Goal: Transaction & Acquisition: Purchase product/service

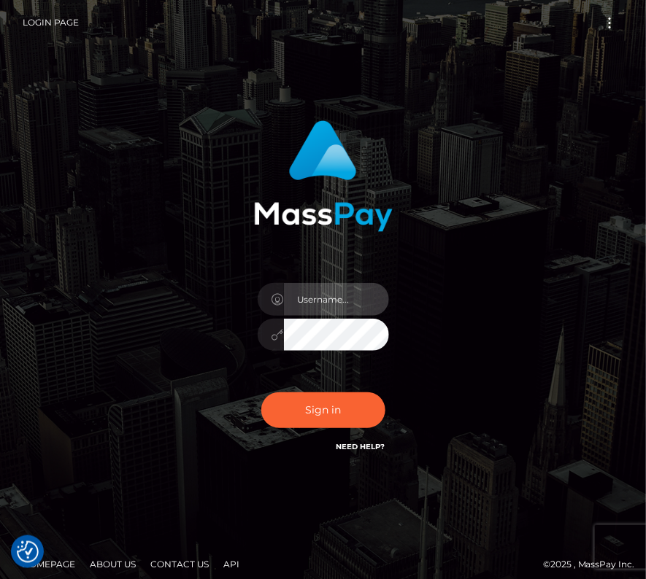
click at [323, 286] on input "text" at bounding box center [336, 299] width 105 height 33
type input "kateo"
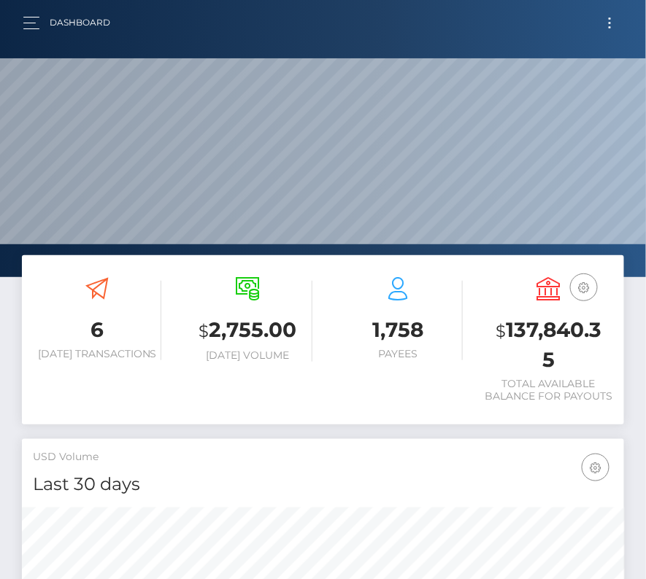
scroll to position [258, 290]
click at [612, 24] on button "Toggle navigation" at bounding box center [609, 23] width 27 height 20
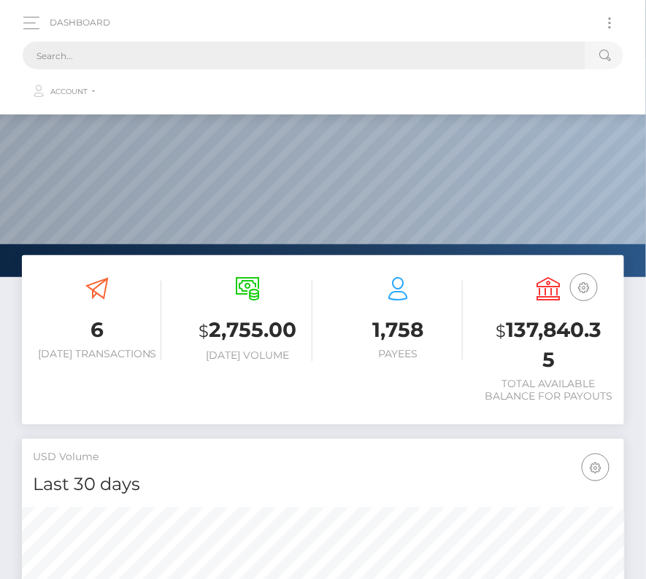
click at [150, 58] on input "text" at bounding box center [304, 56] width 563 height 28
paste input "13564"
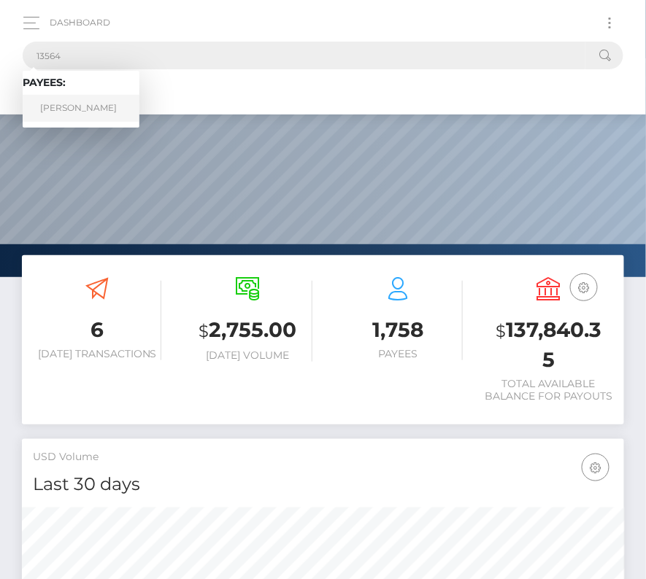
type input "13564"
click at [82, 107] on link "Thomas Gebbett" at bounding box center [81, 108] width 117 height 27
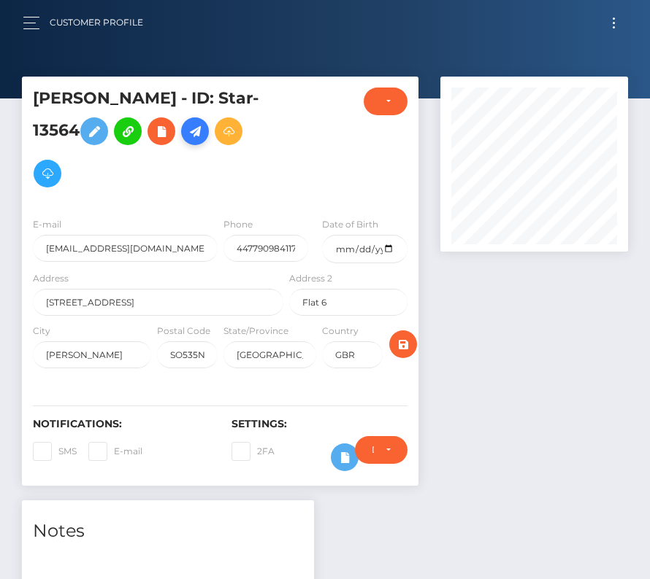
click at [201, 128] on icon at bounding box center [195, 132] width 18 height 18
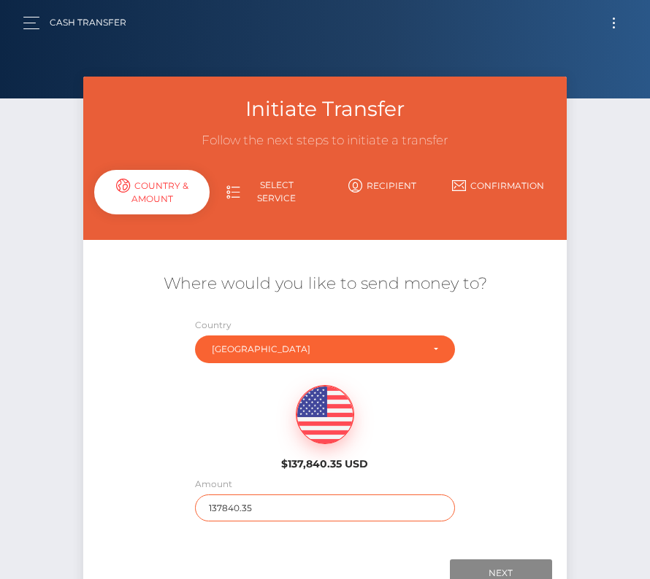
click at [242, 507] on input "137840.35" at bounding box center [325, 508] width 260 height 27
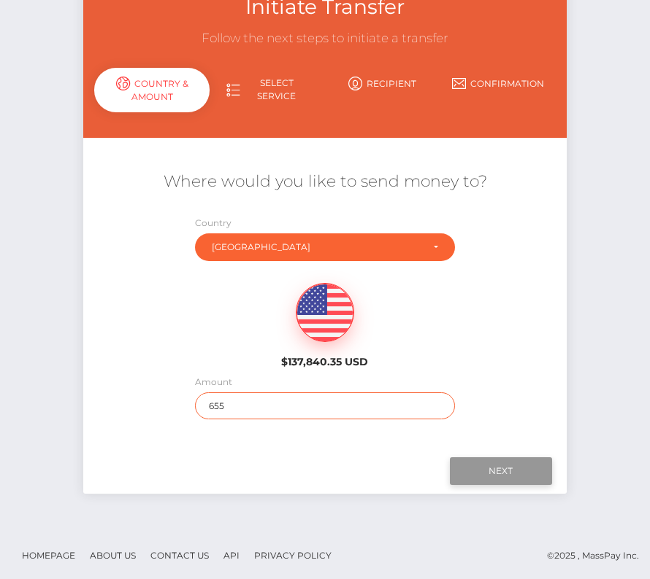
type input "655"
click at [510, 471] on input "Next" at bounding box center [501, 472] width 102 height 28
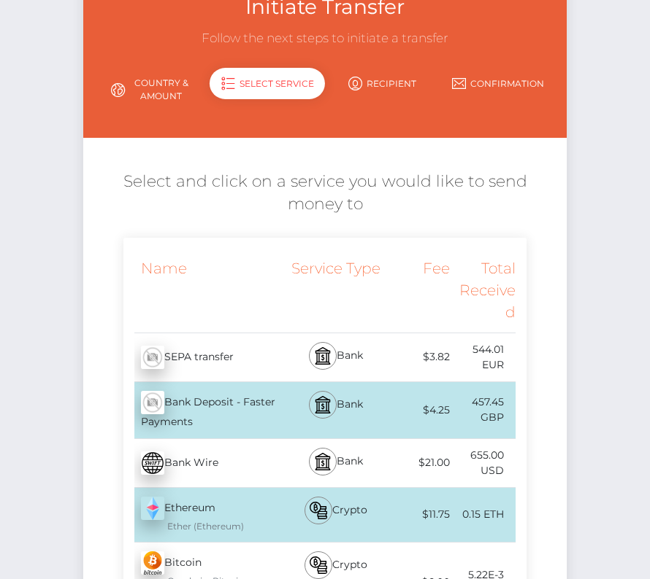
click at [242, 414] on div "Bank Deposit - Faster Payments - GBP" at bounding box center [204, 410] width 163 height 56
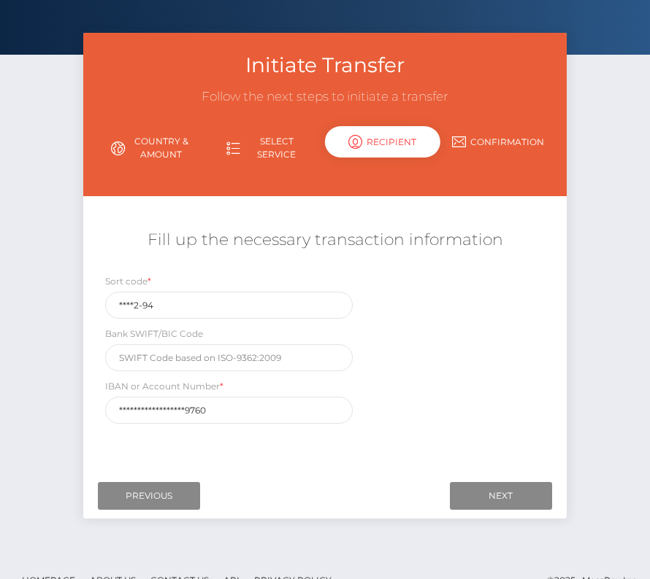
scroll to position [45, 0]
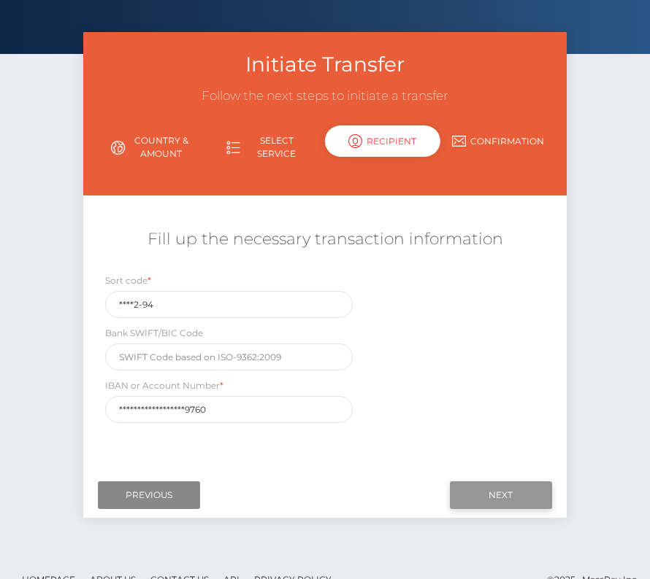
click at [498, 496] on input "Next" at bounding box center [501, 496] width 102 height 28
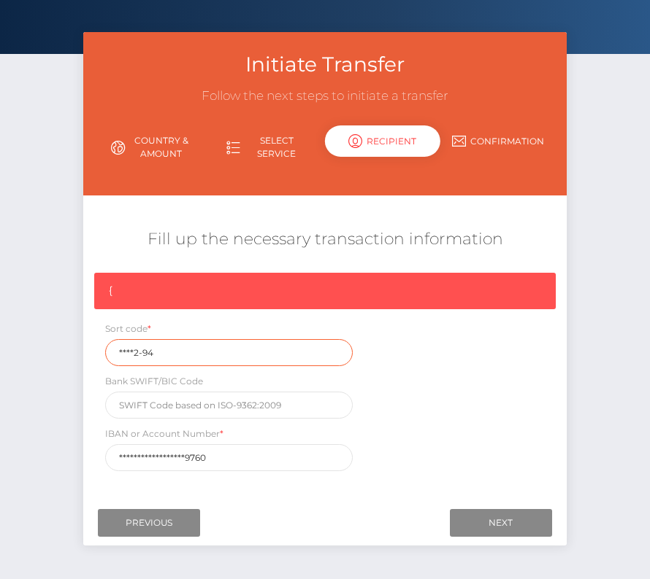
drag, startPoint x: 163, startPoint y: 358, endPoint x: 82, endPoint y: 358, distance: 81.0
click at [82, 358] on div "Initiate Transfer Follow the next steps to initiate a transfer Country & Amount…" at bounding box center [324, 296] width 505 height 528
drag, startPoint x: 169, startPoint y: 350, endPoint x: 72, endPoint y: 351, distance: 96.3
click at [72, 350] on div "Initiate Transfer Follow the next steps to initiate a transfer Country & Amount…" at bounding box center [324, 296] width 505 height 528
paste input "30-9"
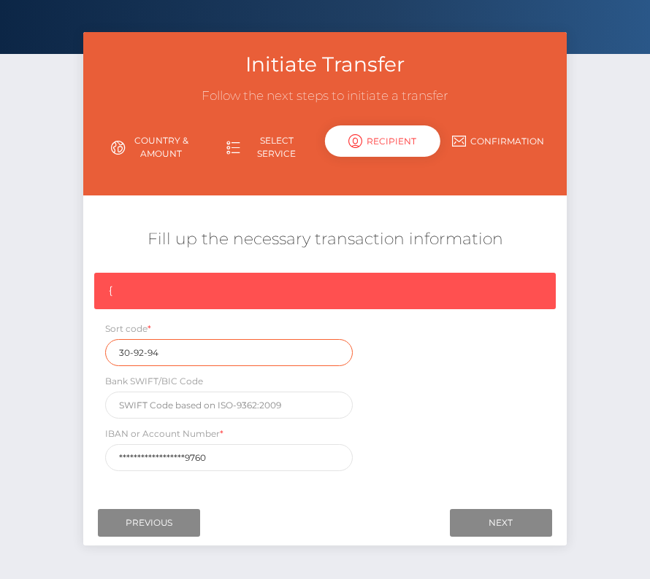
type input "30-92-94"
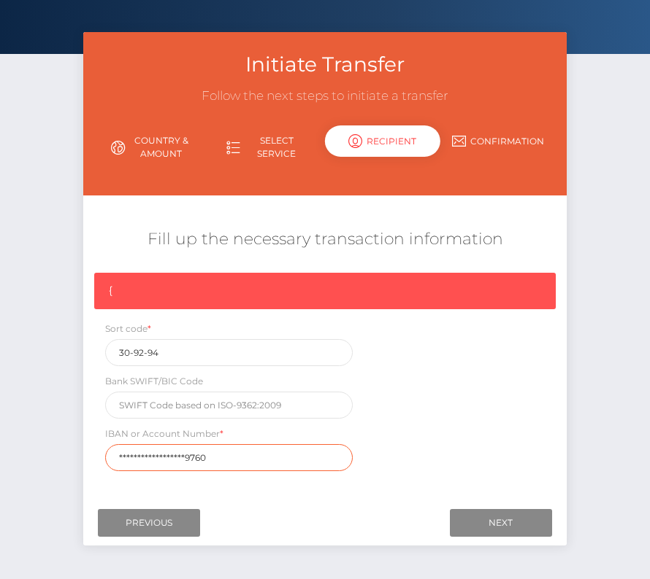
drag, startPoint x: 217, startPoint y: 457, endPoint x: 38, endPoint y: 457, distance: 179.5
click at [38, 457] on div "Initiate Transfer Follow the next steps to initiate a transfer Country & Amount…" at bounding box center [325, 307] width 650 height 550
paste input "GB72LOYD3092941307"
type input "GB72LOYD30929413079760"
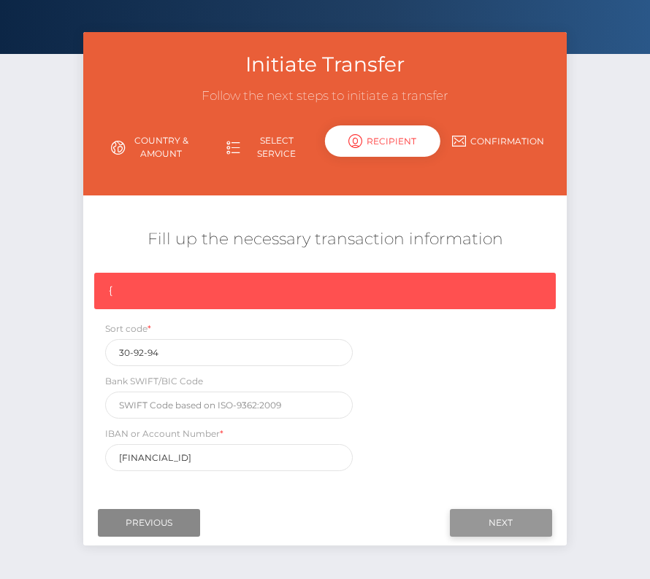
click at [488, 524] on input "Next" at bounding box center [501, 523] width 102 height 28
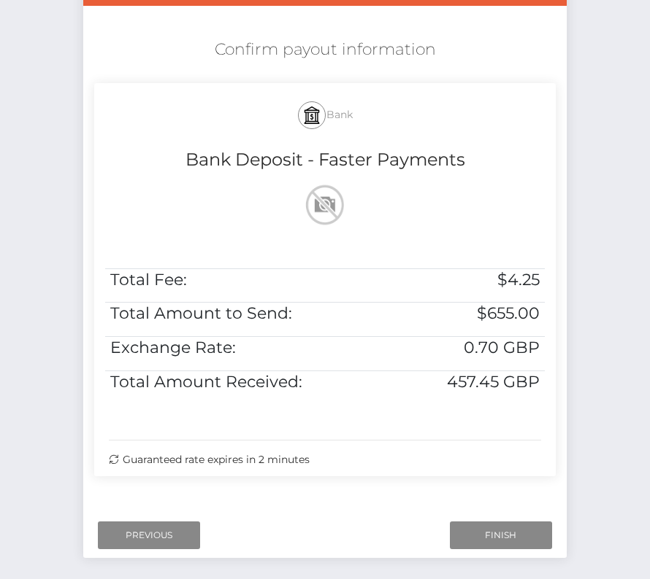
scroll to position [233, 0]
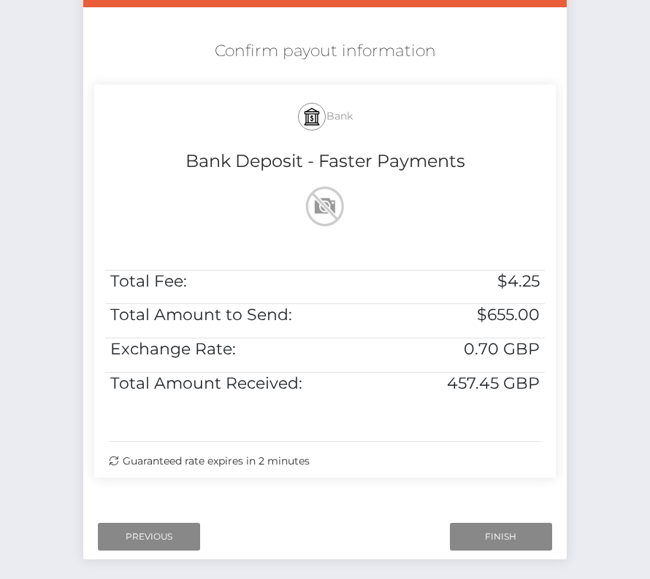
drag, startPoint x: 201, startPoint y: 41, endPoint x: 520, endPoint y: 461, distance: 527.1
click at [520, 461] on div "Confirm payout information Bank Bank Deposit - Faster Payments Total Fee: $4.25…" at bounding box center [324, 263] width 483 height 460
copy div "Confirm payout information Bank Bank Deposit - Faster Payments Total Fee: $4.25…"
click at [500, 531] on input "Finish" at bounding box center [501, 537] width 102 height 28
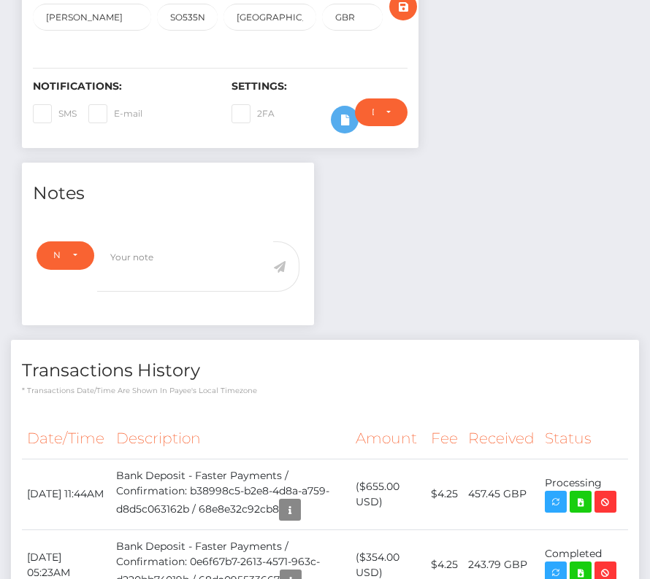
scroll to position [382, 0]
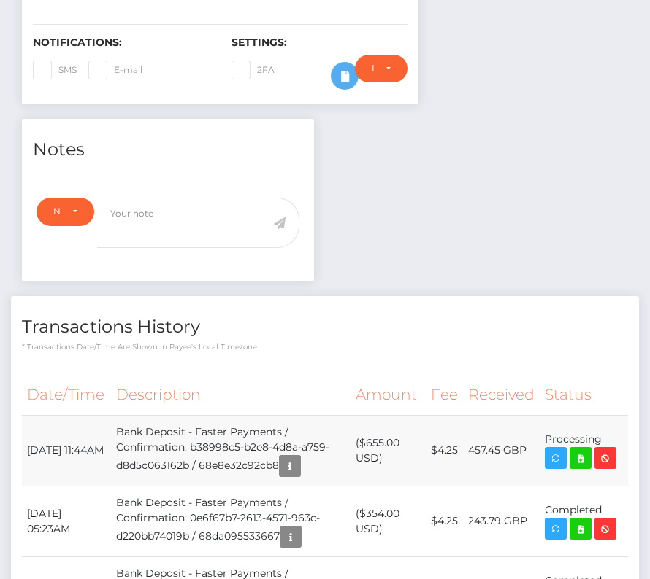
drag, startPoint x: 27, startPoint y: 433, endPoint x: 613, endPoint y: 429, distance: 586.1
click at [613, 429] on tr "October 10, 2025 11:44AM Bank Deposit - Faster Payments / Confirmation: b38998c…" at bounding box center [325, 450] width 606 height 71
copy tr "October 10, 2025 11:44AM Bank Deposit - Faster Payments / Confirmation: b38998c…"
click at [581, 458] on icon at bounding box center [580, 459] width 18 height 18
click at [0, 0] on div "Thomas Gebbett - ID: Star-13564 CLOSED ACTIVE E-mail City" at bounding box center [325, 395] width 650 height 1400
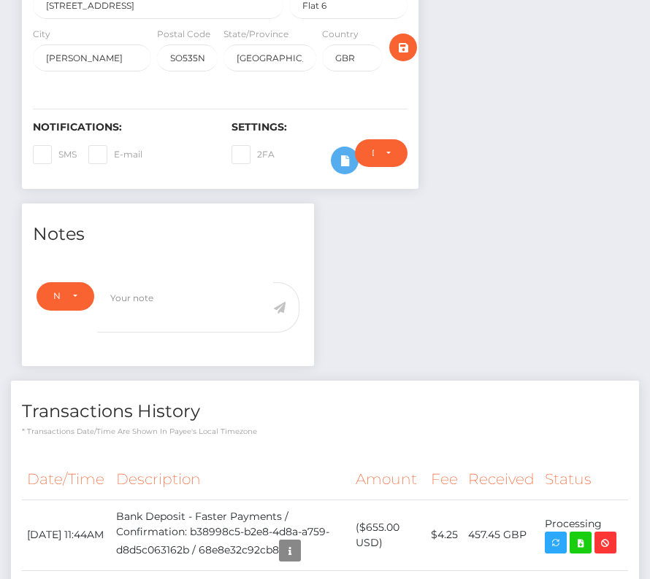
scroll to position [0, 0]
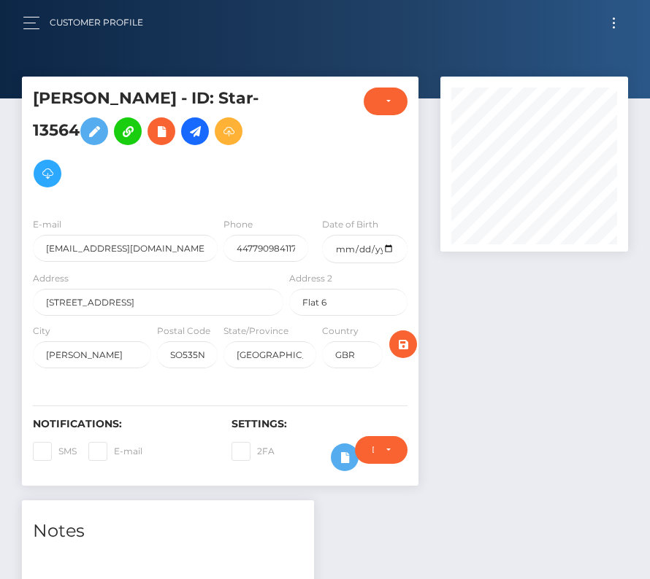
click at [613, 22] on span "Toggle navigation" at bounding box center [613, 23] width 2 height 2
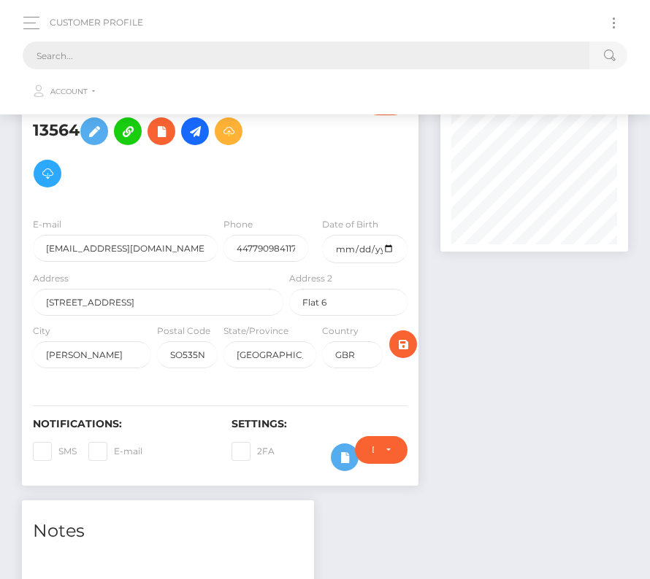
click at [327, 68] on input "text" at bounding box center [306, 56] width 566 height 28
paste input "177936"
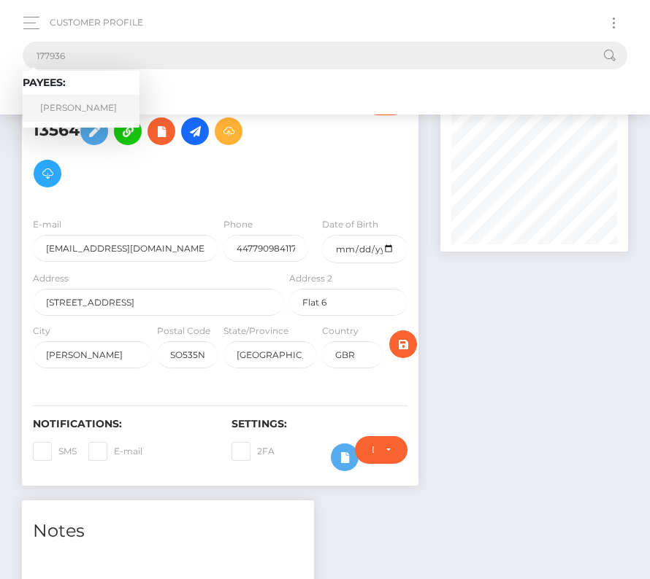
type input "177936"
click at [88, 111] on link "Paulo Henrique Rodrigues Marcondes" at bounding box center [81, 108] width 117 height 27
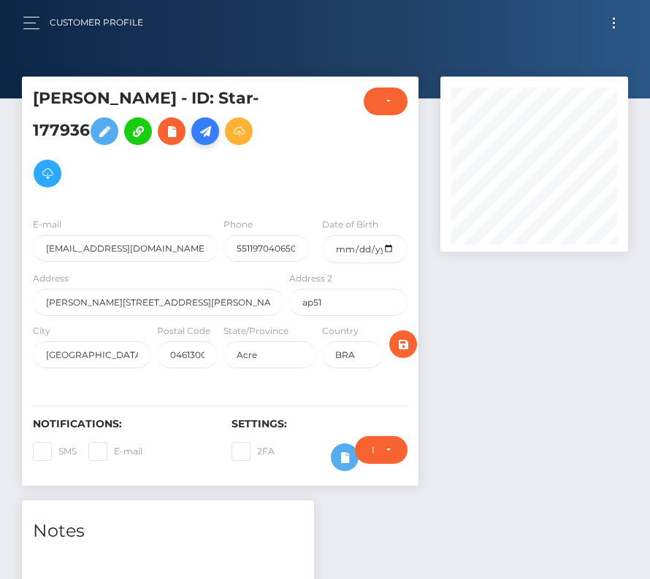
click at [196, 141] on icon at bounding box center [205, 132] width 18 height 18
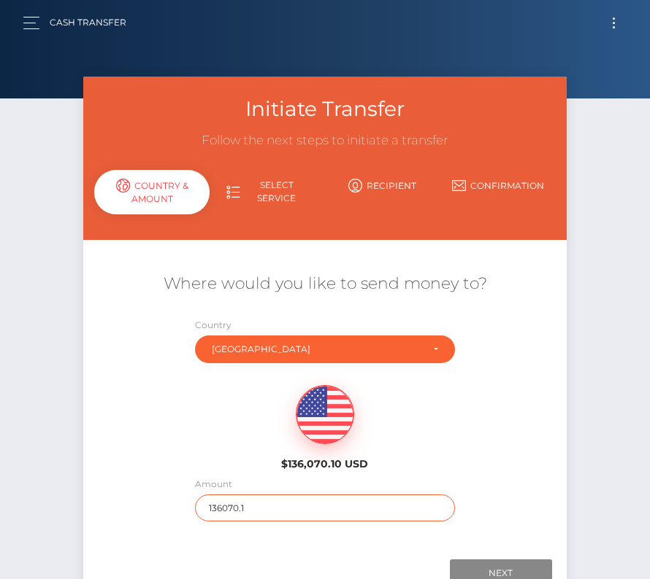
click at [239, 509] on input "136070.1" at bounding box center [325, 508] width 260 height 27
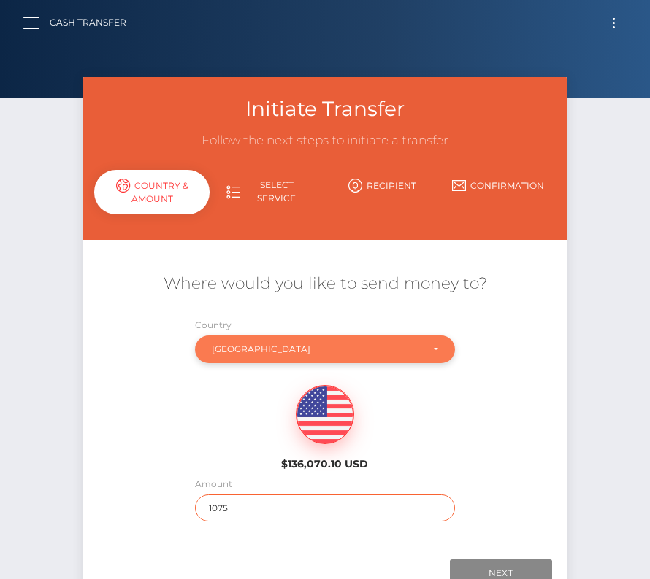
type input "1075"
click at [262, 347] on div "Brazil" at bounding box center [316, 350] width 209 height 12
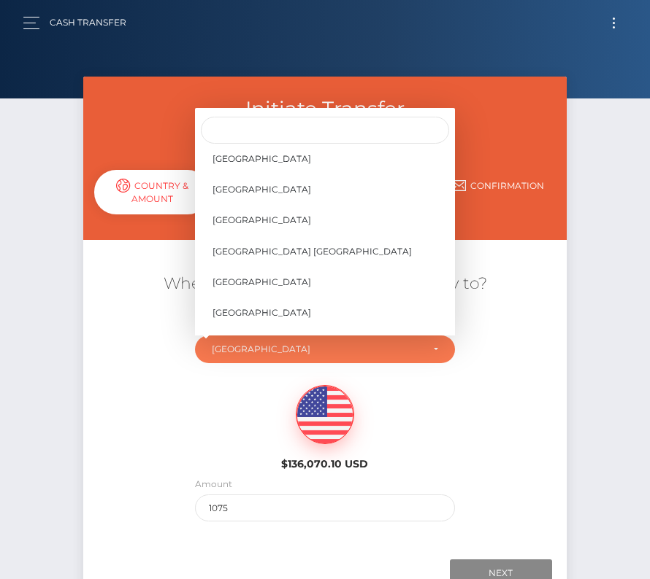
scroll to position [6949, 0]
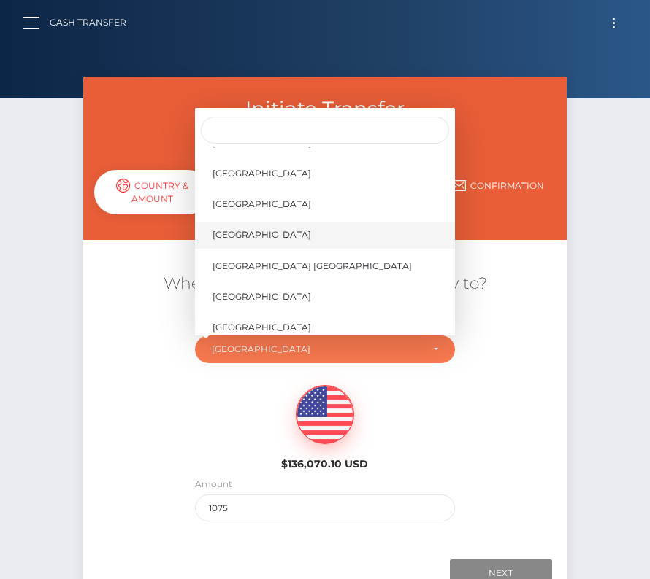
click at [264, 238] on span "United States" at bounding box center [261, 234] width 99 height 13
select select "USA"
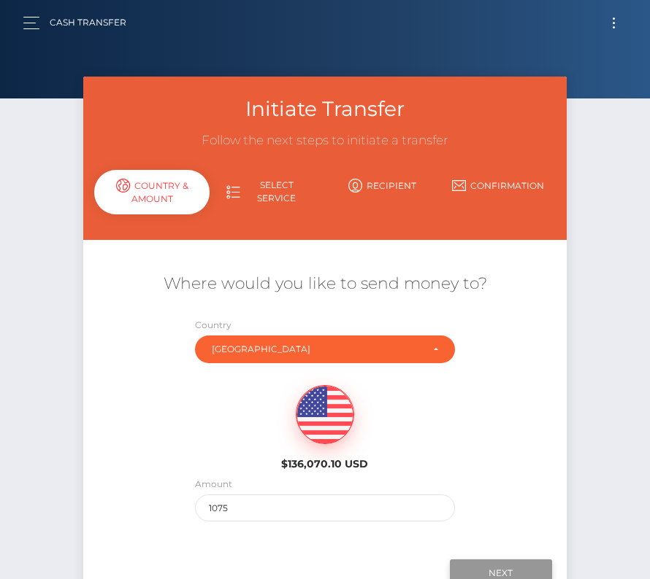
click at [493, 565] on input "Next" at bounding box center [501, 574] width 102 height 28
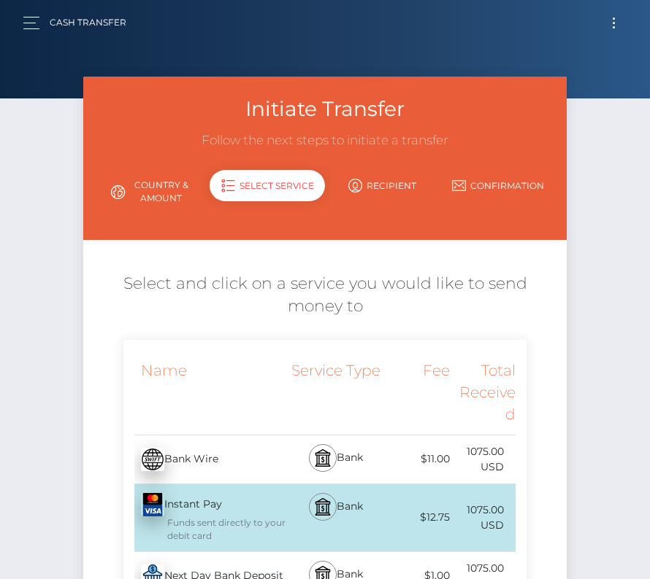
scroll to position [71, 0]
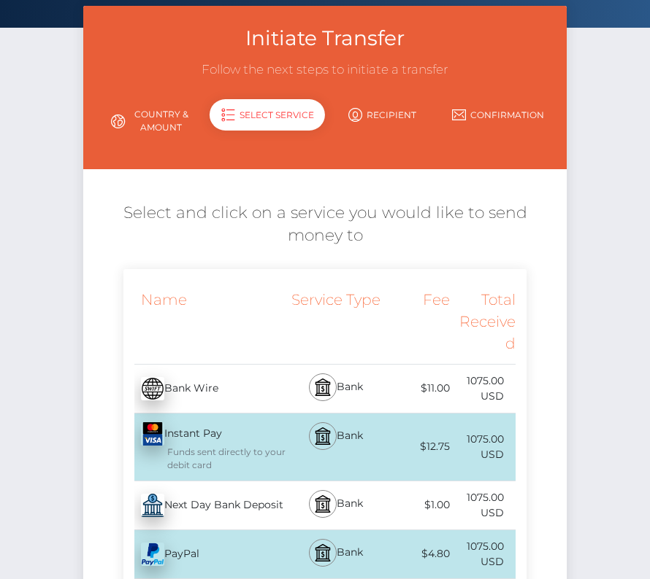
click at [246, 508] on div "Next Day Bank Deposit - USD" at bounding box center [204, 505] width 163 height 41
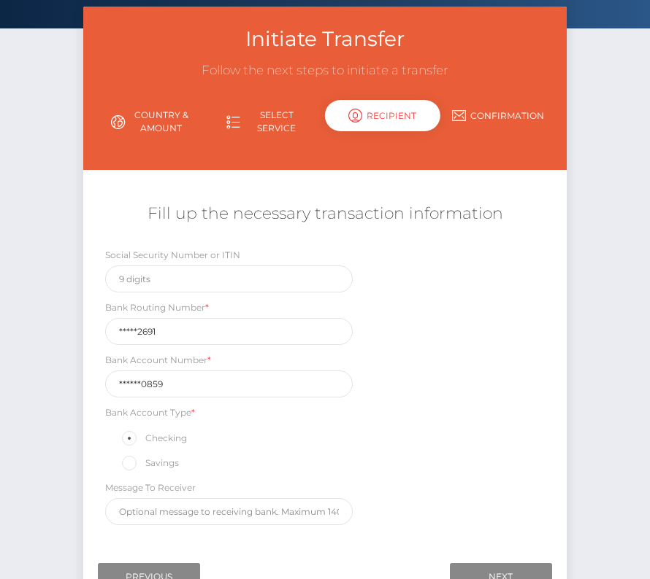
scroll to position [166, 0]
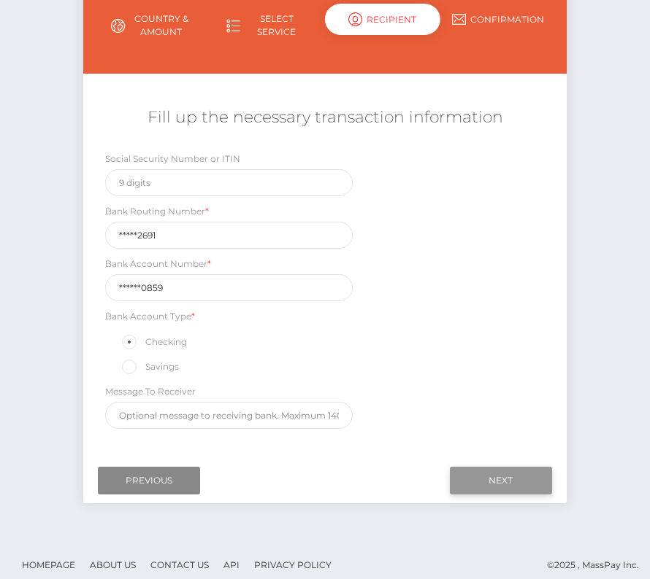
click at [488, 472] on input "Next" at bounding box center [501, 481] width 102 height 28
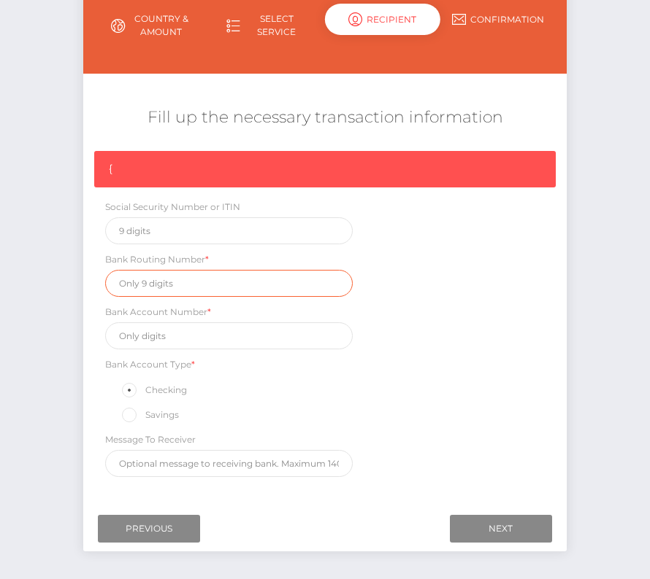
click at [149, 286] on input "text" at bounding box center [228, 283] width 247 height 27
paste input "231372691"
type input "231372691"
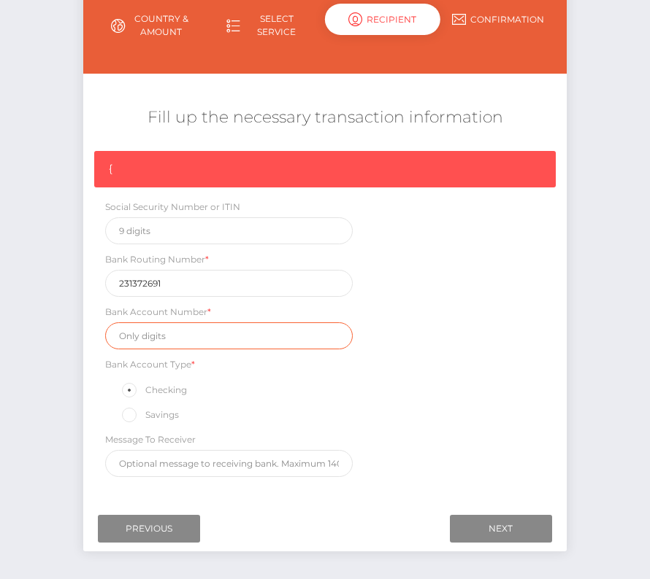
click at [185, 336] on input "text" at bounding box center [228, 336] width 247 height 27
paste input "9535120859"
type input "9535120859"
click at [477, 372] on div "{ Social Security Number or ITIN Bank Routing Number * 231372691 Bank Account N…" at bounding box center [324, 318] width 483 height 334
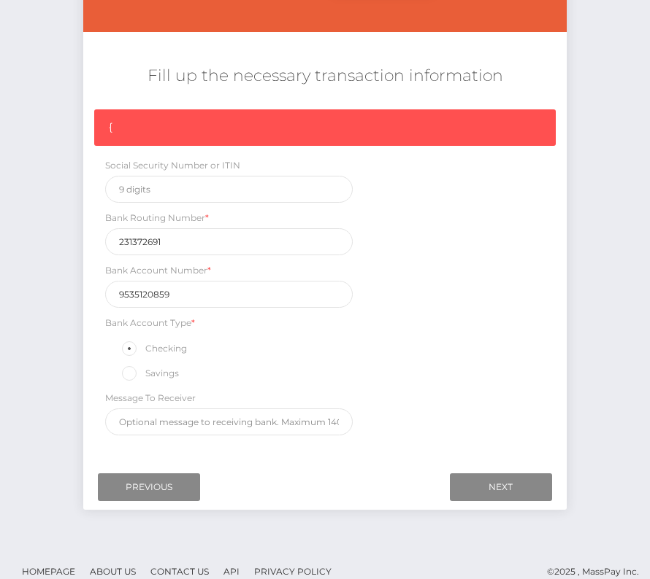
scroll to position [209, 0]
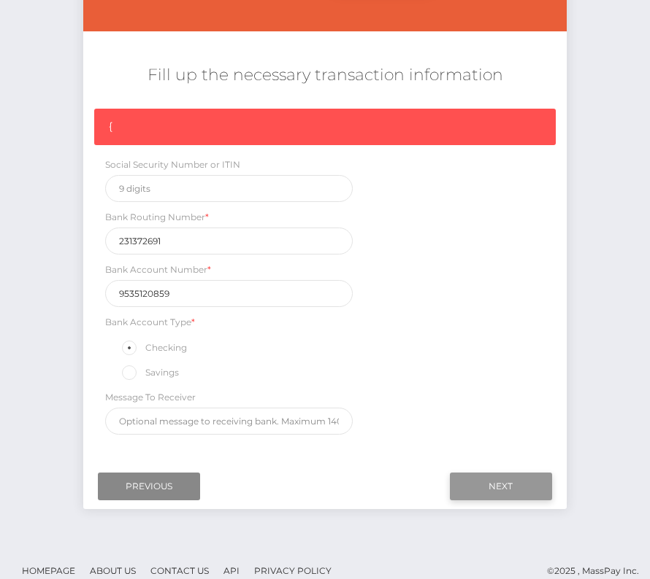
click at [520, 488] on input "Next" at bounding box center [501, 487] width 102 height 28
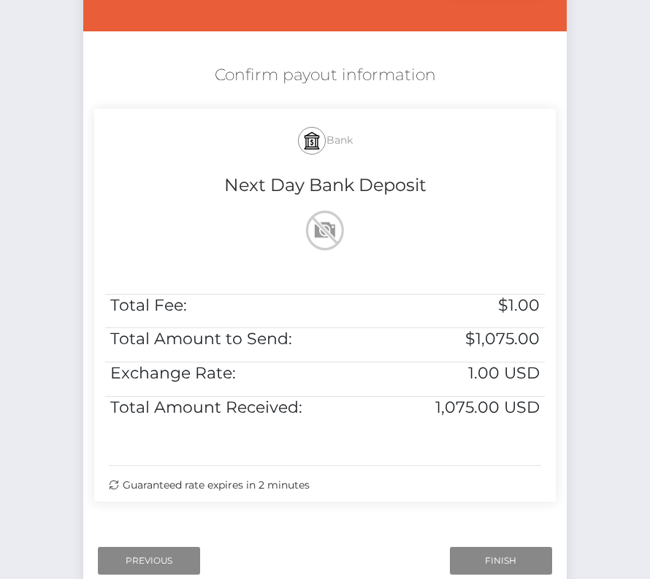
scroll to position [298, 0]
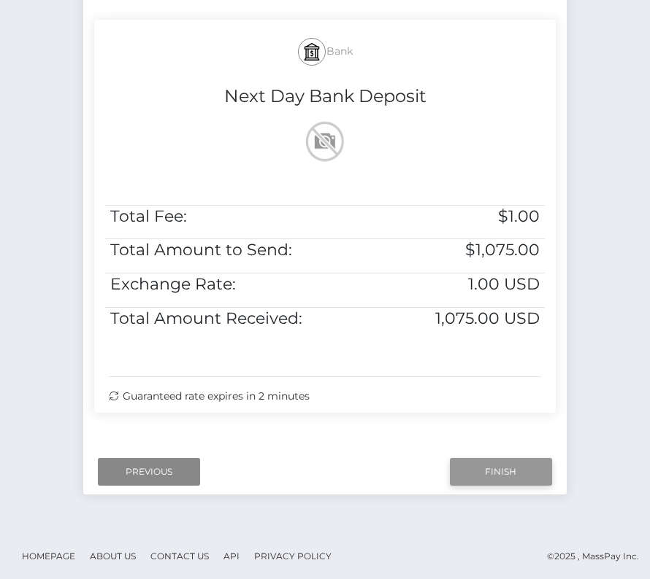
click at [511, 470] on input "Finish" at bounding box center [501, 472] width 102 height 28
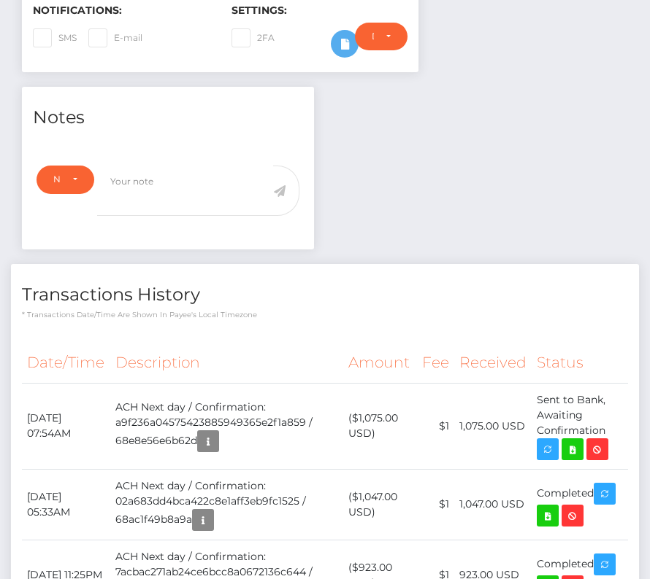
scroll to position [418, 0]
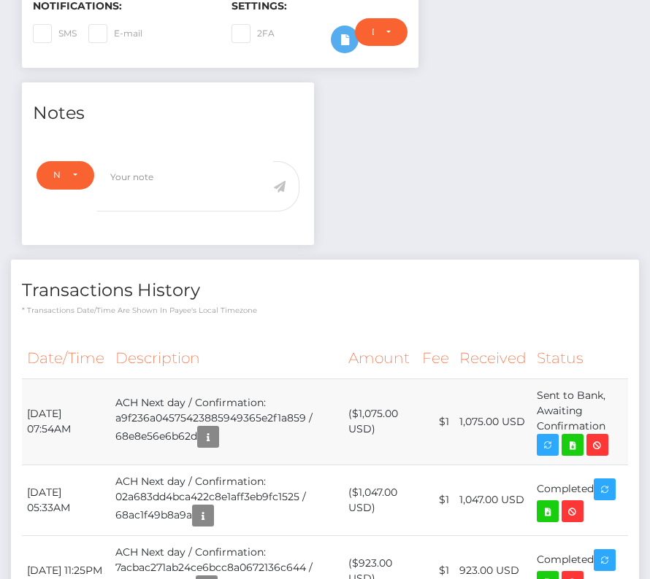
drag, startPoint x: 26, startPoint y: 388, endPoint x: 620, endPoint y: 396, distance: 594.9
click at [620, 396] on tr "October 10, 2025 07:54AM ACH Next day / Confirmation: a9f236a04575423885949365e…" at bounding box center [325, 422] width 606 height 86
copy tr "October 10, 2025 07:54AM ACH Next day / Confirmation: a9f236a04575423885949365e…"
click at [573, 436] on icon at bounding box center [572, 445] width 18 height 18
click at [0, 0] on div "Paulo Henrique Rodrigues Marcondes - ID: Star-177936 CLOSED" at bounding box center [325, 541] width 650 height 1766
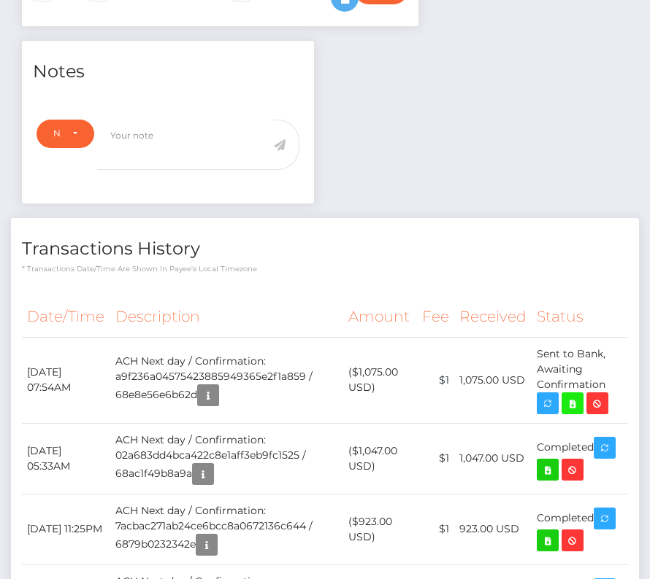
scroll to position [461, 0]
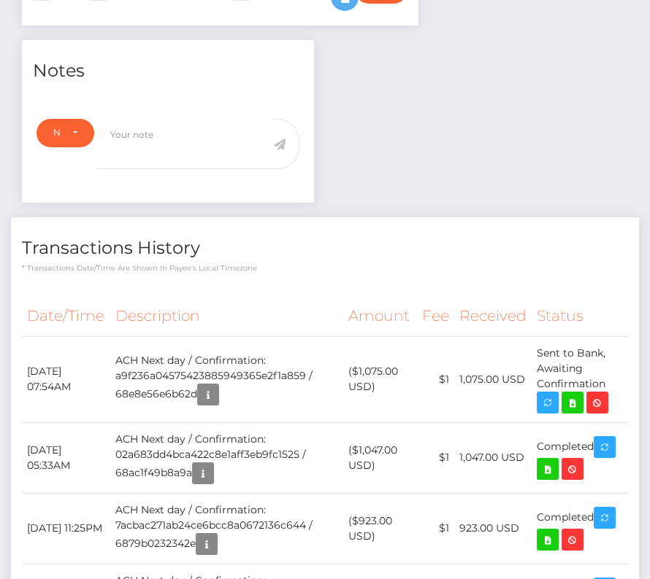
click at [160, 296] on th "Description" at bounding box center [227, 316] width 234 height 40
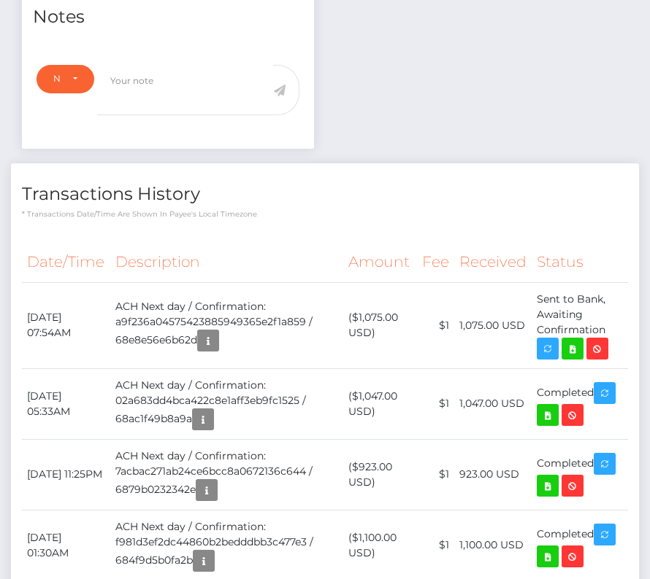
scroll to position [0, 0]
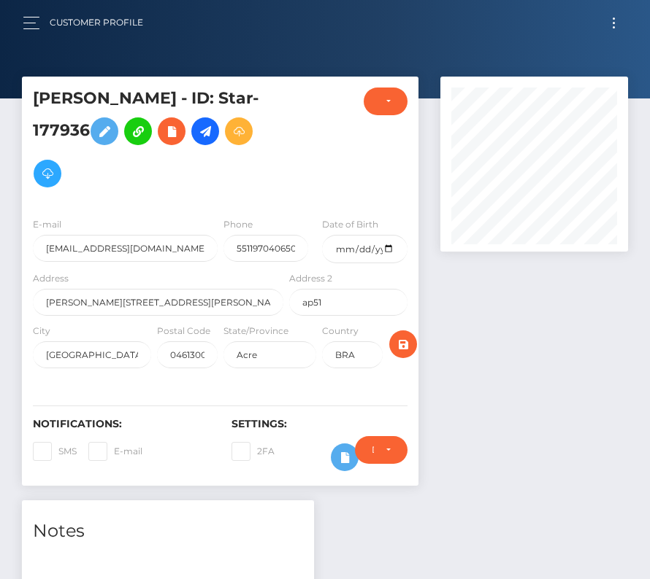
click at [617, 24] on button "Toggle navigation" at bounding box center [613, 23] width 27 height 20
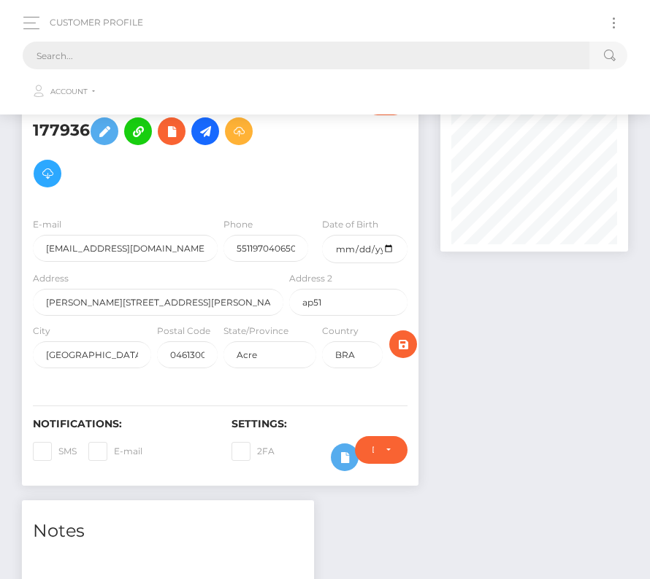
click at [335, 53] on input "text" at bounding box center [306, 56] width 566 height 28
paste input "730088"
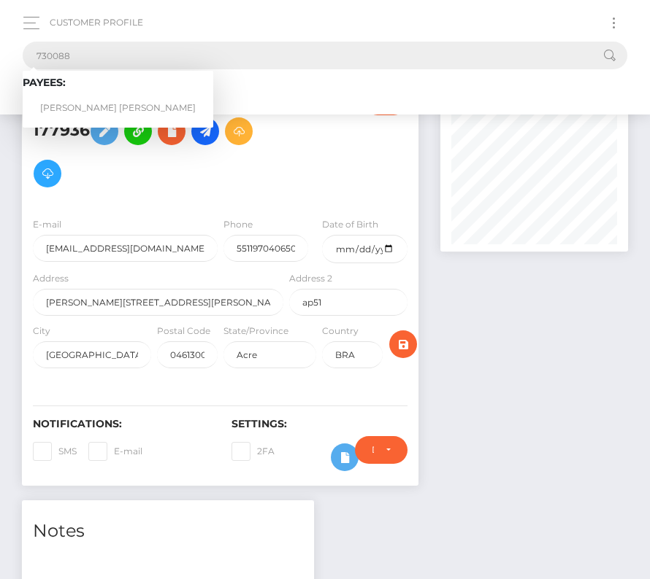
type input "730088"
click at [80, 98] on link "Manuel Alejandro Arocha Marcano" at bounding box center [118, 108] width 190 height 27
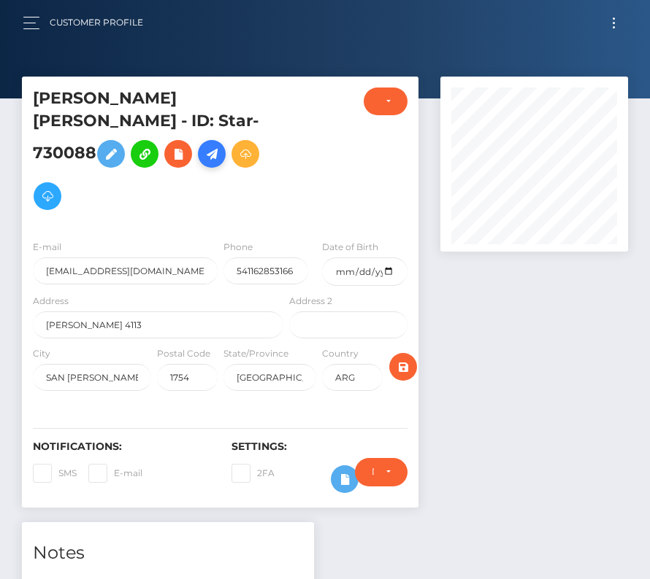
click at [203, 150] on icon at bounding box center [212, 154] width 18 height 18
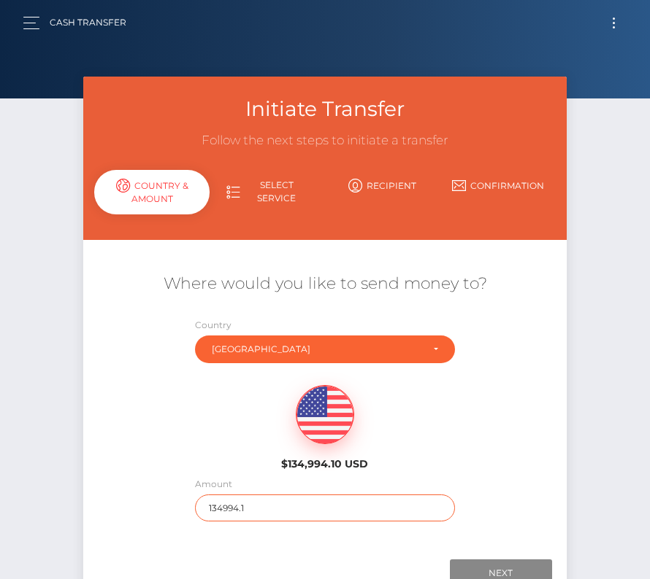
click at [218, 509] on input "134994.1" at bounding box center [325, 508] width 260 height 27
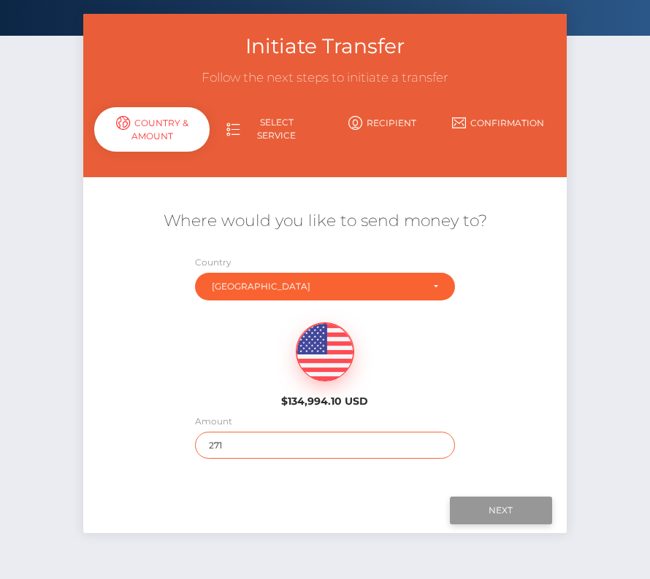
type input "271"
click at [517, 502] on input "Next" at bounding box center [501, 511] width 102 height 28
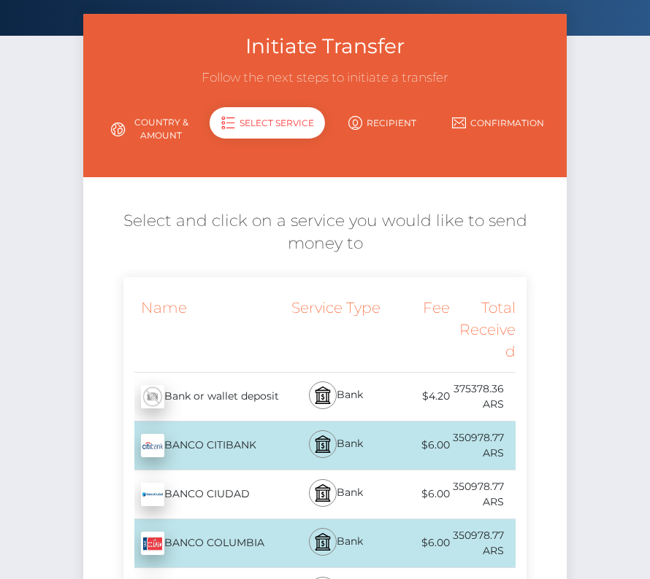
click at [238, 394] on div "Bank or wallet deposit - ARS" at bounding box center [204, 397] width 163 height 41
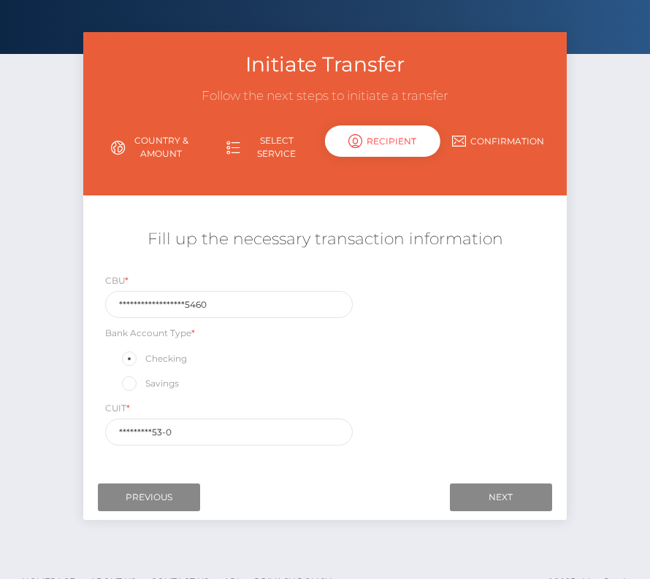
scroll to position [45, 0]
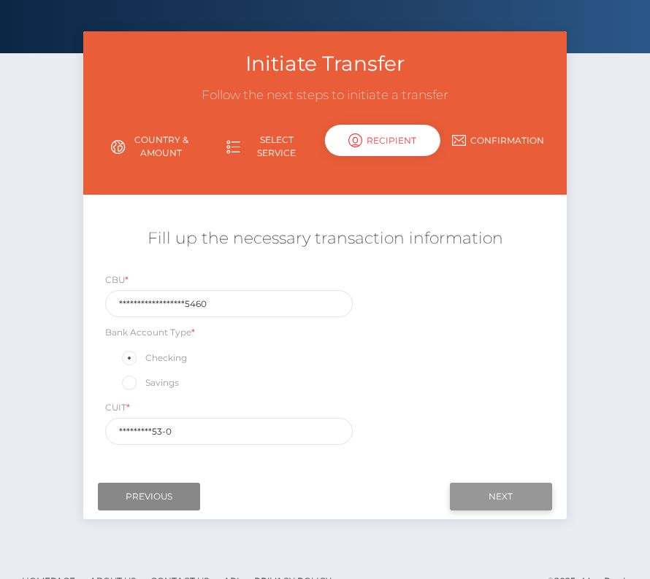
click at [480, 490] on input "Next" at bounding box center [501, 497] width 102 height 28
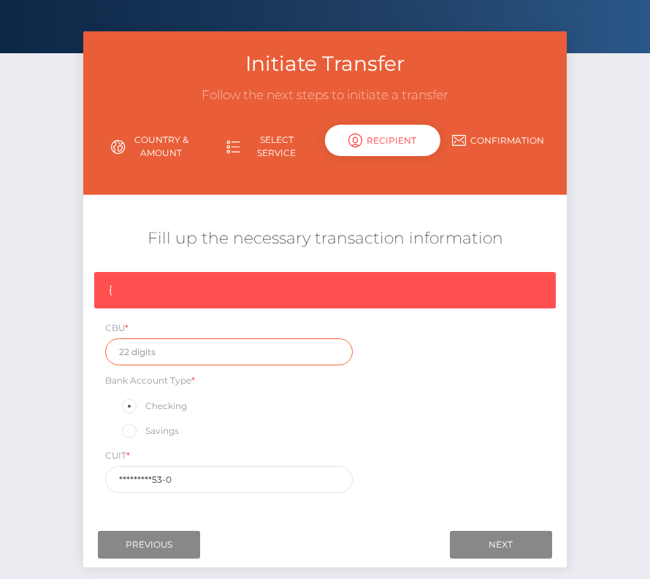
click at [158, 355] on input "text" at bounding box center [228, 352] width 247 height 27
paste input "0170022020000001755460"
type input "0170022020000001755460"
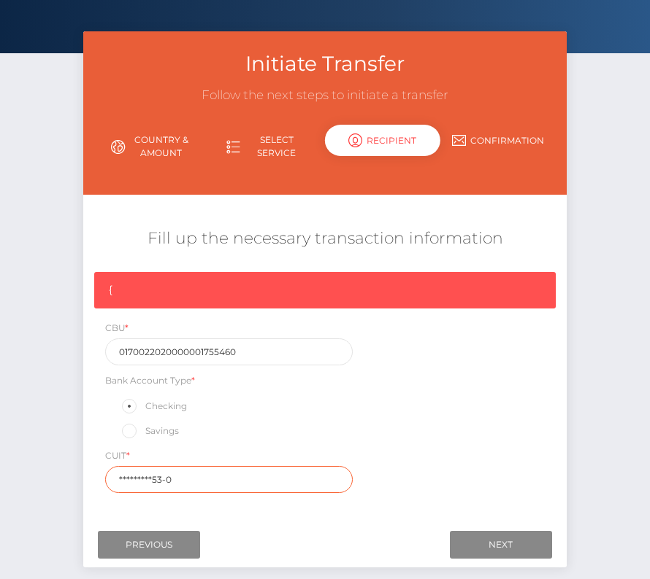
drag, startPoint x: 190, startPoint y: 476, endPoint x: 96, endPoint y: 476, distance: 94.1
click at [96, 476] on div "CUIT * *********53-0" at bounding box center [228, 470] width 269 height 45
paste input "20-959721"
type input "20-95972153-0"
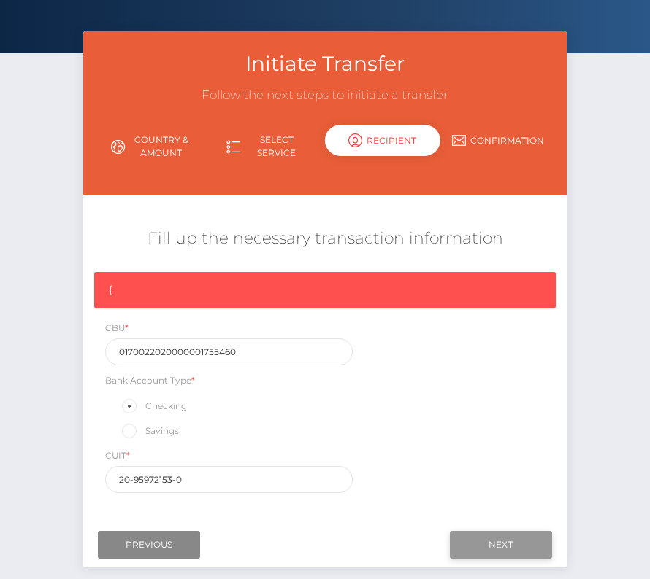
click at [511, 534] on input "Next" at bounding box center [501, 545] width 102 height 28
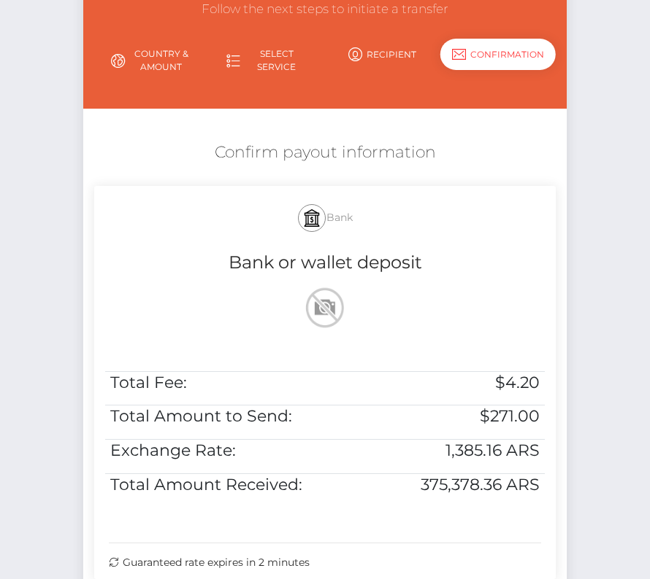
scroll to position [171, 0]
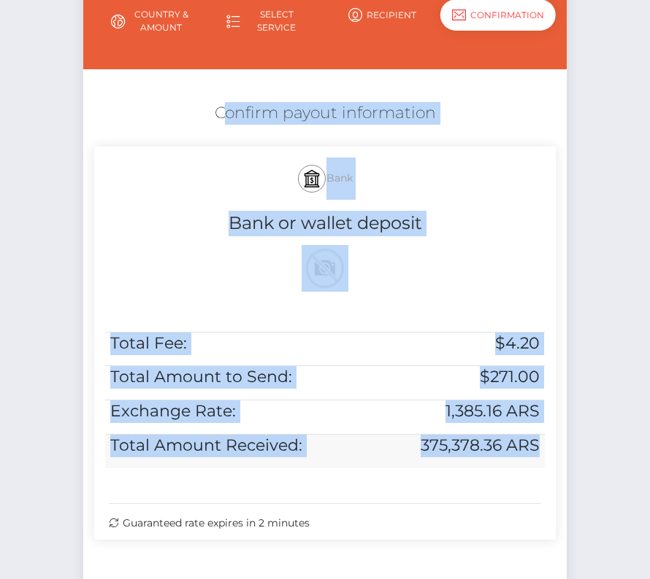
drag, startPoint x: 211, startPoint y: 104, endPoint x: 542, endPoint y: 455, distance: 481.7
click at [542, 455] on div "Confirm payout information Bank Bank or wallet deposit Total Fee: $4.20 Total A…" at bounding box center [324, 325] width 483 height 460
copy div "Confirm payout information Bank Bank or wallet deposit Total Fee: $4.20 Total A…"
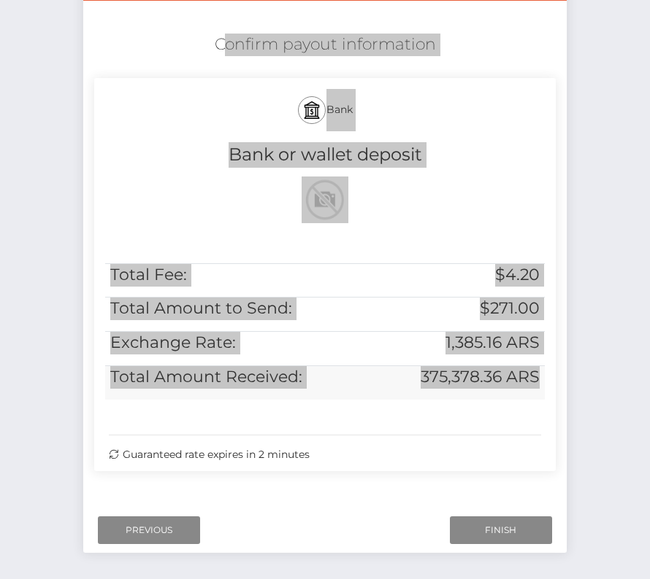
scroll to position [298, 0]
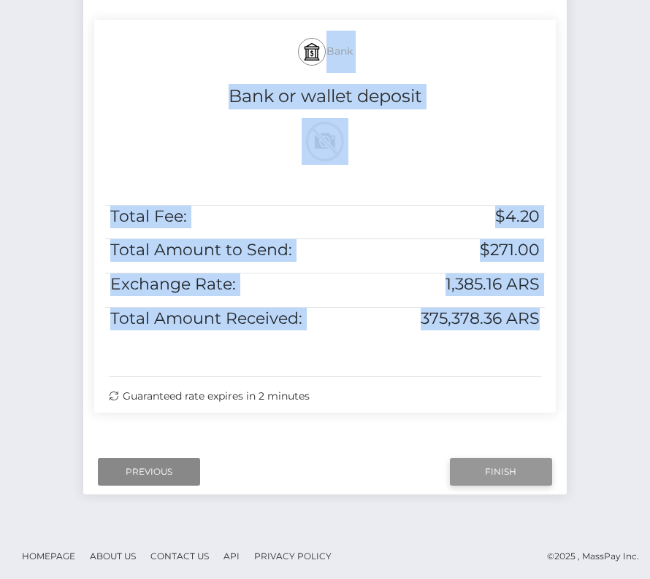
click at [476, 464] on input "Finish" at bounding box center [501, 472] width 102 height 28
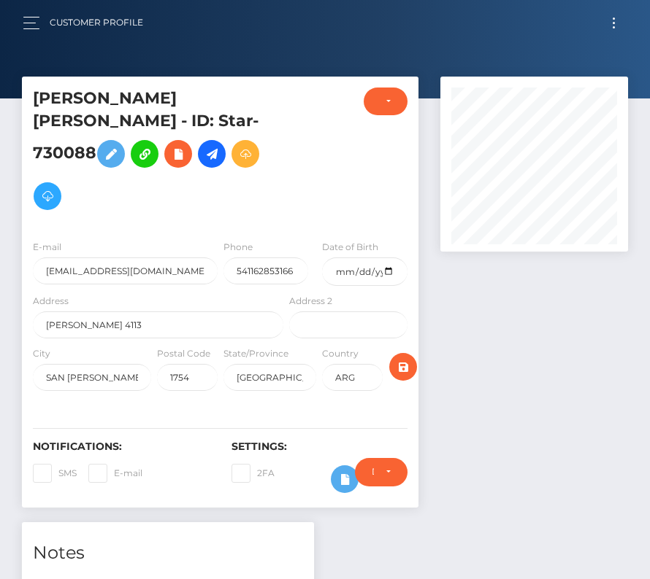
scroll to position [434, 0]
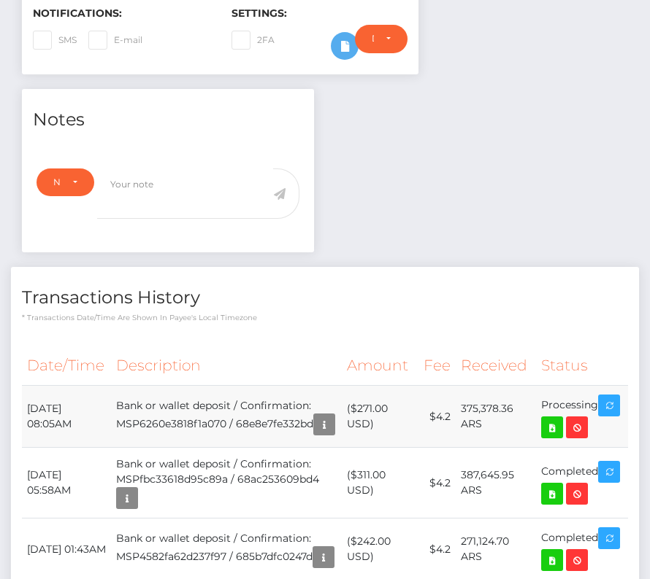
drag, startPoint x: 27, startPoint y: 363, endPoint x: 604, endPoint y: 362, distance: 577.3
click at [604, 386] on tr "October 10, 2025 08:05AM Bank or wallet deposit / Confirmation: MSP6260e3818f1a…" at bounding box center [325, 417] width 606 height 62
copy tr "October 10, 2025 08:05AM Bank or wallet deposit / Confirmation: MSP6260e3818f1a…"
click at [561, 419] on icon at bounding box center [552, 428] width 18 height 18
click at [0, 0] on div "Manuel Alejandro Arocha Marcano - ID: Star-730088 CLOSED" at bounding box center [325, 266] width 650 height 1246
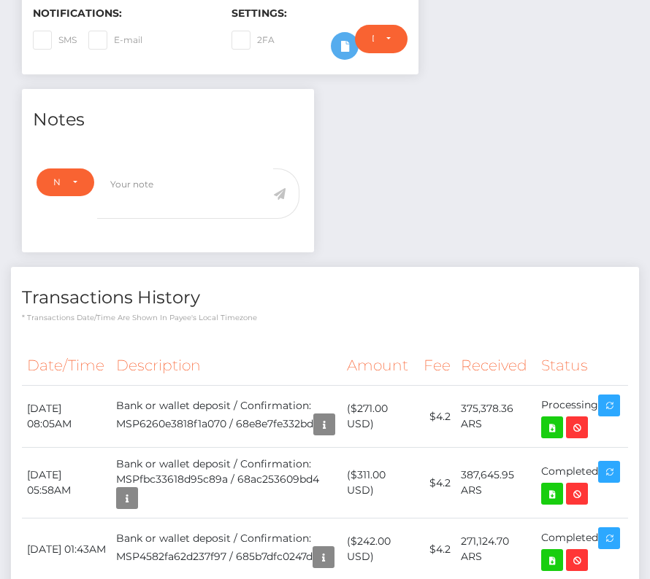
click at [242, 312] on p "* Transactions date/time are shown in payee's local timezone" at bounding box center [325, 317] width 606 height 11
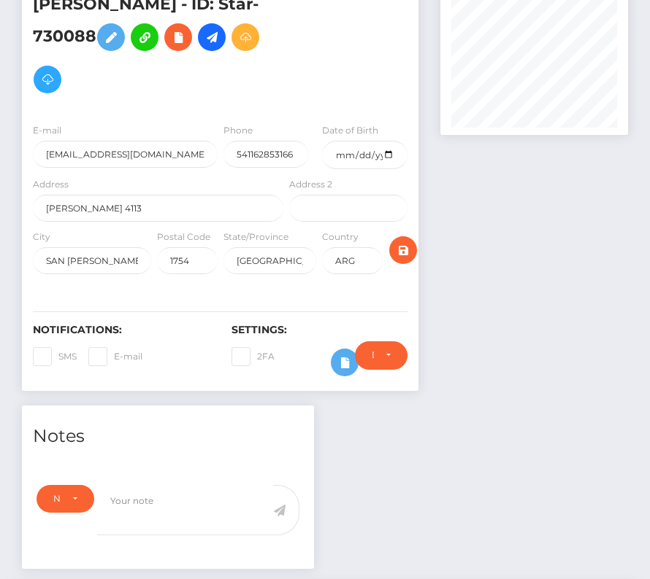
scroll to position [0, 0]
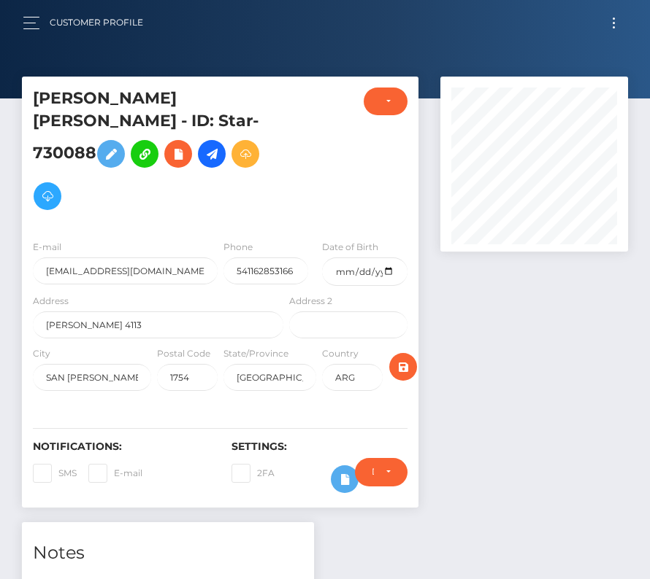
click at [609, 28] on button "Toggle navigation" at bounding box center [613, 23] width 27 height 20
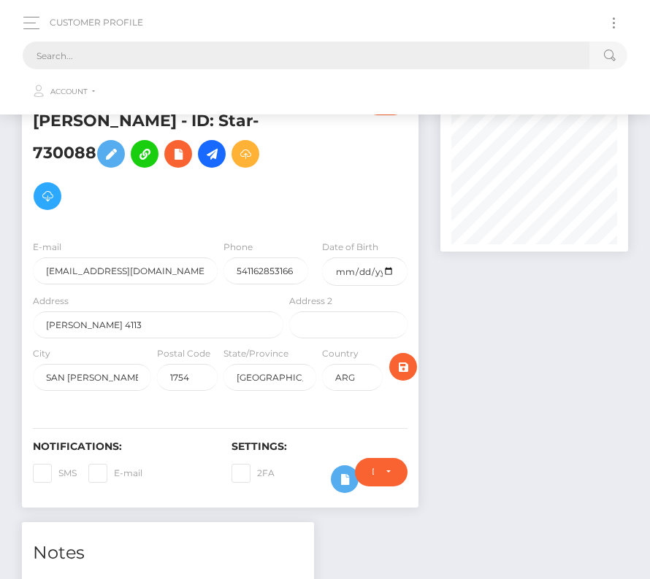
click at [339, 51] on input "text" at bounding box center [306, 56] width 566 height 28
paste input "359889"
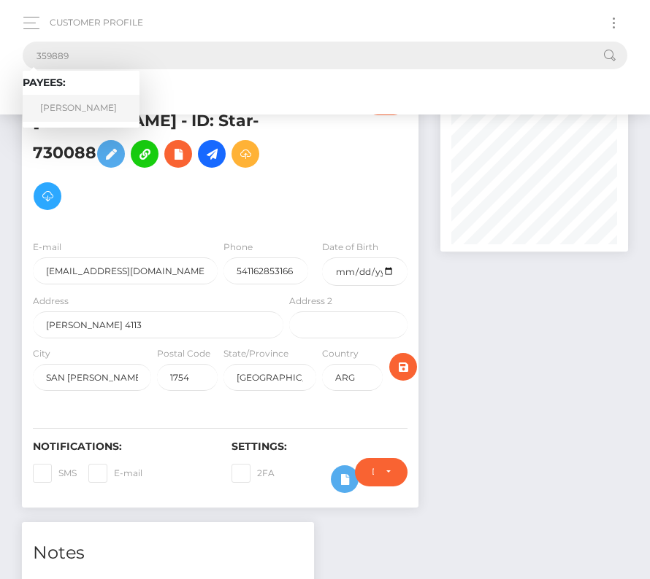
type input "359889"
click at [67, 106] on link "Joseph Tittel" at bounding box center [81, 108] width 117 height 27
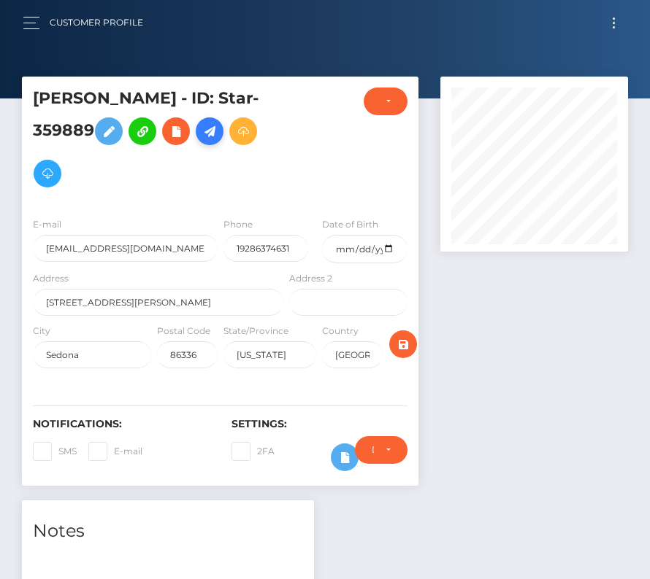
click at [215, 128] on icon at bounding box center [210, 132] width 18 height 18
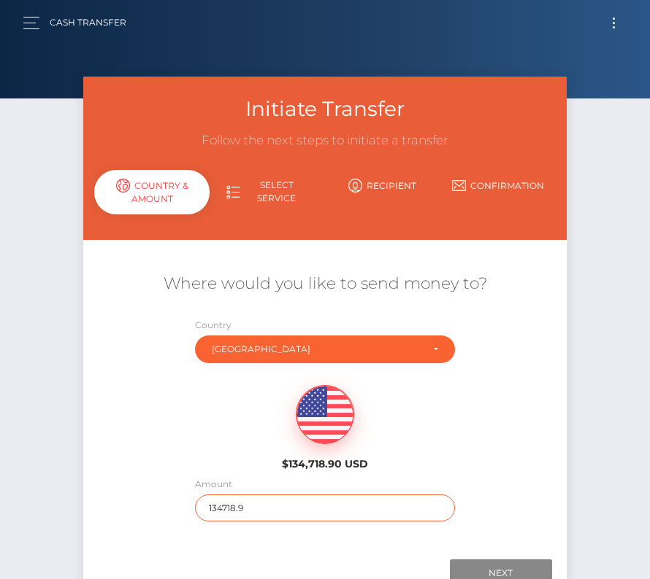
click at [231, 503] on input "134718.9" at bounding box center [325, 508] width 260 height 27
type input "1238"
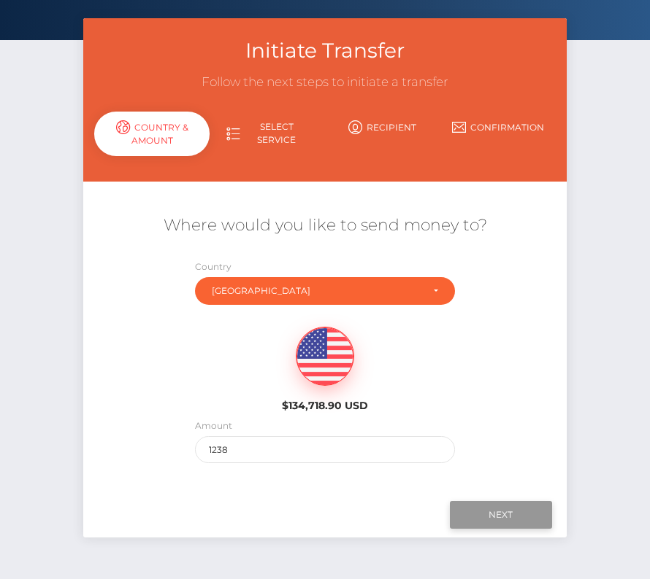
click at [475, 509] on input "Next" at bounding box center [501, 515] width 102 height 28
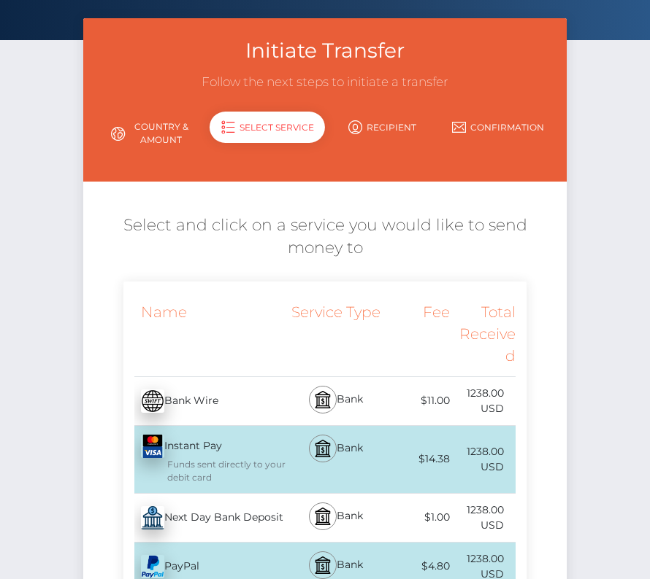
click at [232, 521] on div "Next Day Bank Deposit - USD" at bounding box center [204, 518] width 163 height 41
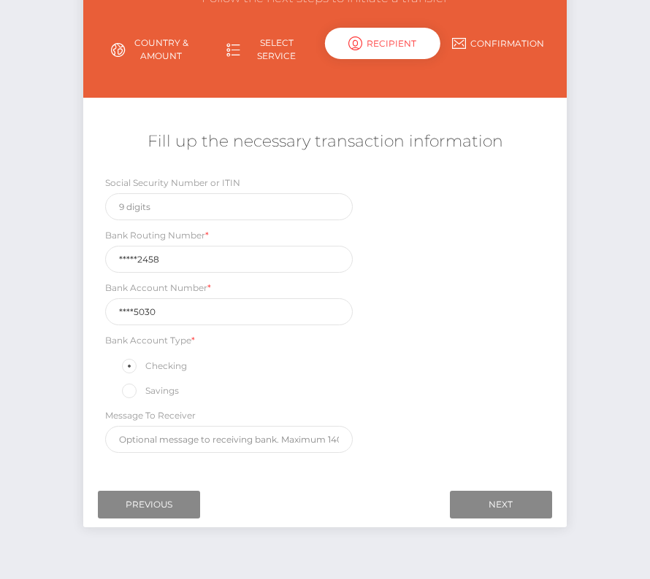
scroll to position [156, 0]
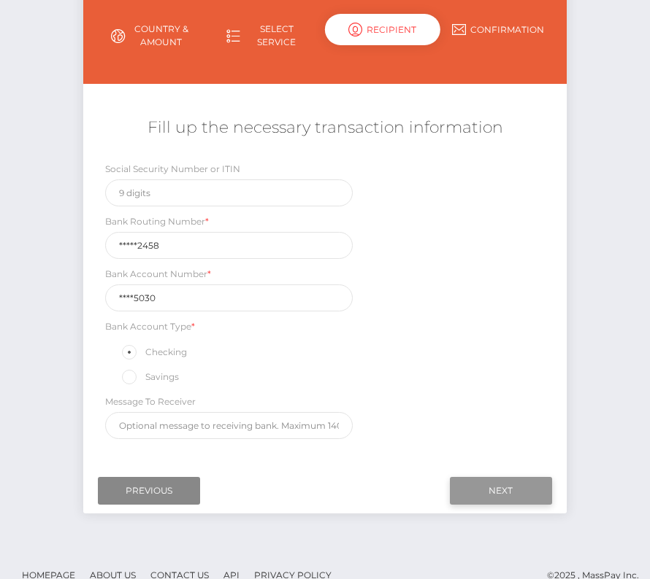
click at [490, 494] on input "Next" at bounding box center [501, 491] width 102 height 28
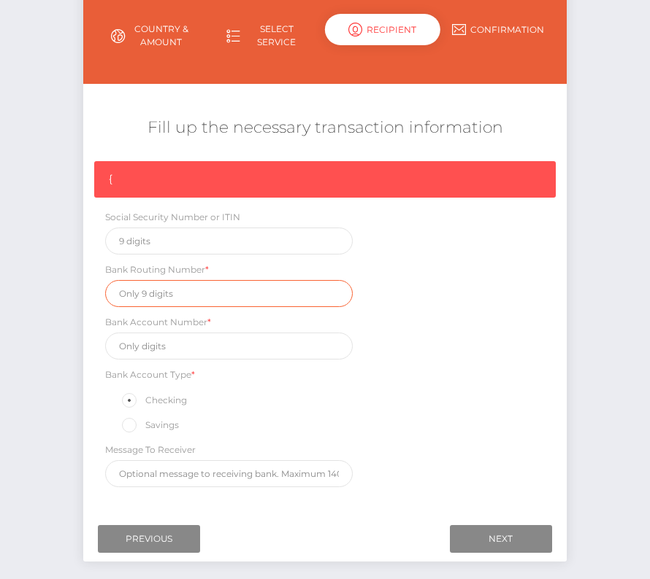
click at [161, 296] on input "text" at bounding box center [228, 293] width 247 height 27
paste input "231382458"
type input "231382458"
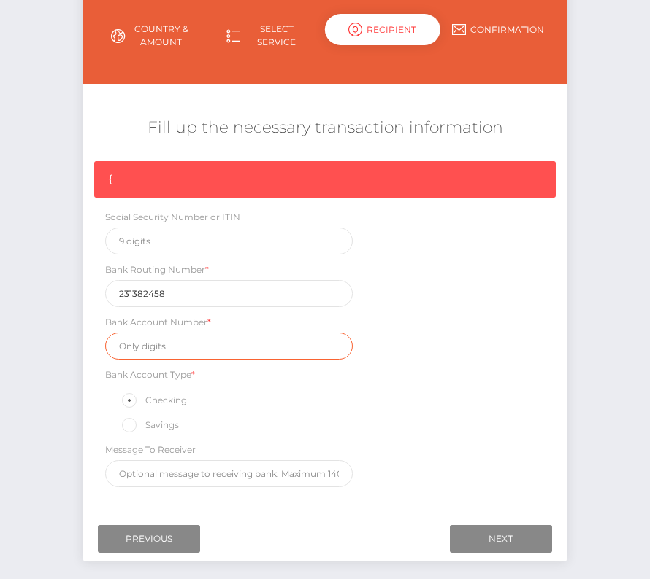
click at [170, 349] on input "text" at bounding box center [228, 346] width 247 height 27
paste input "70155030"
type input "70155030"
click at [415, 434] on div "{ Social Security Number or ITIN Bank Routing Number * [US_BANK_ROUTING_MICR] B…" at bounding box center [324, 328] width 483 height 334
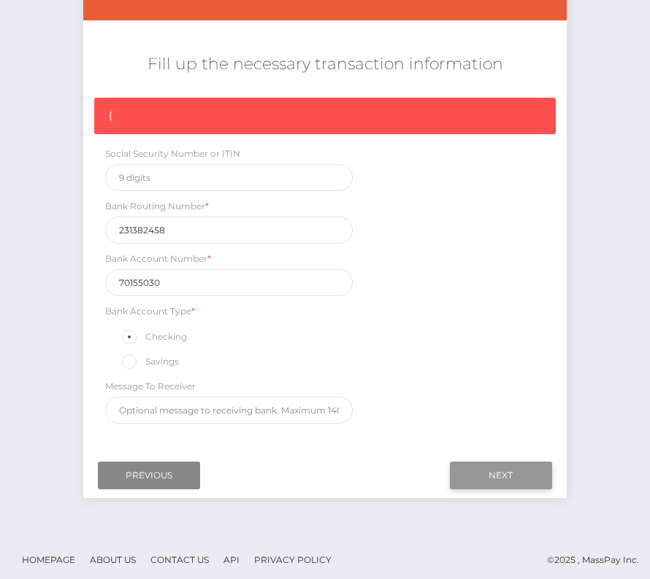
click at [489, 477] on input "Next" at bounding box center [501, 476] width 102 height 28
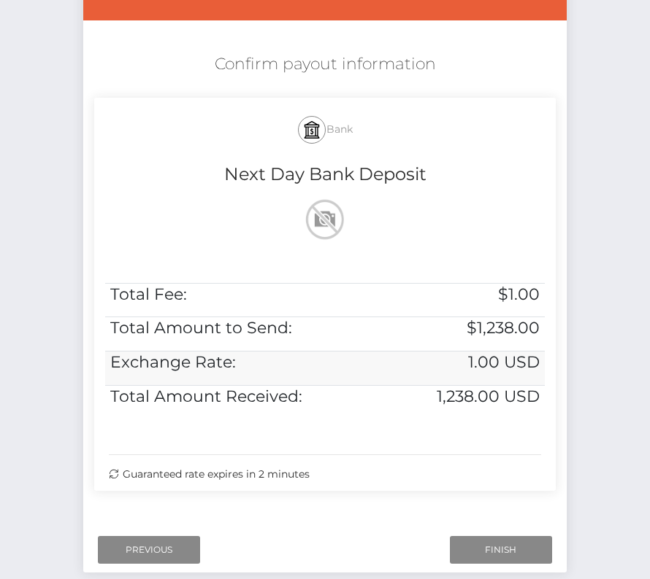
scroll to position [298, 0]
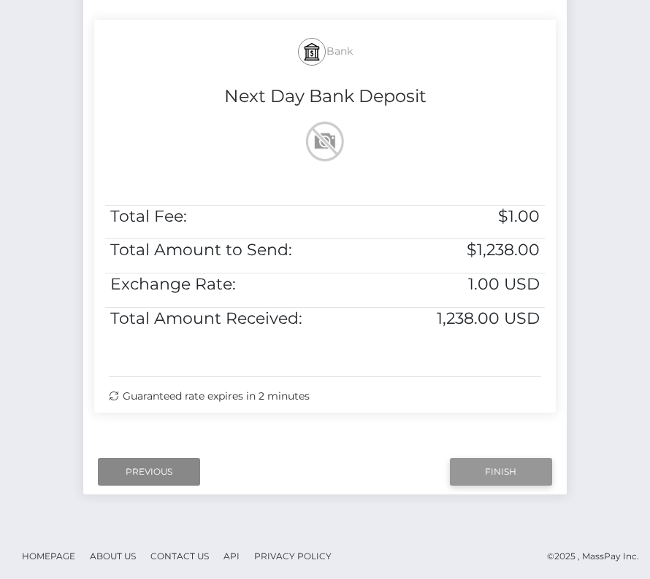
click at [500, 467] on input "Finish" at bounding box center [501, 472] width 102 height 28
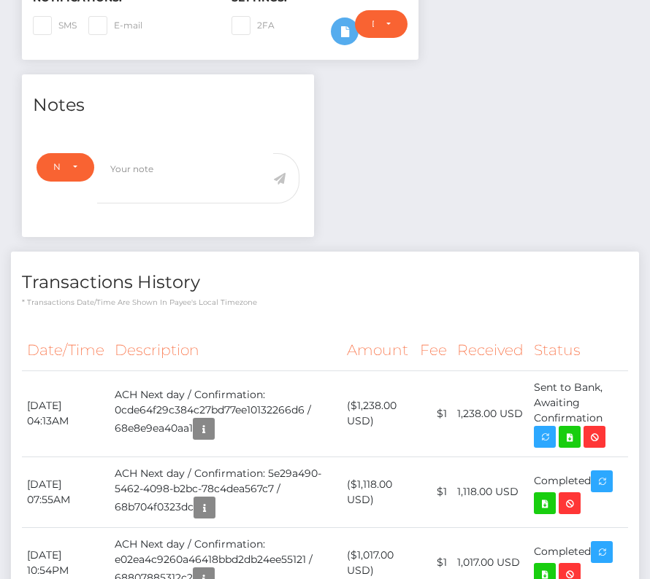
scroll to position [457, 0]
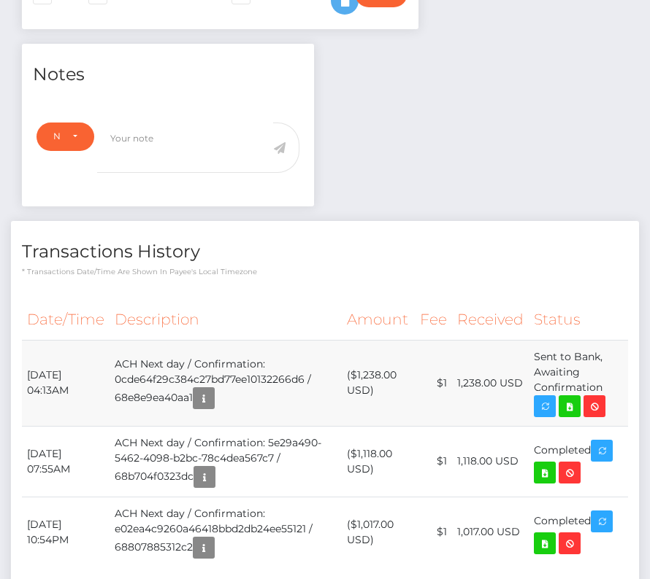
drag, startPoint x: 25, startPoint y: 365, endPoint x: 610, endPoint y: 385, distance: 585.7
click at [610, 385] on tr "October 10, 2025 04:13AM ACH Next day / Confirmation: 0cde64f29c384c27bd77ee101…" at bounding box center [325, 383] width 606 height 86
copy tr "October 10, 2025 04:13AM ACH Next day / Confirmation: 0cde64f29c384c27bd77ee101…"
click at [570, 398] on icon at bounding box center [570, 407] width 18 height 18
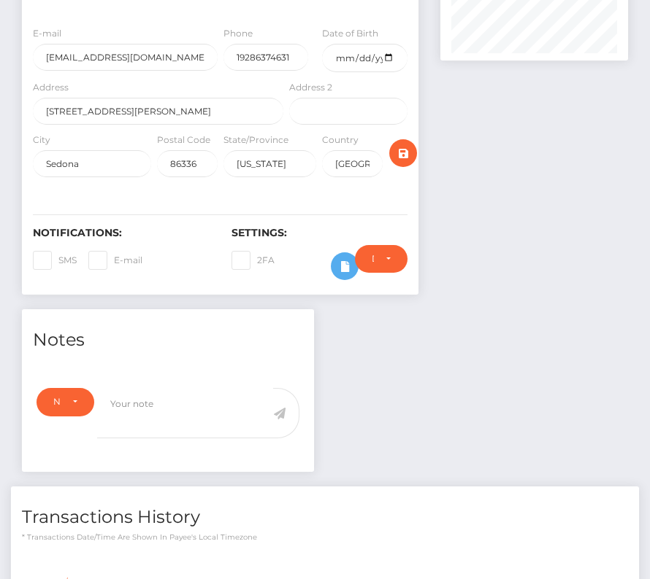
scroll to position [12, 0]
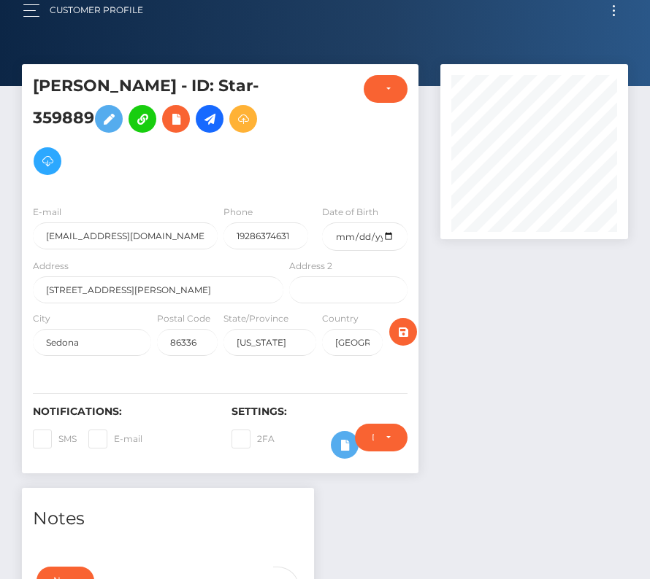
click at [610, 17] on button "Toggle navigation" at bounding box center [613, 11] width 27 height 20
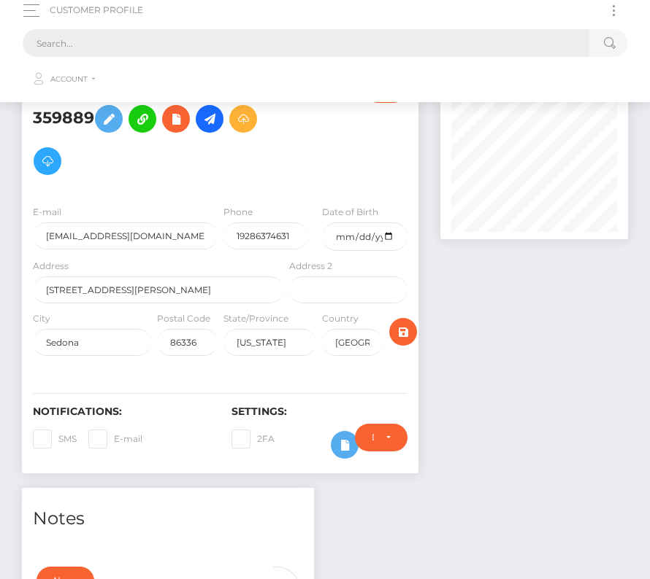
click at [393, 45] on input "text" at bounding box center [306, 43] width 566 height 28
paste input "312833"
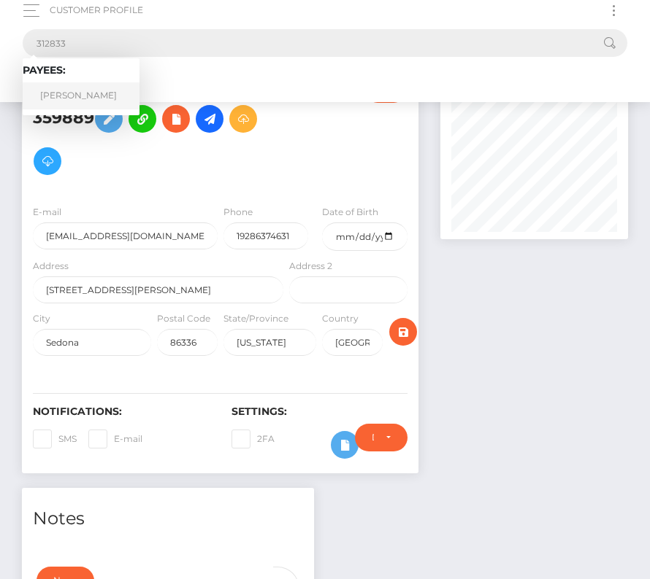
type input "312833"
click at [86, 94] on link "Gianmaria Gusmati" at bounding box center [81, 95] width 117 height 27
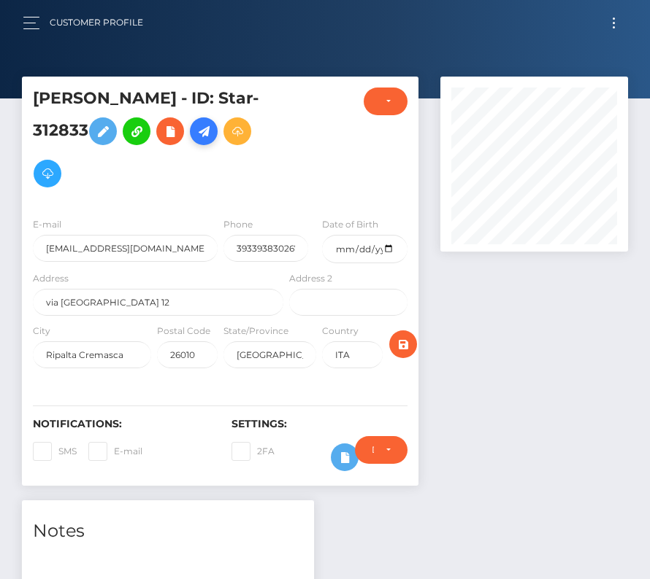
click at [212, 127] on icon at bounding box center [204, 132] width 18 height 18
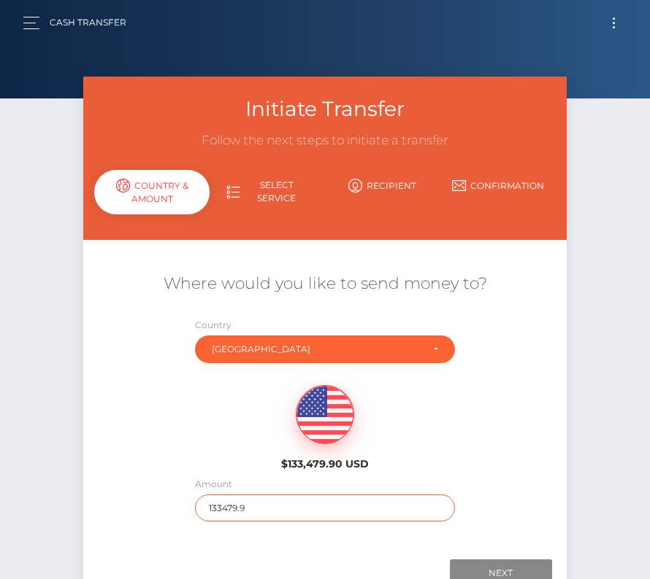
click at [225, 508] on input "133479.9" at bounding box center [325, 508] width 260 height 27
type input "186"
click at [206, 474] on div "$133,479.90 USD" at bounding box center [324, 424] width 483 height 106
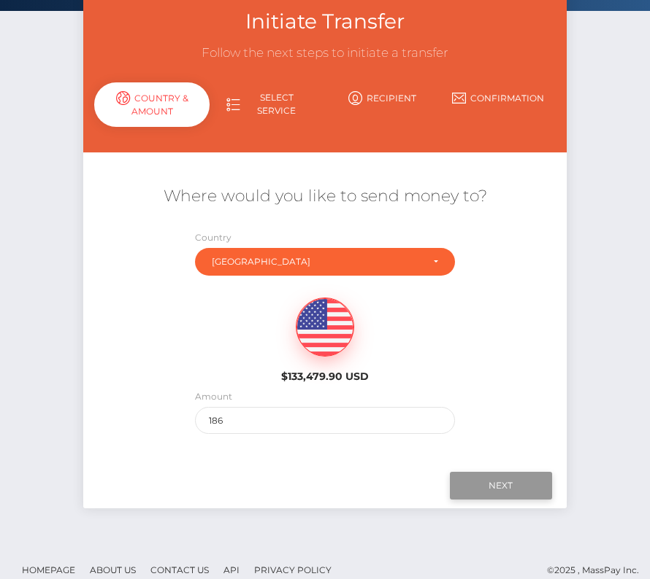
click at [484, 488] on input "Next" at bounding box center [501, 486] width 102 height 28
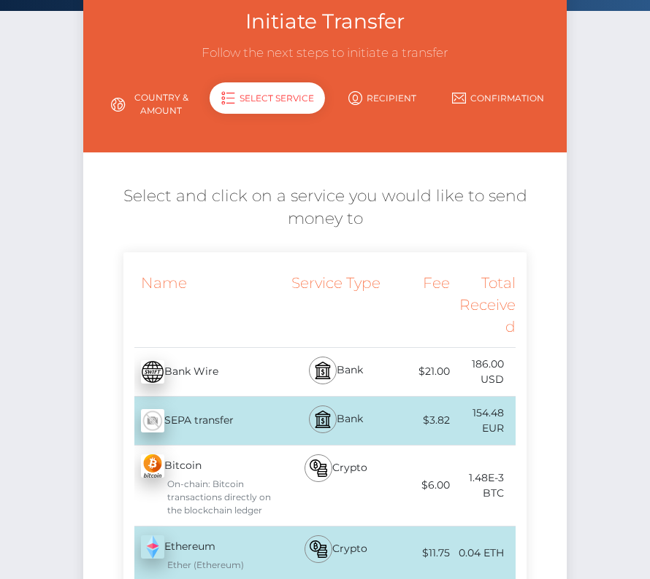
click at [250, 412] on div "SEPA transfer - EUR" at bounding box center [204, 421] width 163 height 41
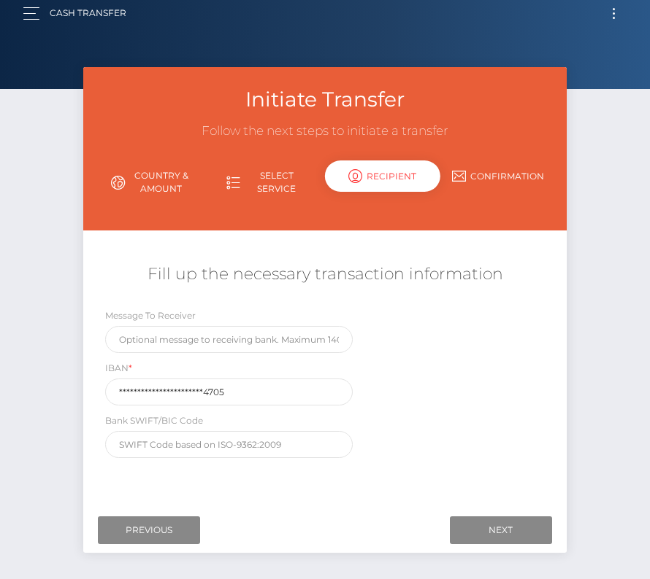
scroll to position [0, 0]
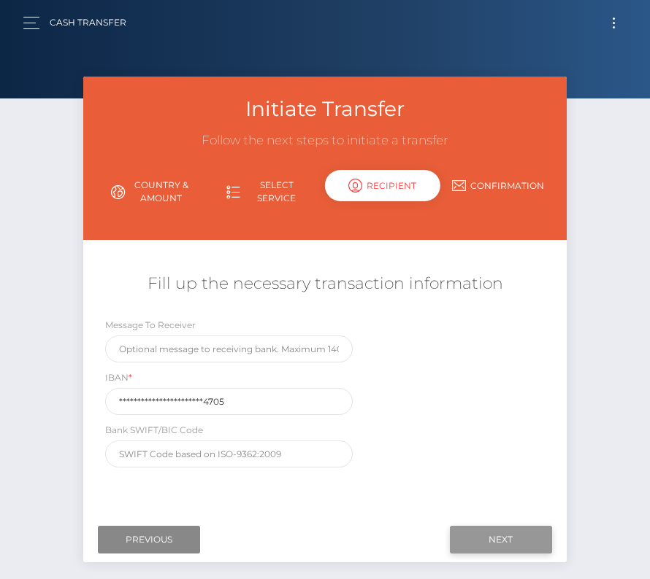
click at [515, 538] on input "Next" at bounding box center [501, 540] width 102 height 28
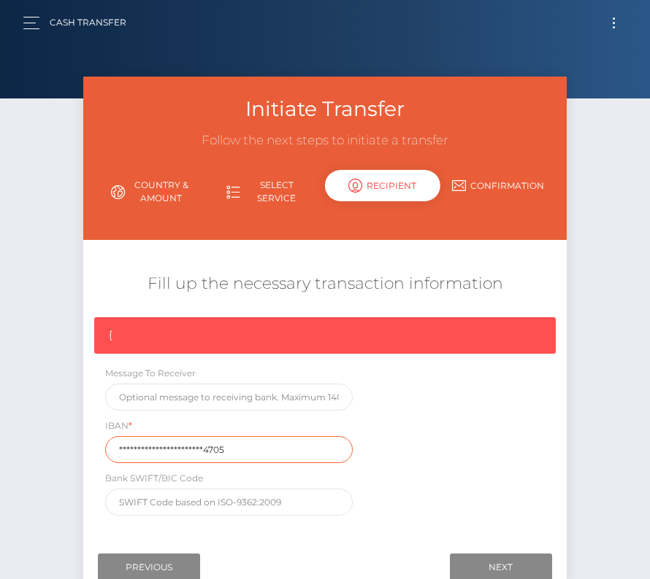
drag, startPoint x: 234, startPoint y: 450, endPoint x: 37, endPoint y: 450, distance: 196.3
click at [37, 450] on div "Initiate Transfer Follow the next steps to initiate a transfer Country & Amount…" at bounding box center [325, 352] width 650 height 550
paste input "IT91Z360810513822469622"
type input "IT91Z3608105138224696224705"
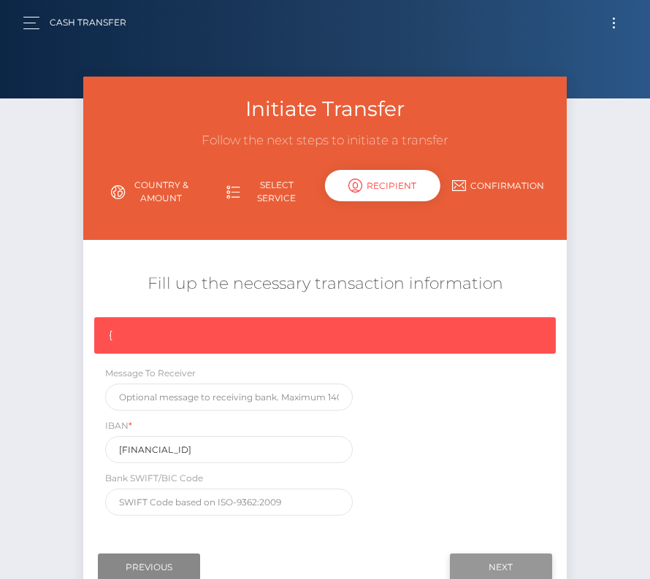
click at [507, 562] on input "Next" at bounding box center [501, 568] width 102 height 28
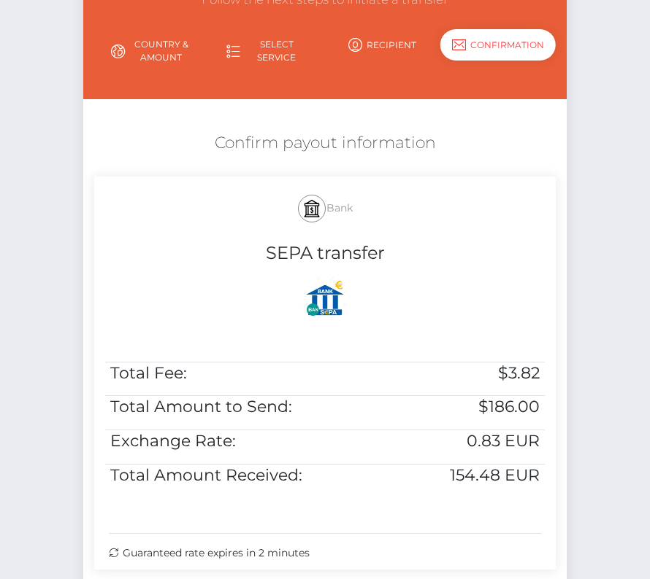
scroll to position [163, 0]
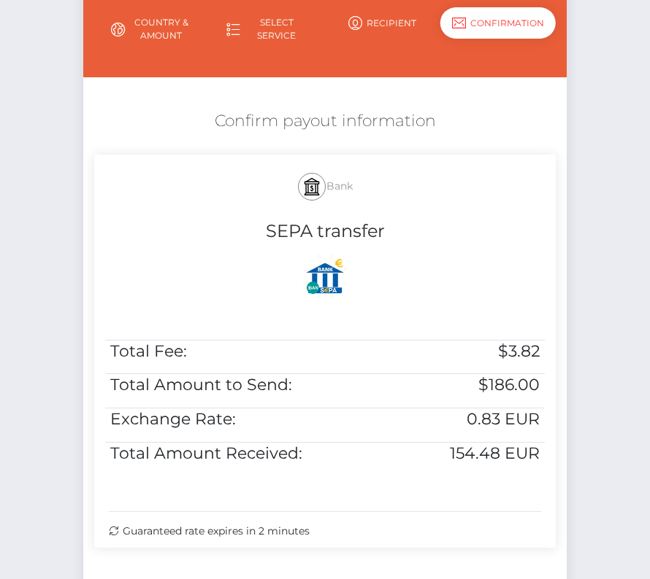
drag, startPoint x: 209, startPoint y: 118, endPoint x: 461, endPoint y: 529, distance: 481.5
click at [461, 529] on div "Confirm payout information Bank SEPA transfer Total Fee: $3.82 Total Amount to …" at bounding box center [324, 333] width 483 height 460
copy div "Confirm payout information Bank SEPA transfer Total Fee: $3.82 Total Amount to …"
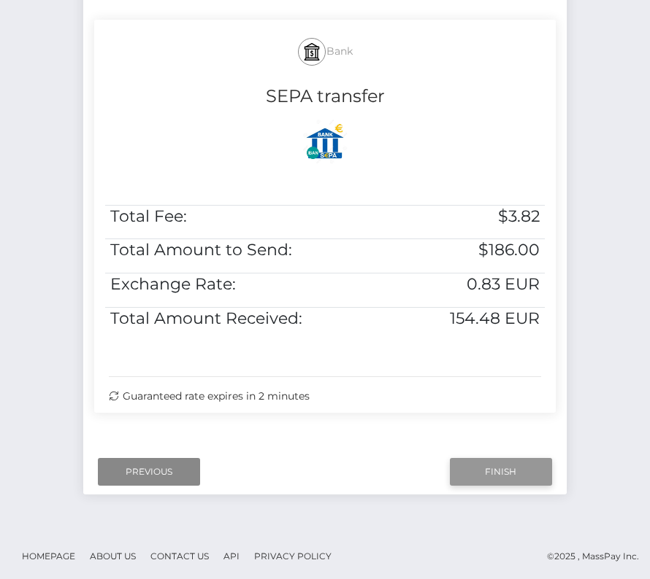
click at [481, 464] on input "Finish" at bounding box center [501, 472] width 102 height 28
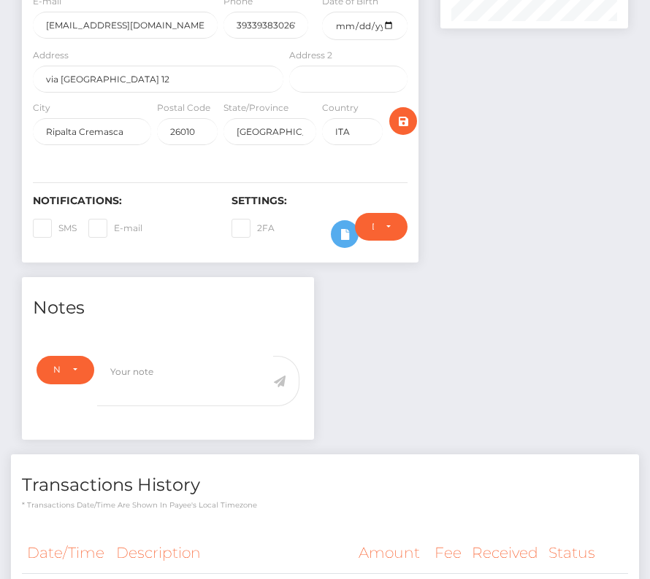
scroll to position [377, 0]
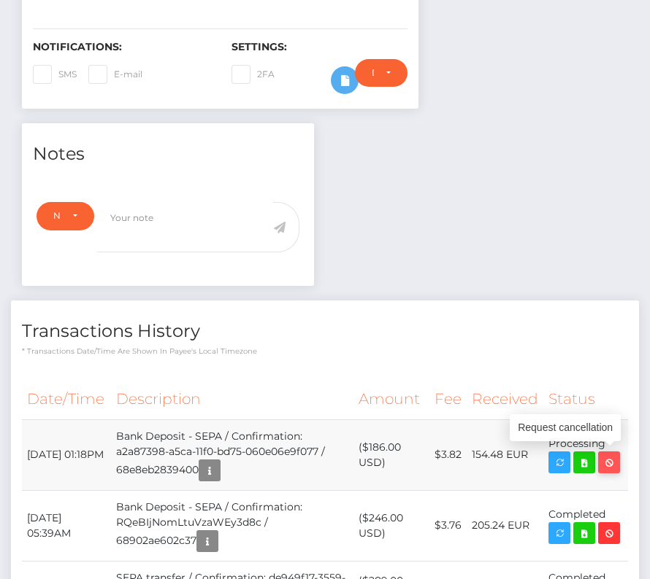
drag, startPoint x: 29, startPoint y: 439, endPoint x: 615, endPoint y: 457, distance: 586.3
click at [615, 457] on tr "October 10, 2025 01:18PM Bank Deposit - SEPA / Confirmation: a2a87398-a5ca-11f0…" at bounding box center [325, 455] width 606 height 71
copy tbody "October 10, 2025 01:18PM Bank Deposit - SEPA / Confirmation: a2a87398-a5ca-11f0…"
click at [585, 458] on icon at bounding box center [584, 463] width 18 height 18
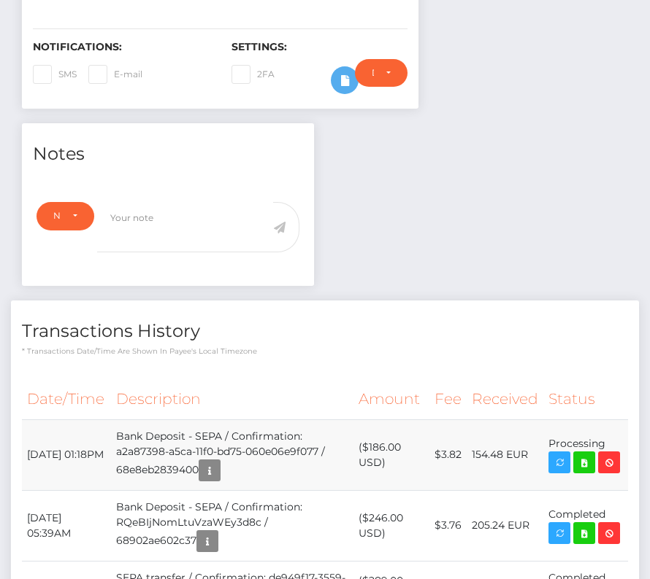
click at [442, 420] on td "$3.82" at bounding box center [447, 455] width 39 height 71
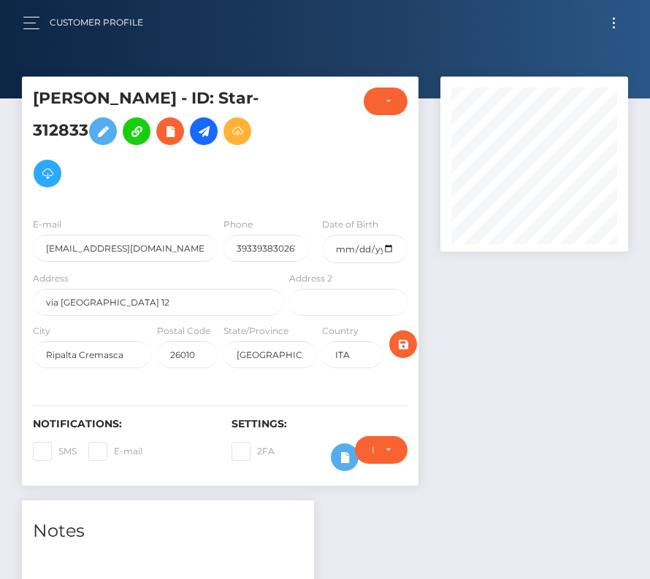
click at [611, 18] on button "Toggle navigation" at bounding box center [613, 23] width 27 height 20
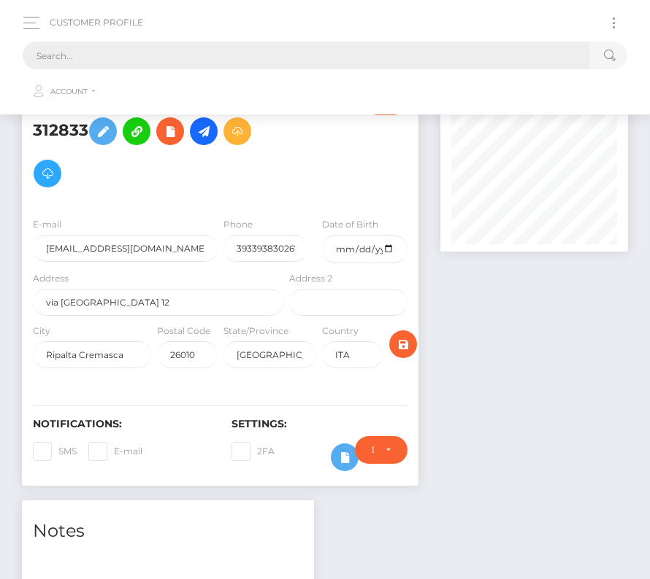
click at [264, 58] on input "text" at bounding box center [306, 56] width 566 height 28
paste input "1360608"
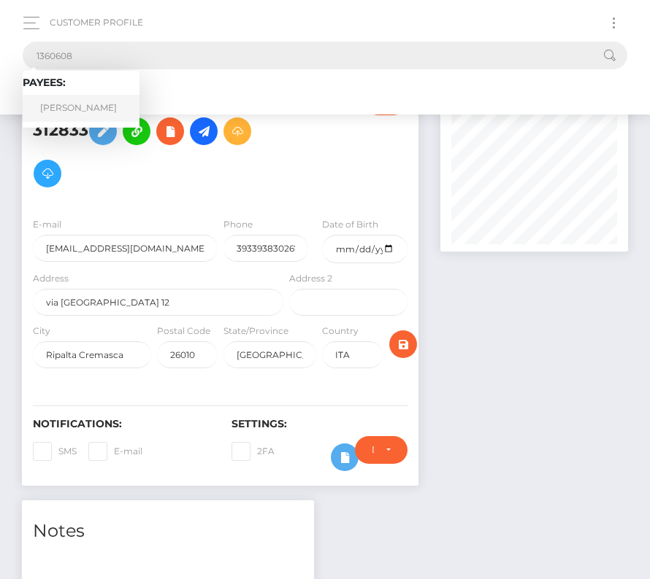
type input "1360608"
click at [88, 104] on link "Lauren Gunsch" at bounding box center [81, 108] width 117 height 27
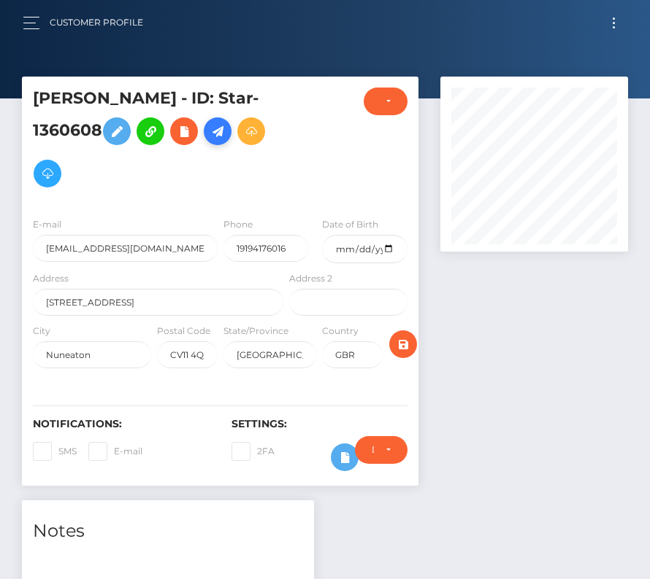
click at [223, 132] on icon at bounding box center [218, 132] width 18 height 18
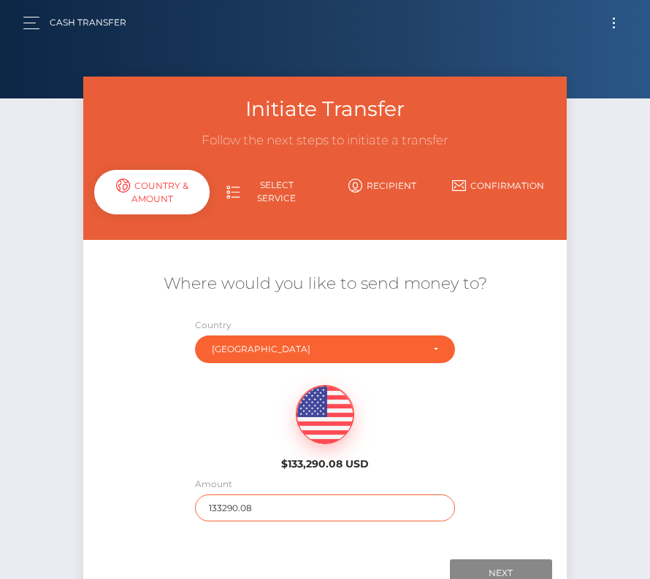
click at [229, 507] on input "133290.08" at bounding box center [325, 508] width 260 height 27
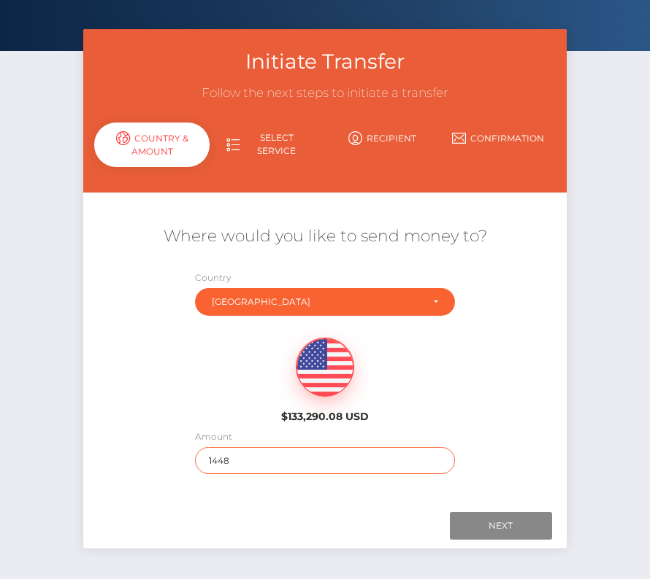
scroll to position [85, 0]
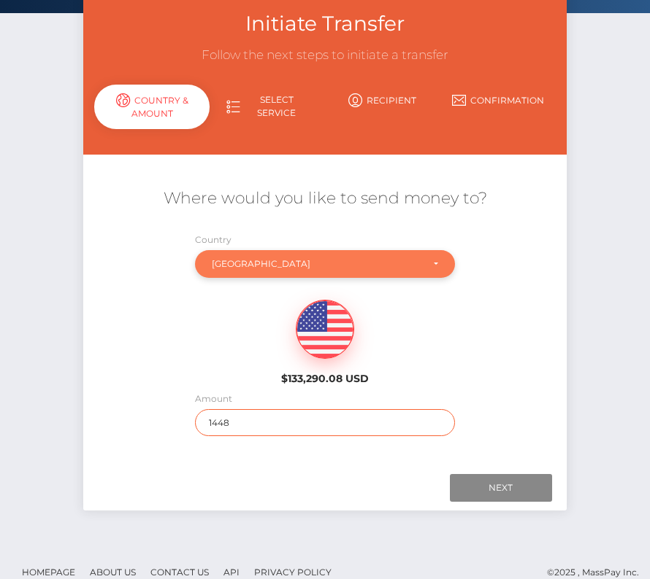
type input "1448"
click at [261, 253] on div "United Kingdom" at bounding box center [325, 264] width 260 height 28
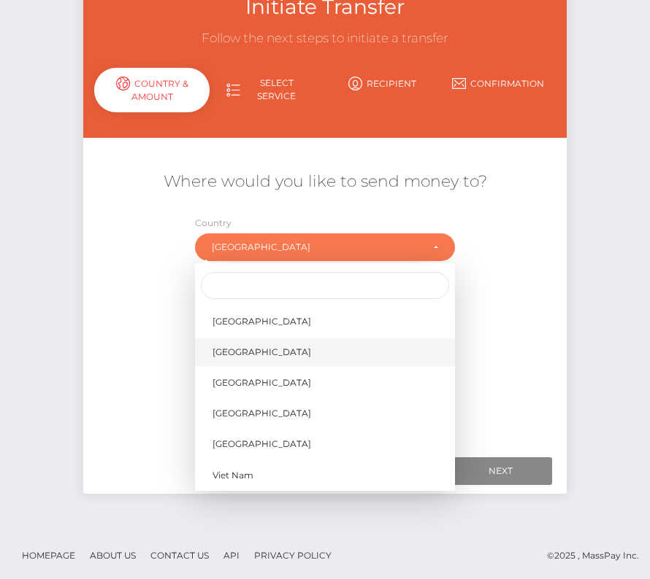
scroll to position [7018, 0]
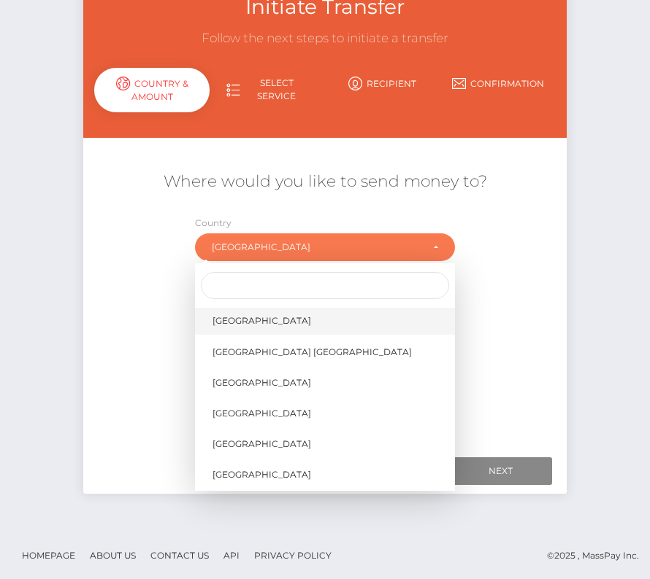
click at [261, 324] on span "United States" at bounding box center [261, 321] width 99 height 13
select select "[GEOGRAPHIC_DATA]"
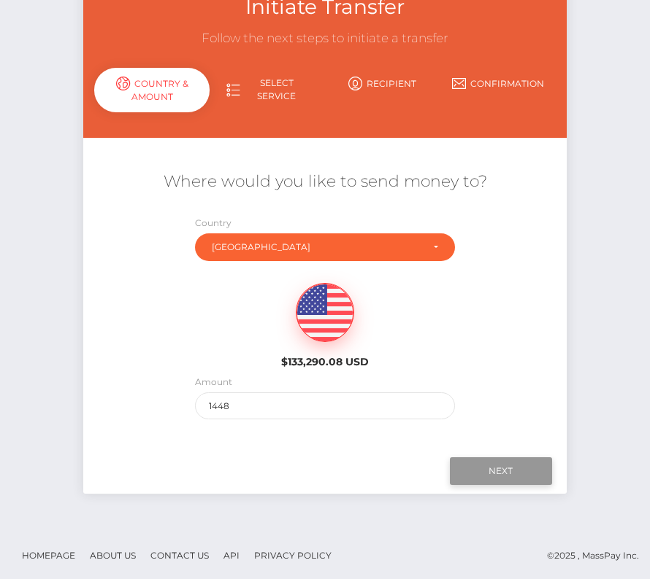
click at [497, 469] on input "Next" at bounding box center [501, 472] width 102 height 28
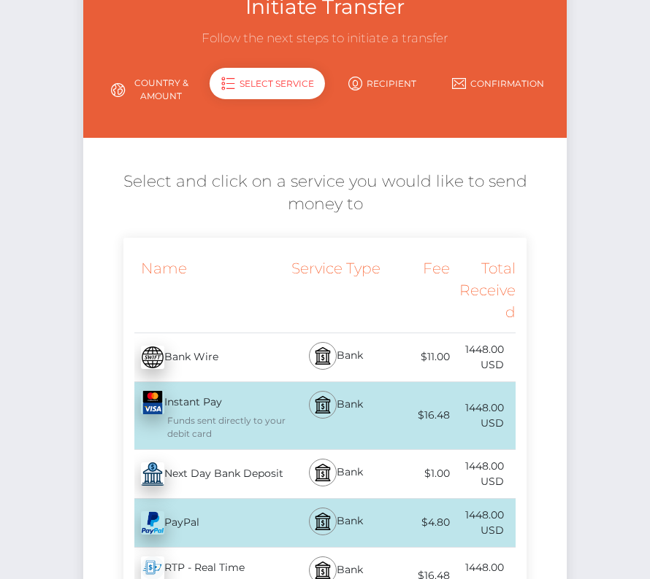
click at [199, 465] on div "Next Day Bank Deposit - USD" at bounding box center [204, 474] width 163 height 41
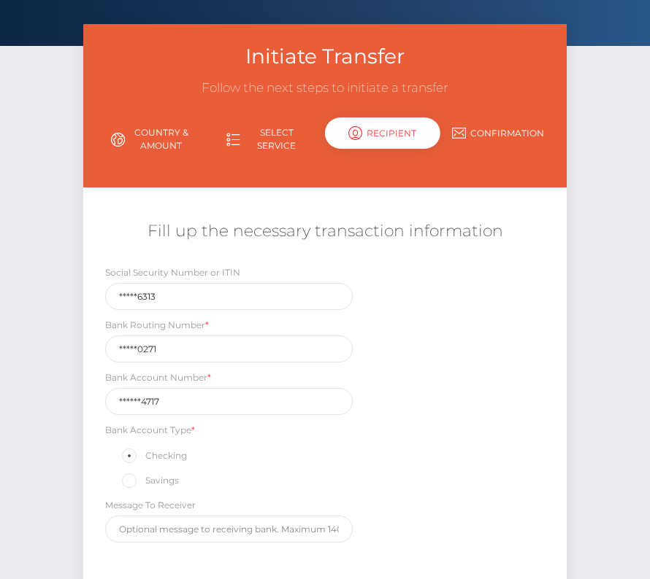
scroll to position [99, 0]
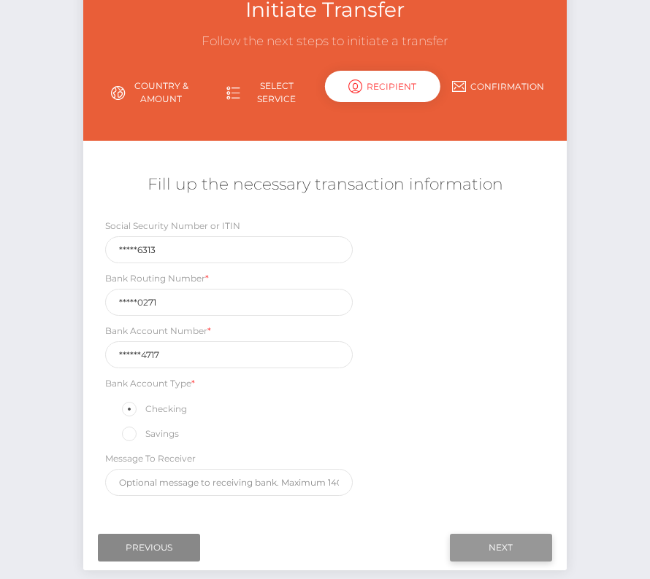
click at [485, 539] on input "Next" at bounding box center [501, 548] width 102 height 28
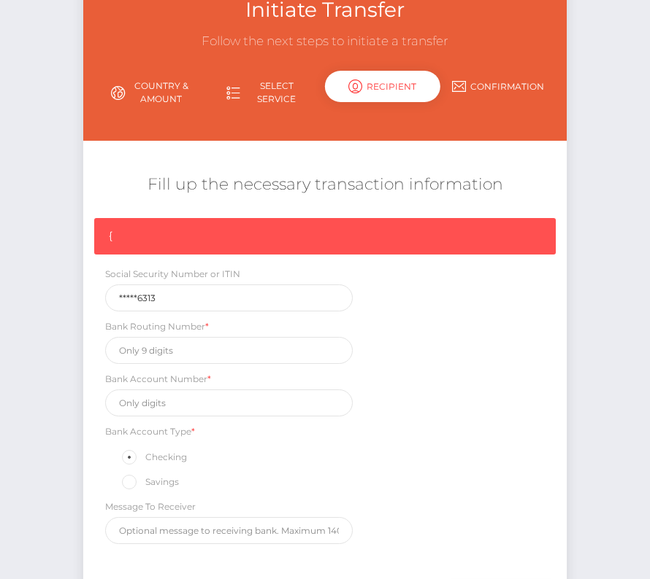
scroll to position [124, 0]
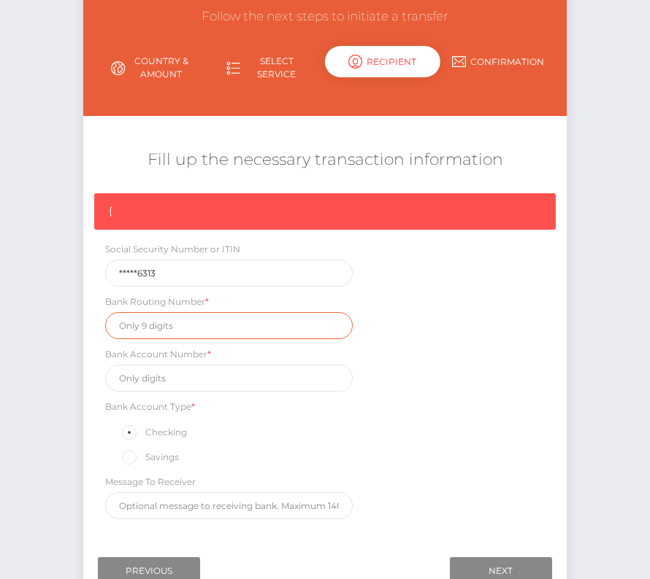
click at [157, 315] on input "text" at bounding box center [228, 325] width 247 height 27
paste input "211880271"
type input "211880271"
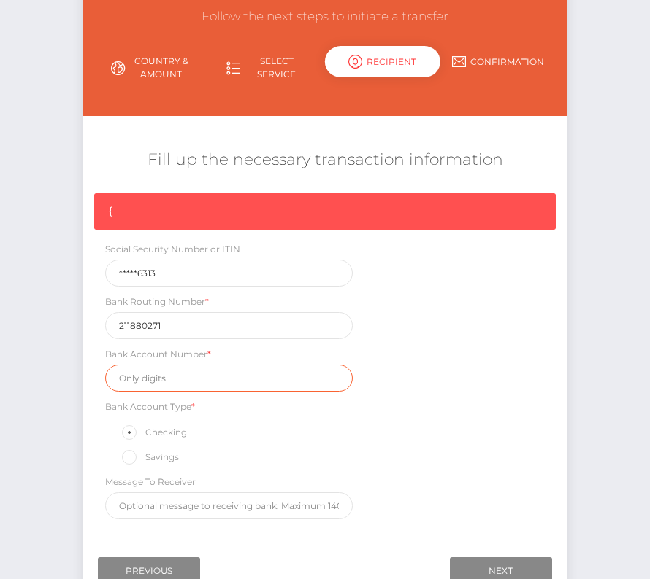
click at [177, 375] on input "text" at bounding box center [228, 378] width 247 height 27
paste input "8223004717"
type input "8223004717"
click at [356, 493] on div "Message To Receiver" at bounding box center [228, 496] width 269 height 45
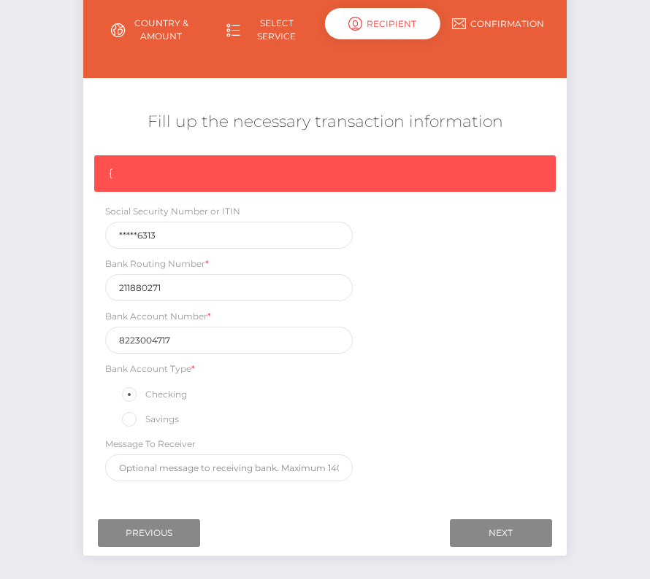
scroll to position [201, 0]
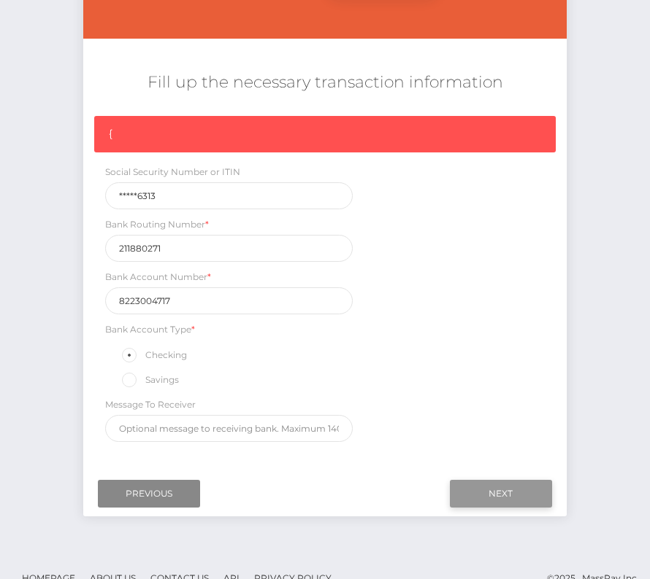
click at [485, 489] on input "Next" at bounding box center [501, 494] width 102 height 28
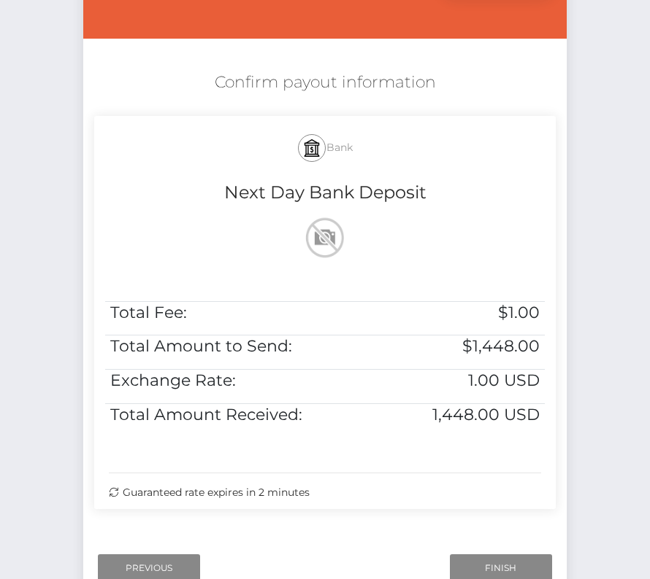
scroll to position [263, 0]
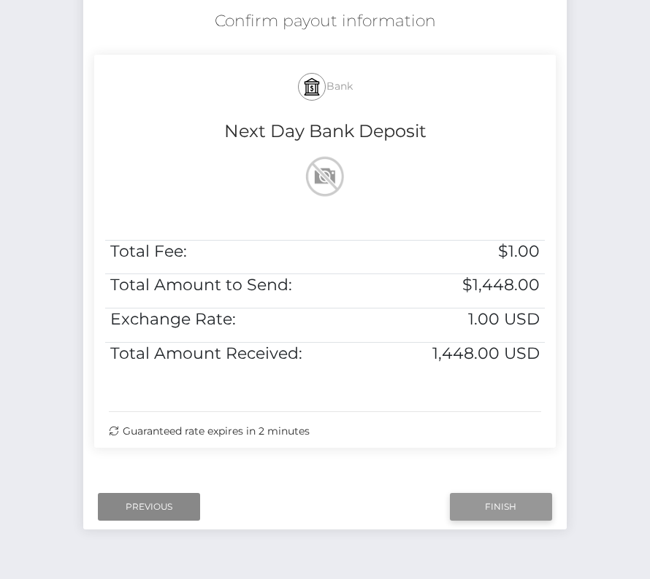
click at [490, 505] on input "Finish" at bounding box center [501, 507] width 102 height 28
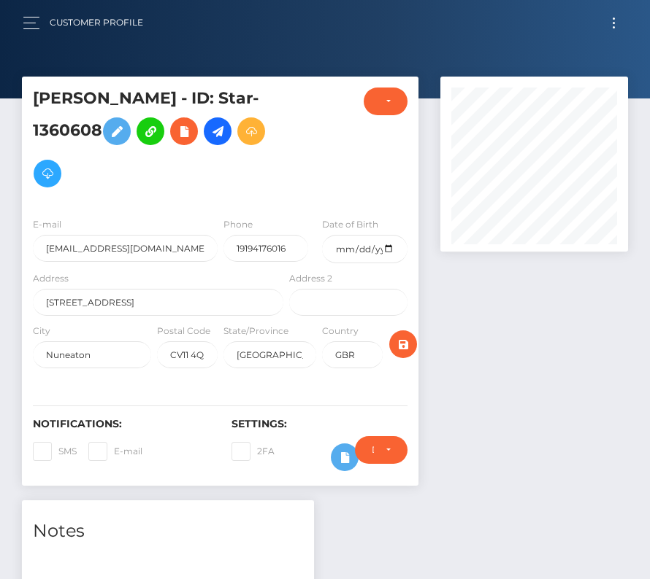
scroll to position [562, 0]
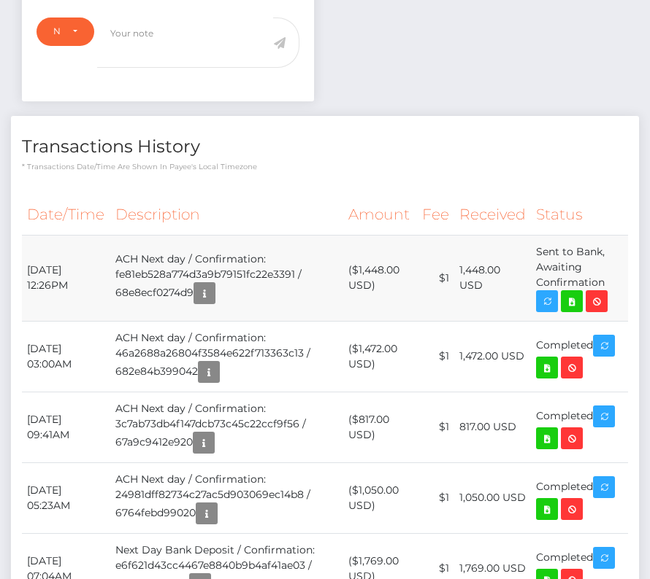
drag, startPoint x: 23, startPoint y: 261, endPoint x: 604, endPoint y: 280, distance: 580.6
click at [604, 280] on tr "[DATE] 12:26PM ACH Next day / Confirmation: fe81eb528a774d3a9b79151fc22e3391 / …" at bounding box center [325, 278] width 606 height 86
copy tr "[DATE] 12:26PM ACH Next day / Confirmation: fe81eb528a774d3a9b79151fc22e3391 / …"
click at [569, 295] on icon at bounding box center [572, 302] width 18 height 18
click at [0, 0] on div "[PERSON_NAME] - ID: Star-1360608 CLOSED ACTIVE E-mail GBR" at bounding box center [325, 455] width 650 height 1880
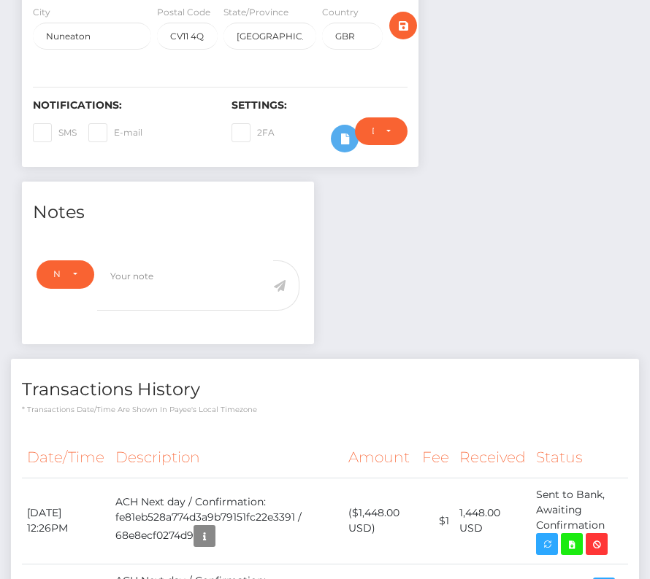
scroll to position [0, 0]
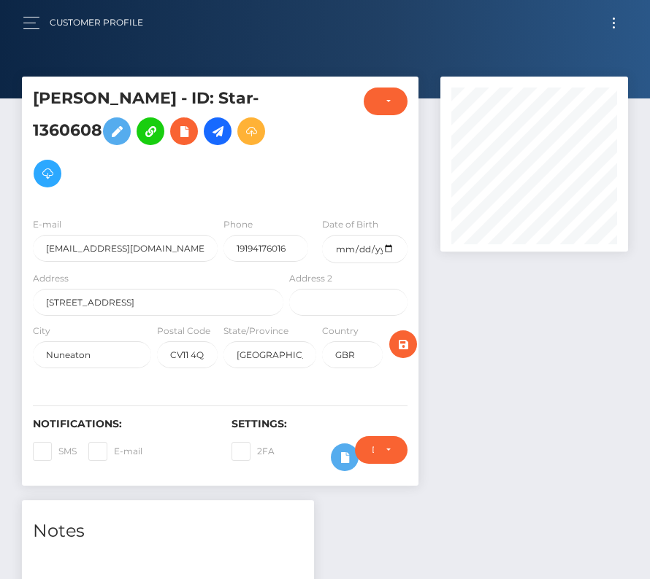
click at [618, 18] on button "Toggle navigation" at bounding box center [613, 23] width 27 height 20
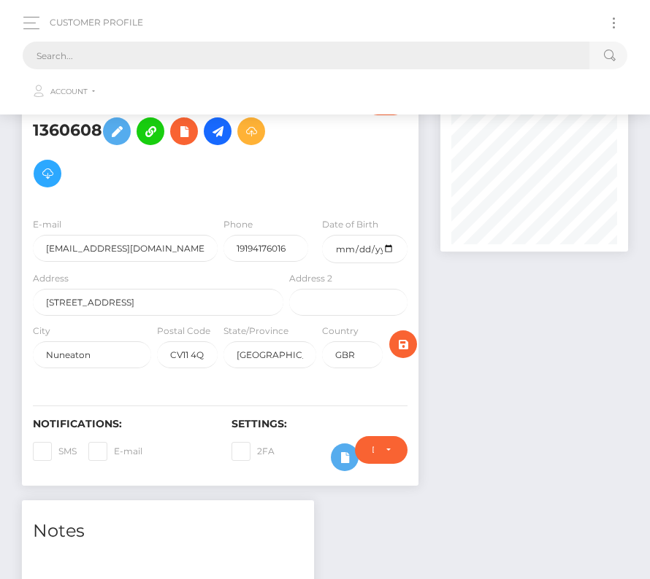
click at [374, 61] on input "text" at bounding box center [306, 56] width 566 height 28
paste input "241039"
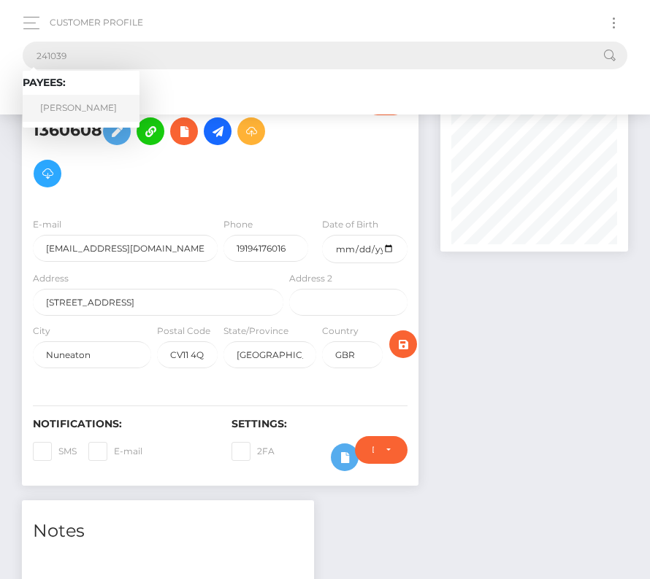
type input "241039"
click at [55, 109] on link "Scott G Willis" at bounding box center [81, 108] width 117 height 27
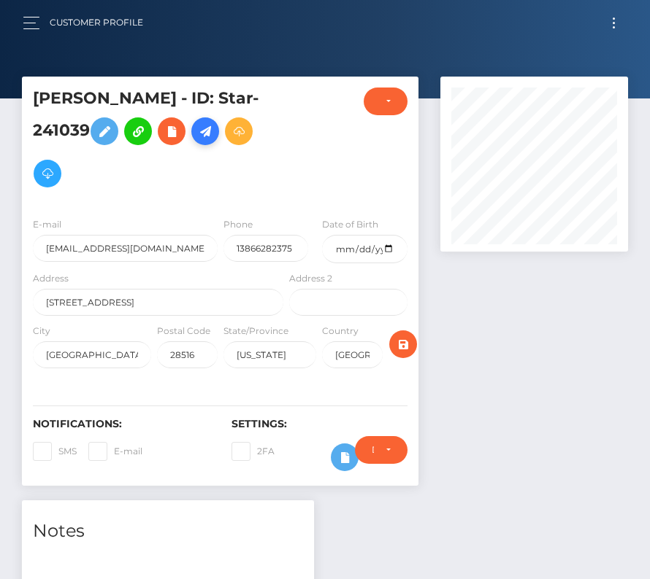
click at [207, 132] on icon at bounding box center [205, 132] width 18 height 18
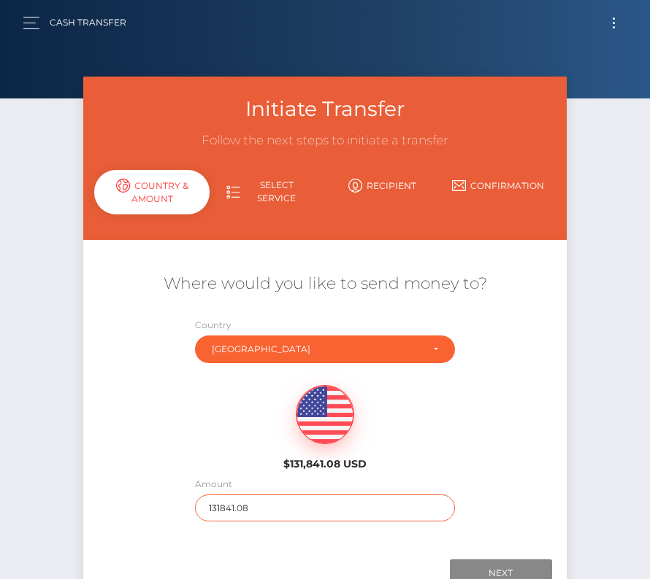
click at [249, 509] on input "131841.08" at bounding box center [325, 508] width 260 height 27
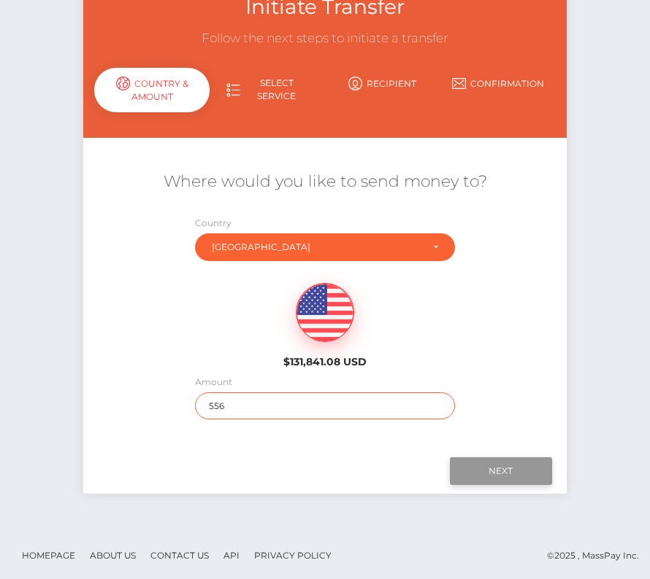
type input "556"
click at [530, 465] on input "Next" at bounding box center [501, 472] width 102 height 28
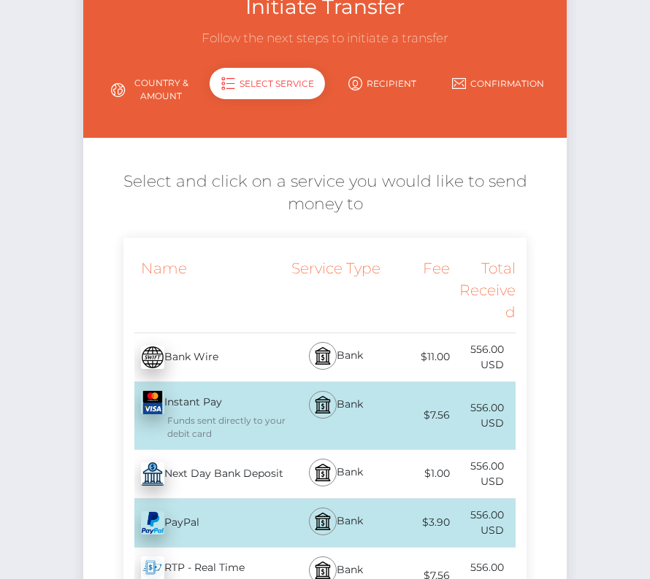
click at [227, 479] on div "Next Day Bank Deposit - USD" at bounding box center [204, 474] width 163 height 41
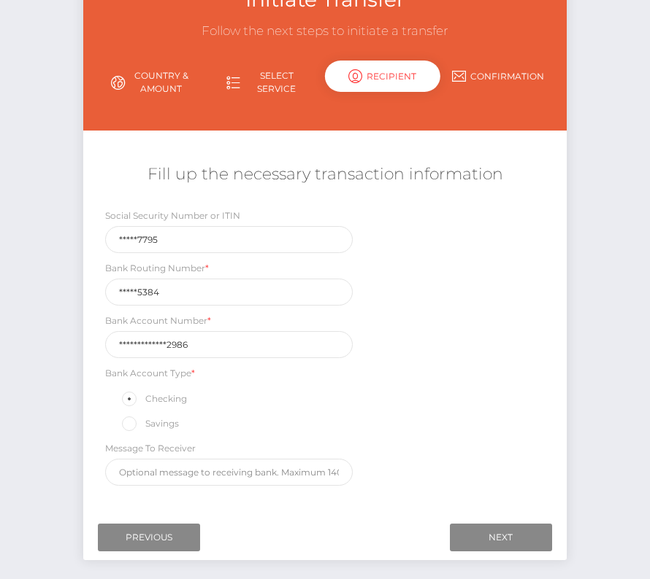
scroll to position [111, 0]
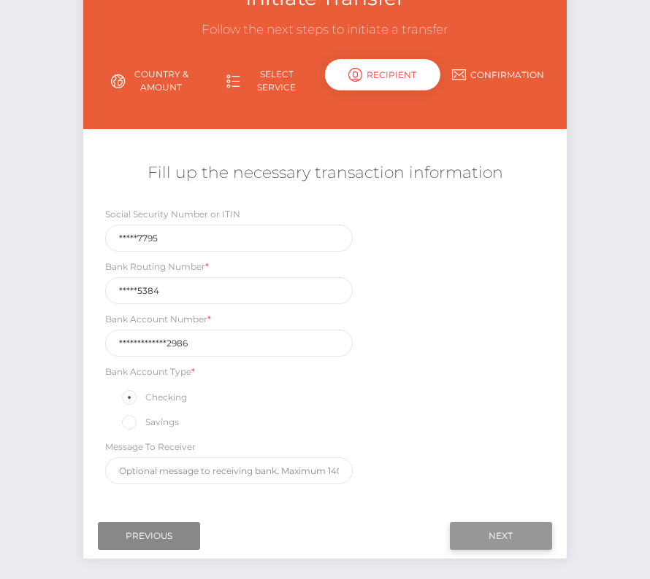
click at [509, 534] on input "Next" at bounding box center [501, 537] width 102 height 28
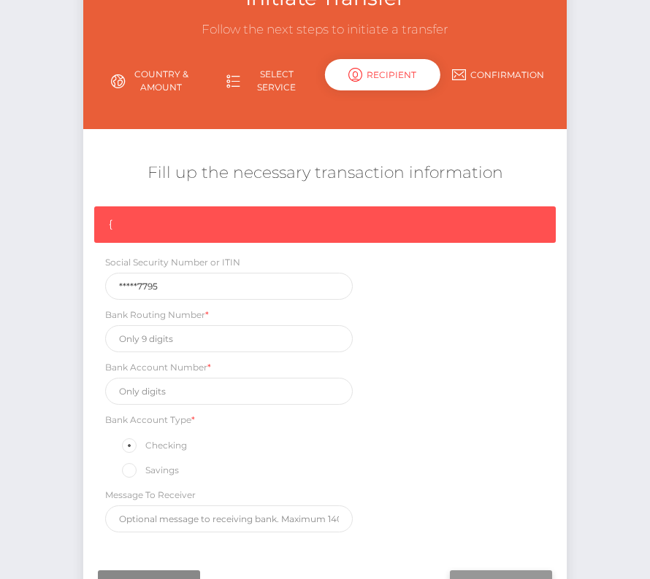
scroll to position [124, 0]
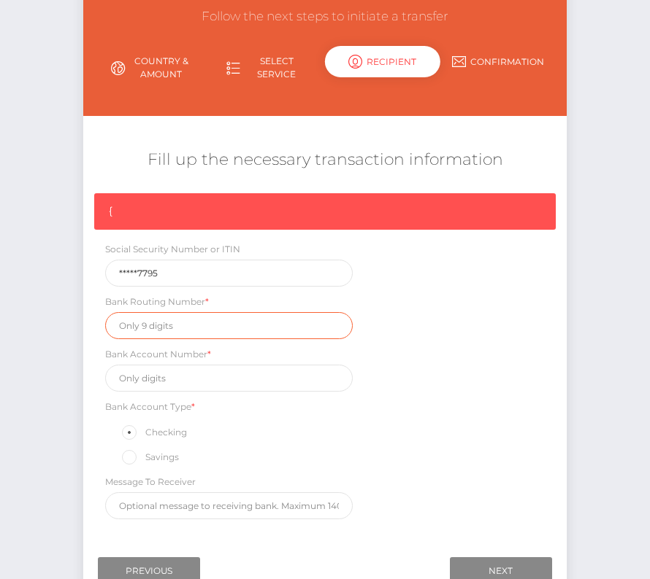
click at [167, 321] on input "text" at bounding box center [228, 325] width 247 height 27
paste input "253175384"
type input "253175384"
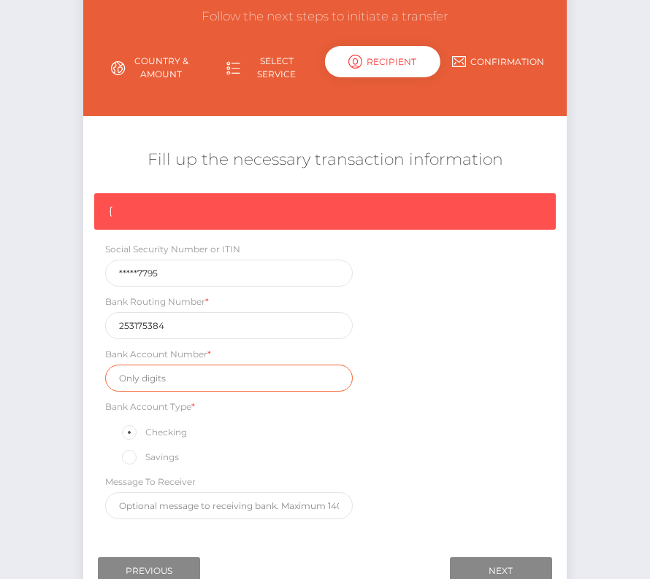
click at [183, 378] on input "text" at bounding box center [228, 378] width 247 height 27
paste input "00000108800022986"
type input "00000108800022986"
click at [428, 419] on div "{ Social Security Number or ITIN *****7795 Bank Routing Number * 253175384 Bank…" at bounding box center [324, 360] width 483 height 334
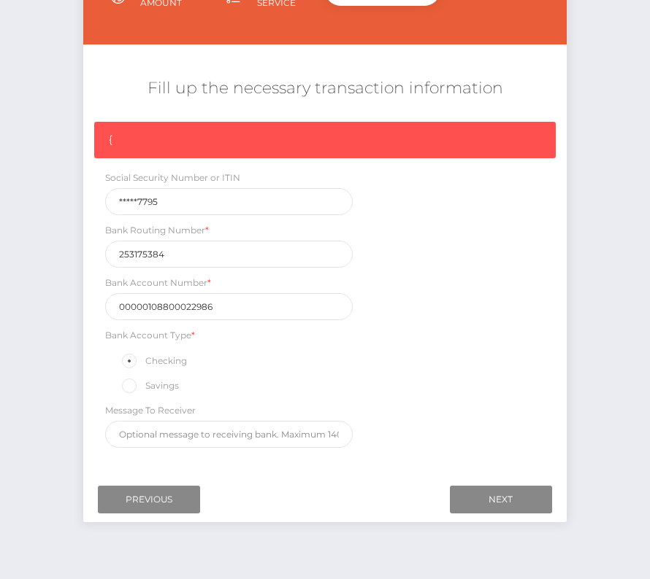
scroll to position [205, 0]
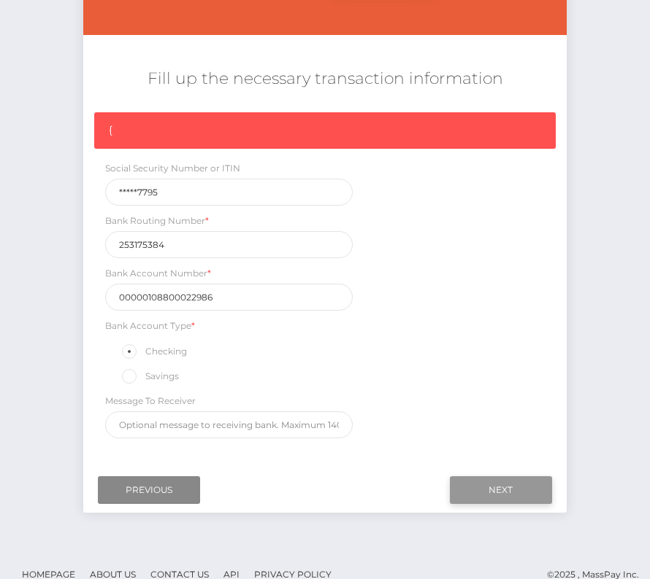
click at [498, 482] on input "Next" at bounding box center [501, 491] width 102 height 28
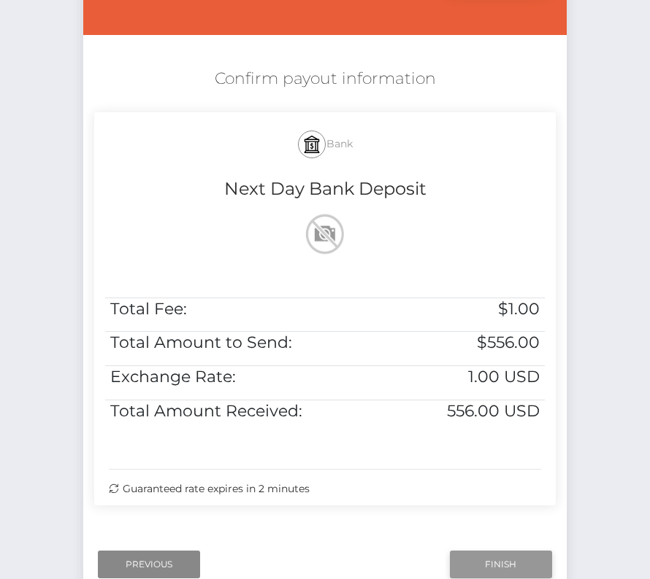
click at [505, 558] on input "Finish" at bounding box center [501, 565] width 102 height 28
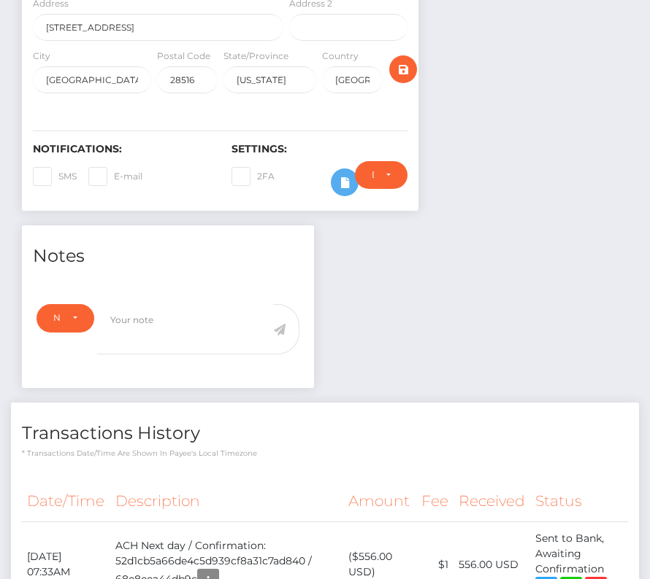
scroll to position [461, 0]
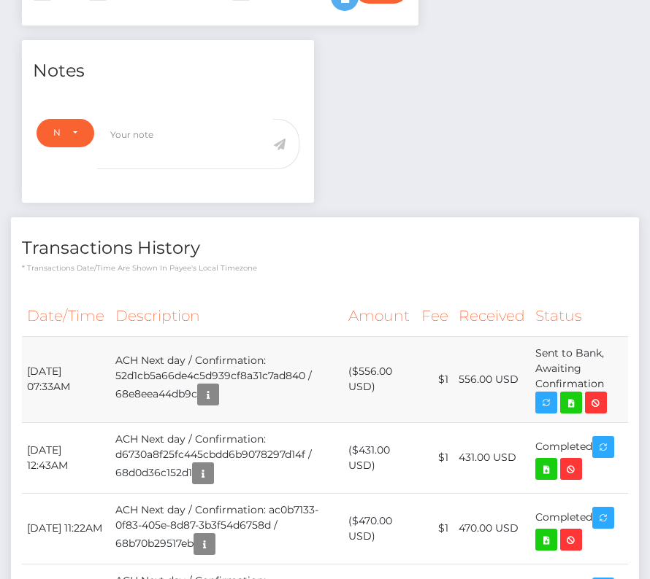
drag, startPoint x: 23, startPoint y: 365, endPoint x: 606, endPoint y: 382, distance: 583.4
click at [606, 383] on tr "October 10, 2025 07:33AM ACH Next day / Confirmation: 52d1cb5a66de4c5d939cf8a31…" at bounding box center [325, 379] width 606 height 86
copy tr "October 10, 2025 07:33AM ACH Next day / Confirmation: 52d1cb5a66de4c5d939cf8a31…"
click at [571, 401] on icon at bounding box center [571, 403] width 18 height 18
click at [0, 0] on div "Scott G Willis - ID: Star-241039 CLOSED ACTIVE E-mail City" at bounding box center [325, 536] width 650 height 1840
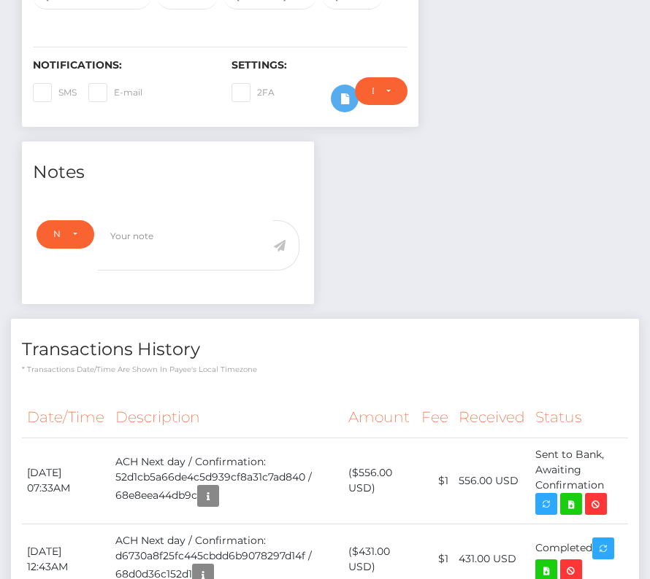
scroll to position [0, 0]
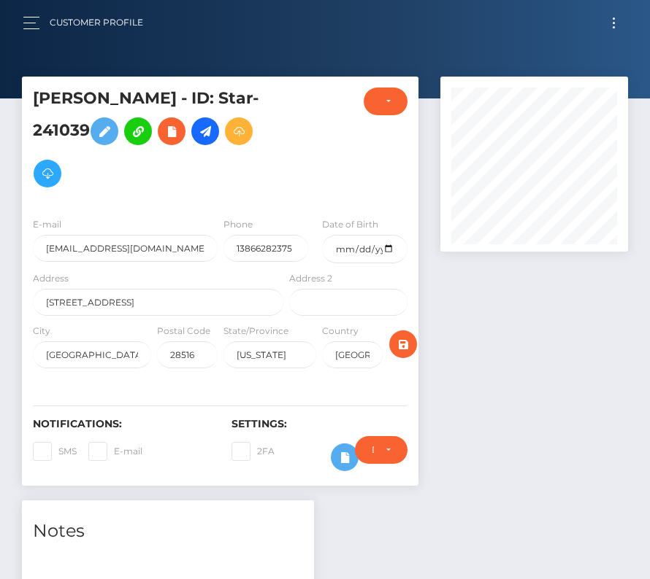
click at [607, 18] on button "Toggle navigation" at bounding box center [613, 23] width 27 height 20
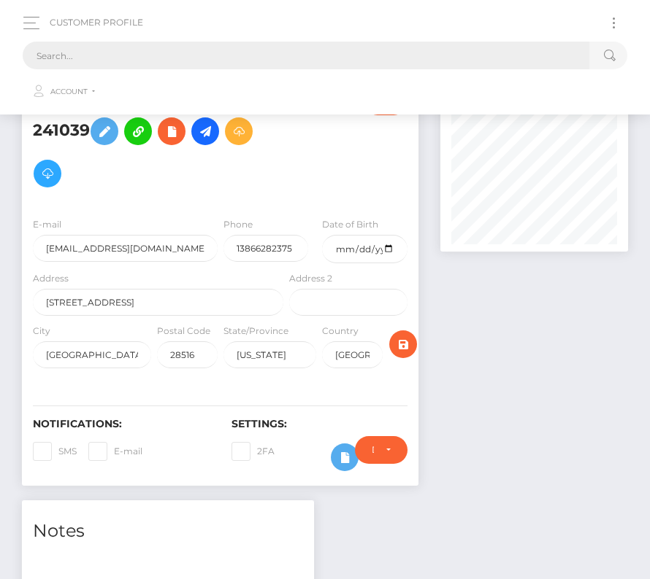
click at [284, 53] on input "text" at bounding box center [306, 56] width 566 height 28
paste input "204443"
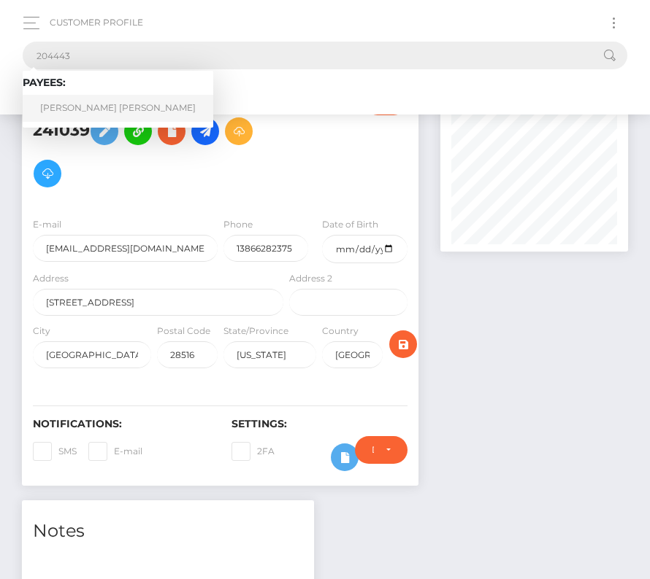
type input "204443"
click at [75, 105] on link "Amber Naomi Maria Baldwin" at bounding box center [118, 108] width 190 height 27
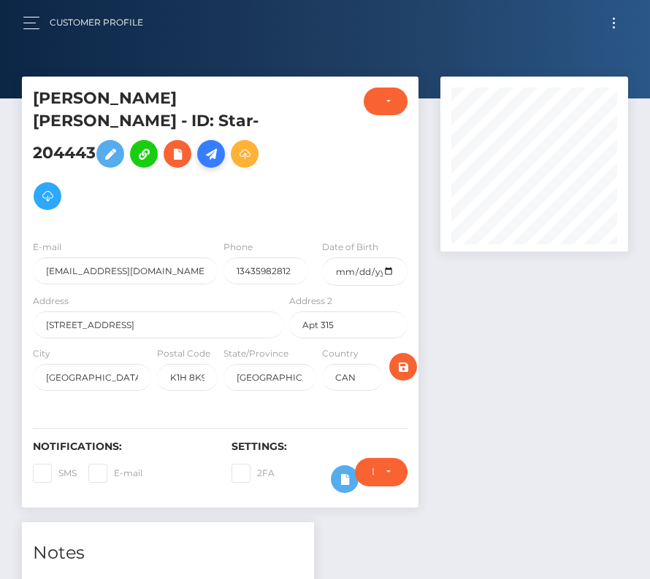
click at [202, 163] on icon at bounding box center [211, 154] width 18 height 18
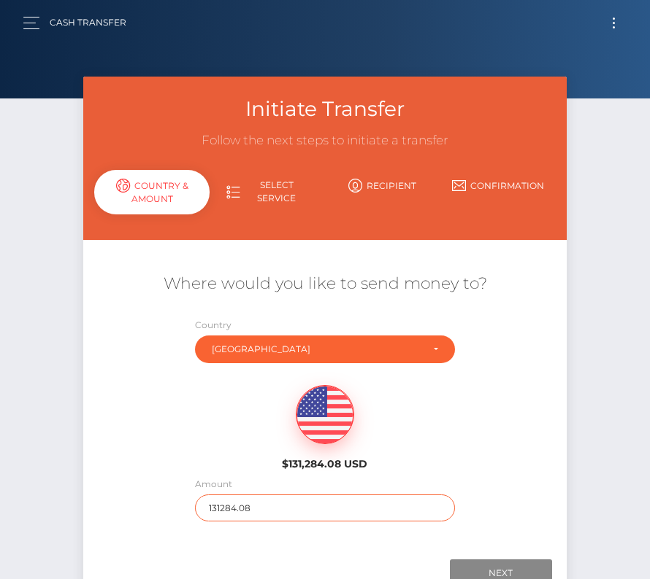
click at [230, 509] on input "131284.08" at bounding box center [325, 508] width 260 height 27
type input "144"
click at [208, 467] on div "$131,284.08 USD" at bounding box center [324, 424] width 483 height 106
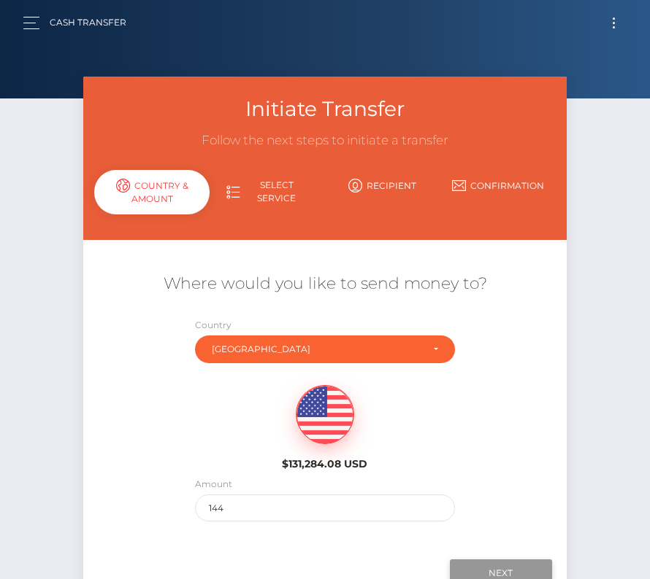
click at [493, 561] on input "Next" at bounding box center [501, 574] width 102 height 28
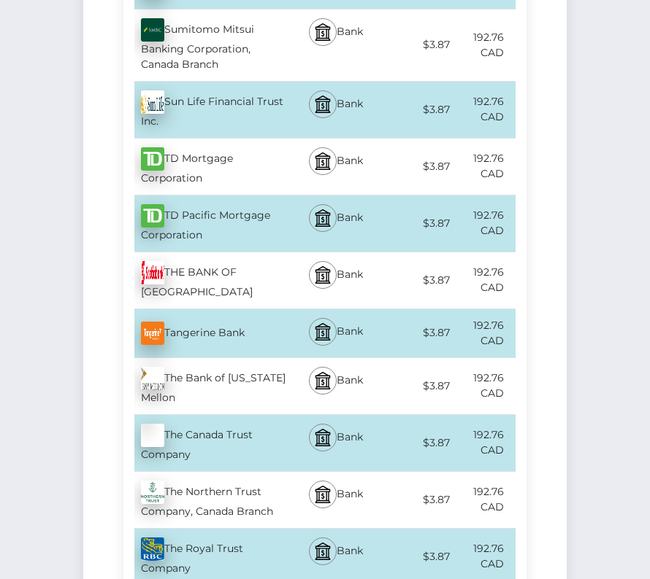
scroll to position [5377, 0]
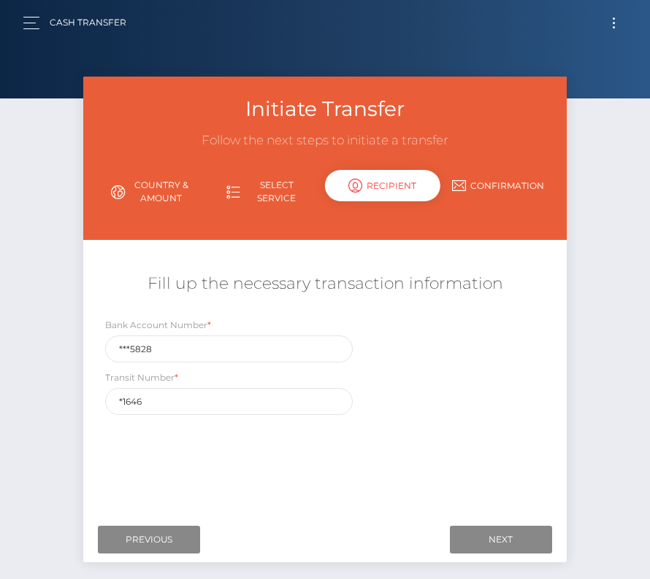
scroll to position [70, 0]
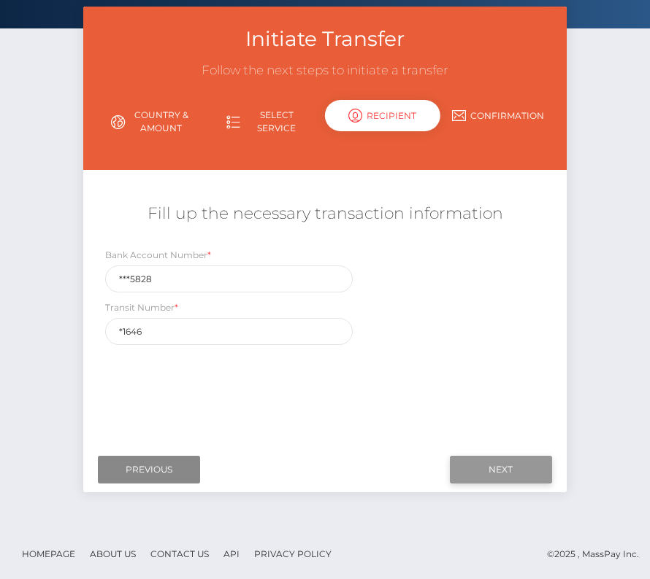
click at [490, 471] on input "Next" at bounding box center [501, 470] width 102 height 28
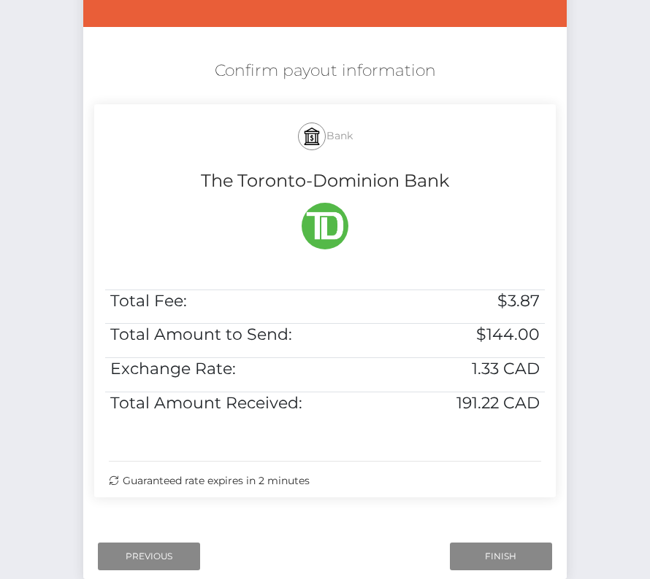
scroll to position [253, 0]
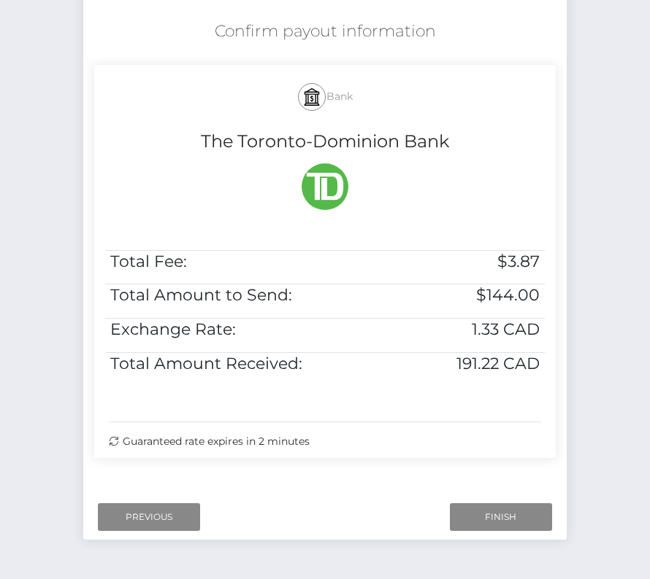
drag, startPoint x: 204, startPoint y: 28, endPoint x: 489, endPoint y: 461, distance: 518.4
click at [489, 461] on div "Confirm payout information Bank The Toronto-Dominion Bank Total Fee: $3.87 Tota…" at bounding box center [324, 243] width 483 height 460
copy div "Confirm payout information Bank The Toronto-Dominion Bank Total Fee: $3.87 Tota…"
click at [496, 512] on input "Finish" at bounding box center [501, 518] width 102 height 28
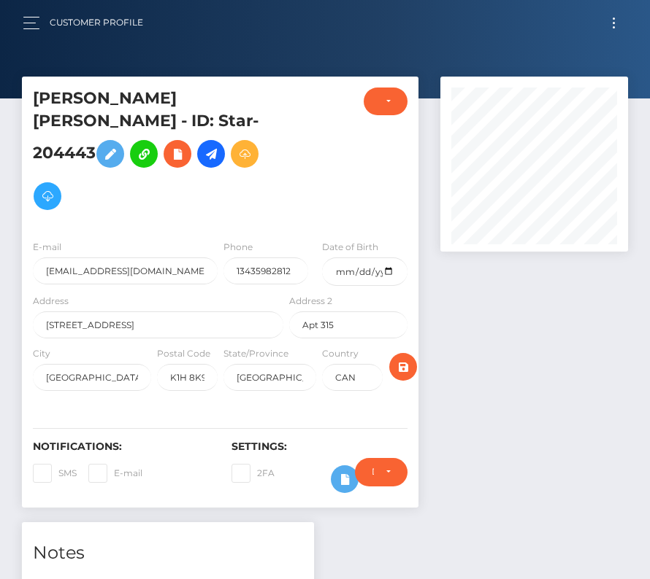
scroll to position [436, 0]
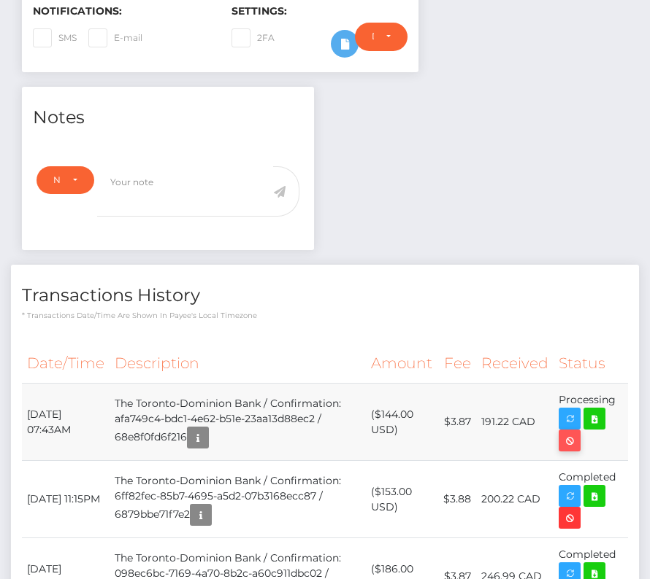
drag, startPoint x: 23, startPoint y: 382, endPoint x: 611, endPoint y: 389, distance: 588.3
click at [608, 386] on tr "[DATE] 07:43AM The Toronto-Dominion Bank / Confirmation: afa749c4-bdc1-4e62-b51…" at bounding box center [325, 422] width 606 height 77
copy tr "[DATE] 07:43AM The Toronto-Dominion Bank / Confirmation: afa749c4-bdc1-4e62-b51…"
click at [585, 410] on icon at bounding box center [594, 419] width 18 height 18
click at [0, 0] on div "[PERSON_NAME] [PERSON_NAME] - ID: Star-204443 CLOSED ACTIVE" at bounding box center [325, 340] width 650 height 1398
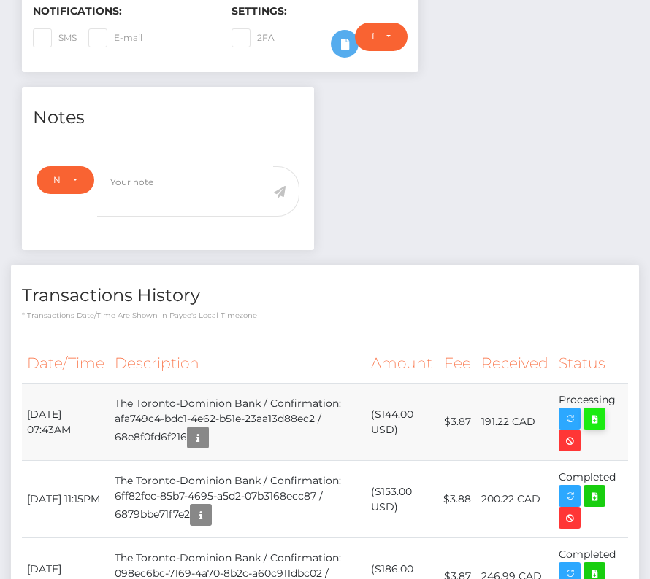
click at [585, 410] on icon at bounding box center [594, 419] width 18 height 18
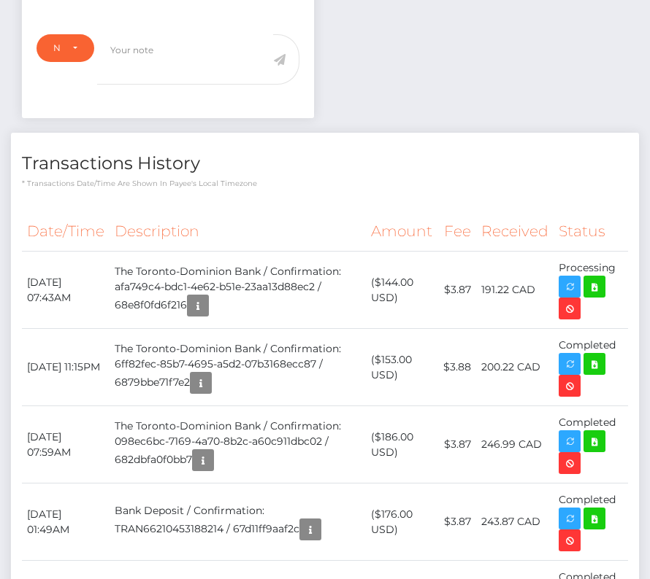
scroll to position [0, 0]
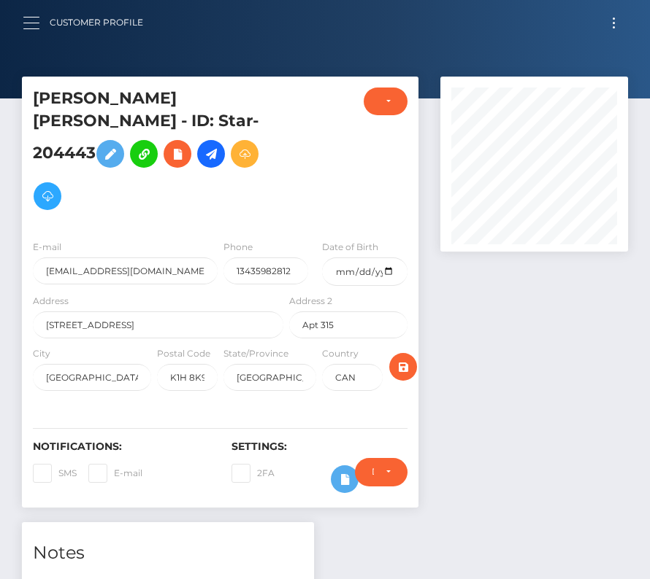
click at [29, 14] on button "button" at bounding box center [36, 23] width 27 height 20
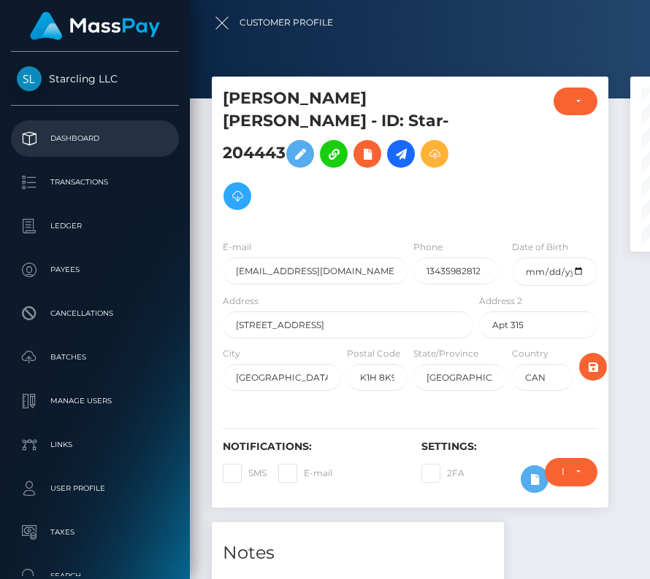
click at [74, 128] on p "Dashboard" at bounding box center [95, 139] width 156 height 22
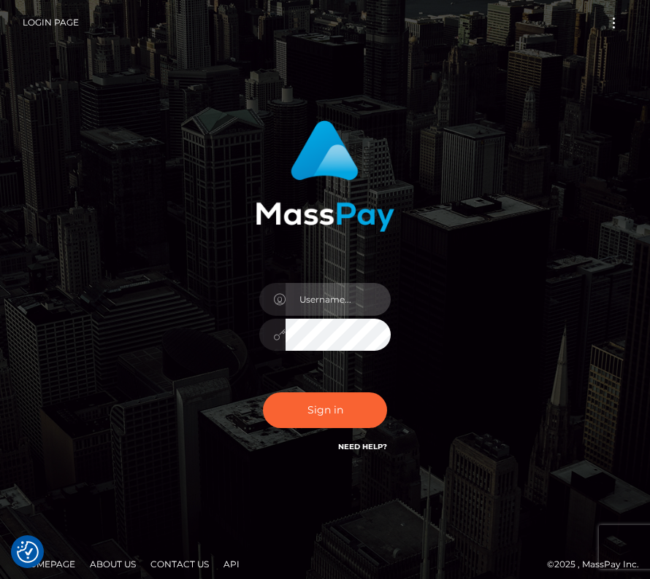
click at [332, 299] on input "text" at bounding box center [337, 299] width 105 height 33
type input "kateo"
click at [330, 304] on input "text" at bounding box center [337, 299] width 105 height 33
type input "kateo"
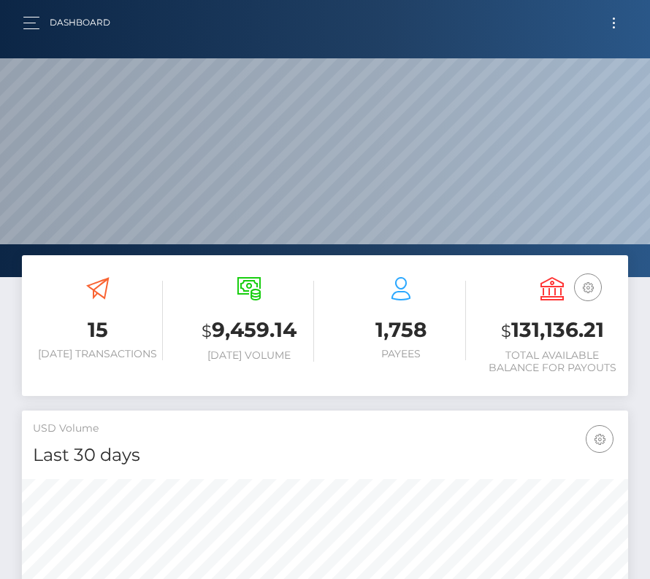
scroll to position [258, 292]
click at [610, 20] on button "Toggle navigation" at bounding box center [613, 23] width 27 height 20
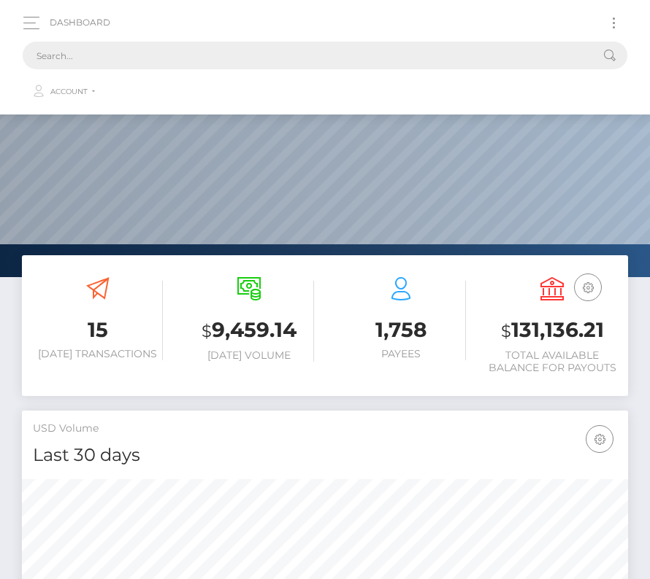
click at [428, 64] on input "text" at bounding box center [306, 56] width 566 height 28
paste input "1192318"
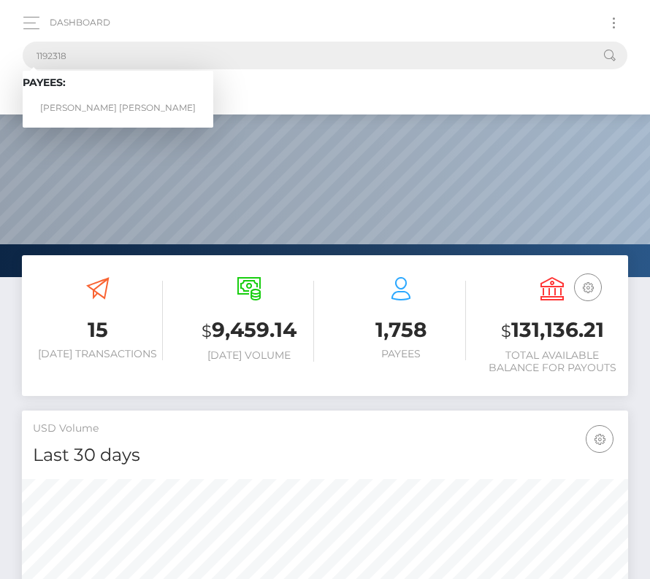
type input "1192318"
click at [90, 107] on link "Christian Alexander Porter" at bounding box center [118, 108] width 190 height 27
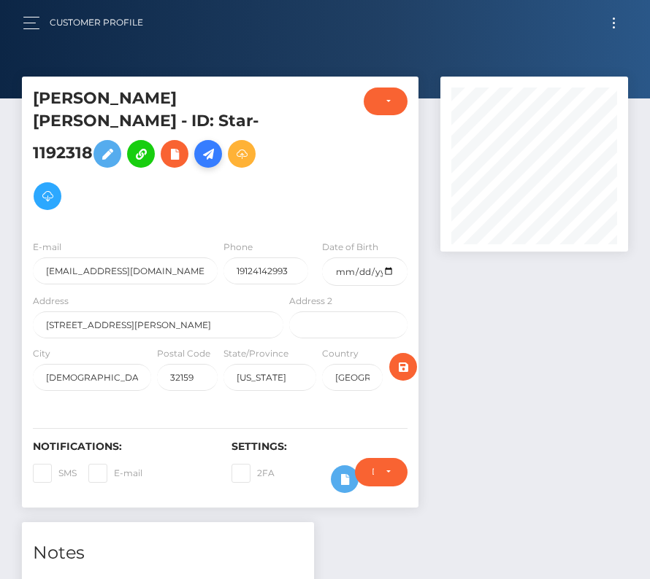
click at [199, 163] on icon at bounding box center [208, 154] width 18 height 18
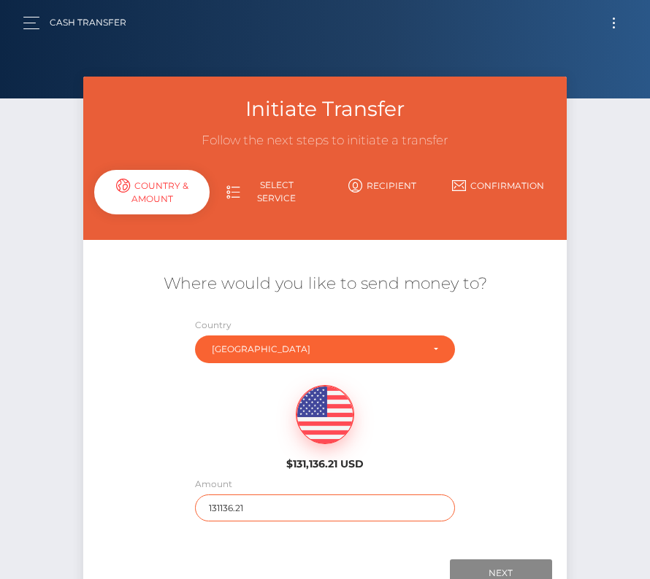
click at [229, 511] on input "131136.21" at bounding box center [325, 508] width 260 height 27
type input "330"
click at [222, 398] on div "$131,136.21 USD" at bounding box center [324, 424] width 483 height 106
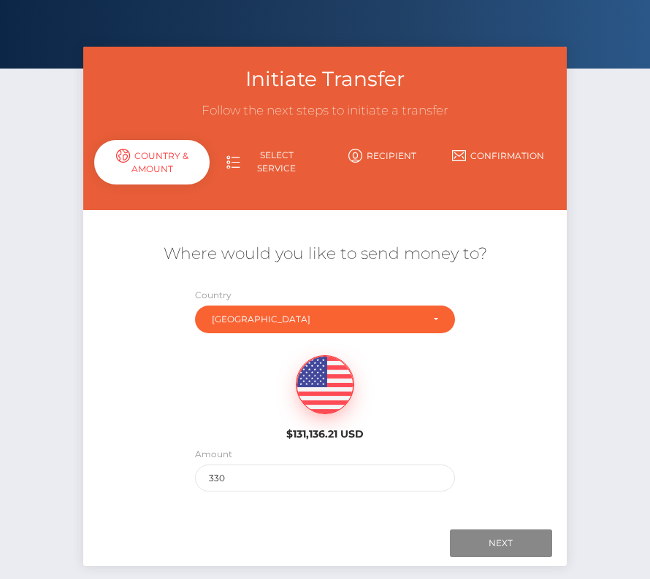
scroll to position [45, 0]
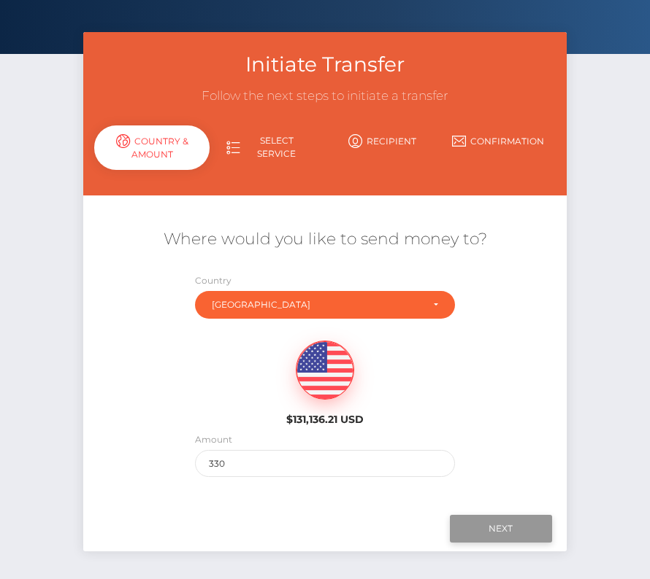
click at [490, 524] on input "Next" at bounding box center [501, 529] width 102 height 28
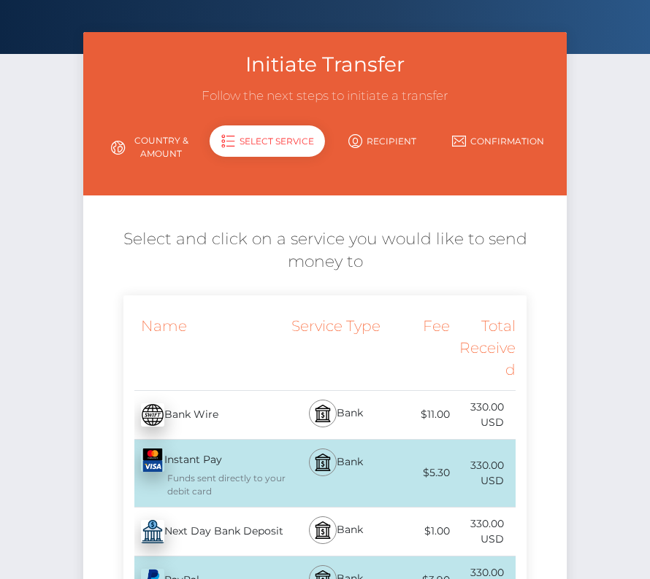
click at [189, 533] on div "Next Day Bank Deposit - USD" at bounding box center [204, 532] width 163 height 41
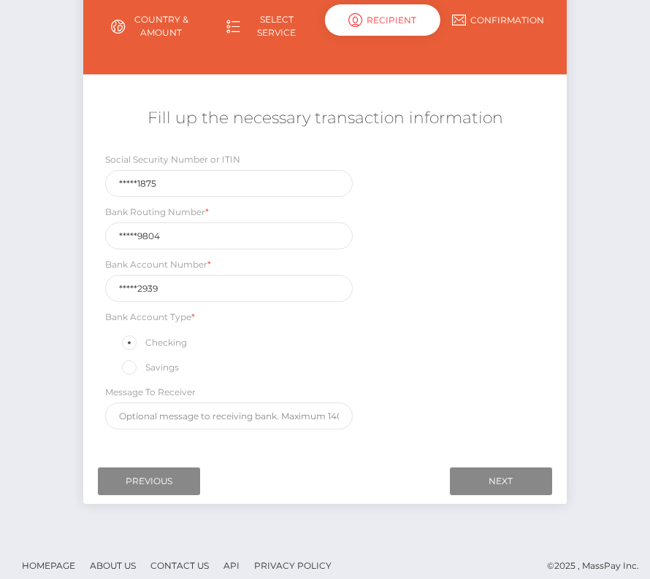
scroll to position [172, 0]
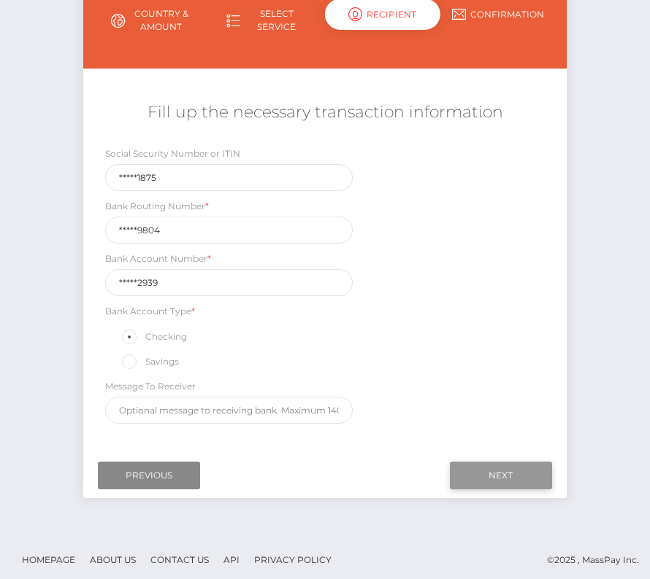
click at [517, 466] on input "Next" at bounding box center [501, 476] width 102 height 28
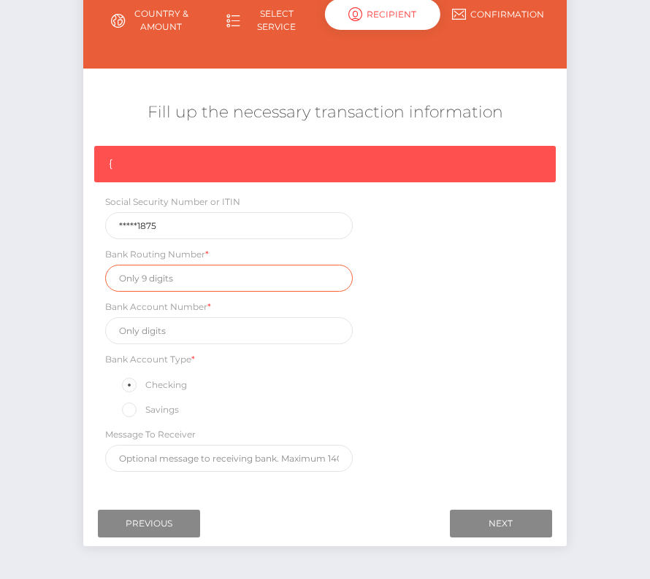
click at [155, 281] on input "text" at bounding box center [228, 278] width 247 height 27
paste input "263179804"
type input "263179804"
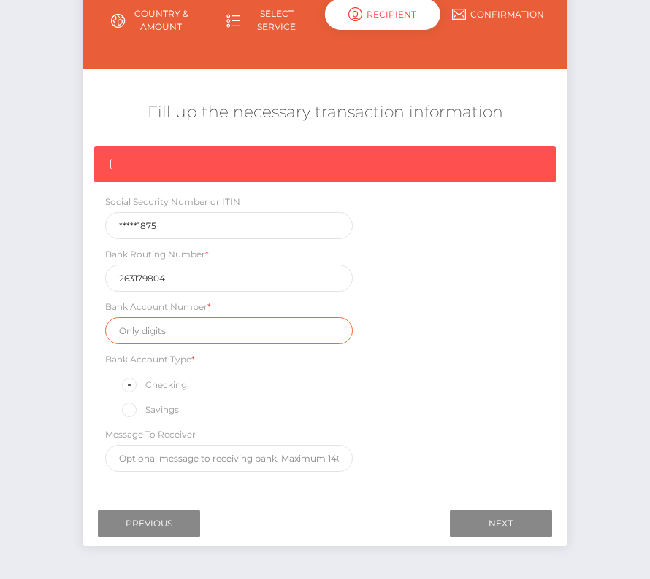
click at [166, 326] on input "text" at bounding box center [228, 330] width 247 height 27
paste input "129722939"
type input "129722939"
click at [377, 423] on div "{ Social Security Number or ITIN *****1875 Bank Routing Number * 263179804 Bank…" at bounding box center [324, 313] width 483 height 334
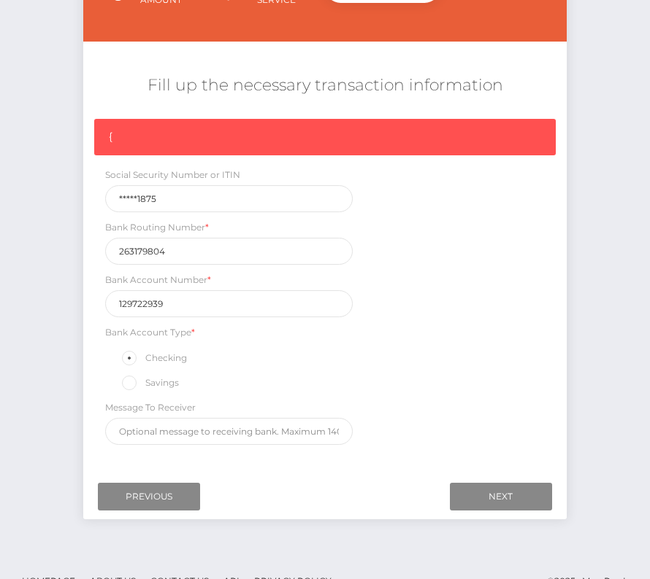
scroll to position [220, 0]
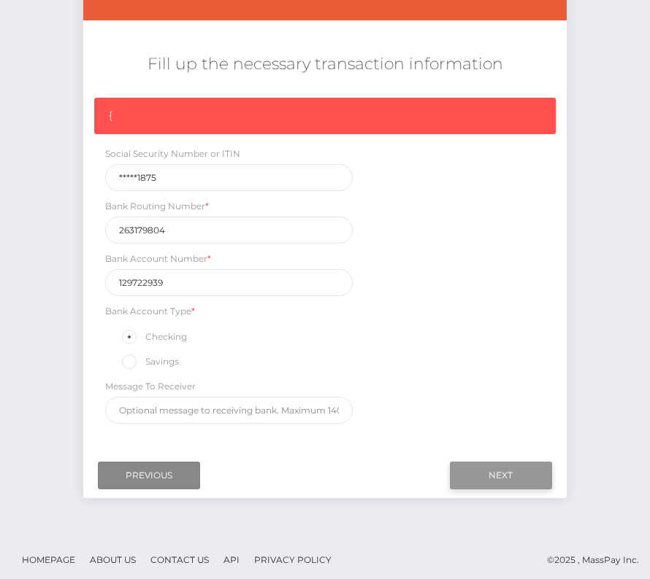
click at [499, 474] on input "Next" at bounding box center [501, 476] width 102 height 28
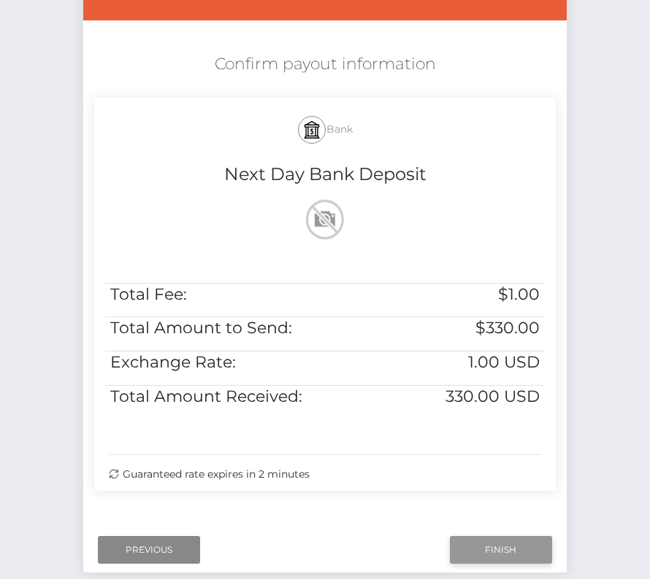
click at [495, 555] on input "Finish" at bounding box center [501, 550] width 102 height 28
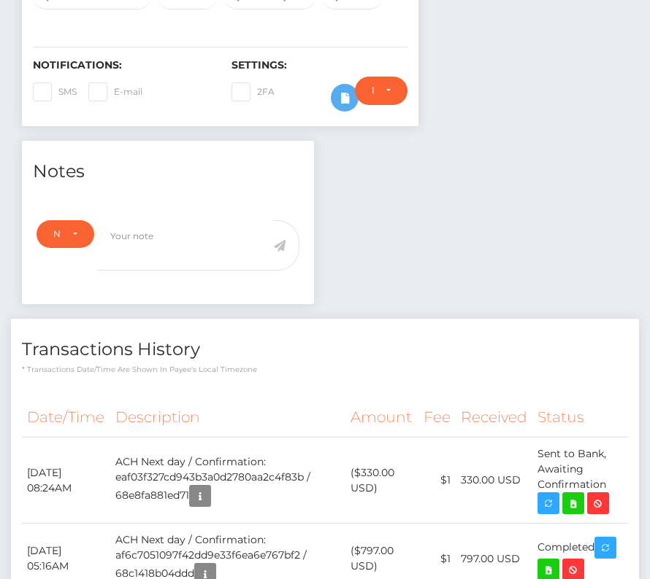
scroll to position [393, 0]
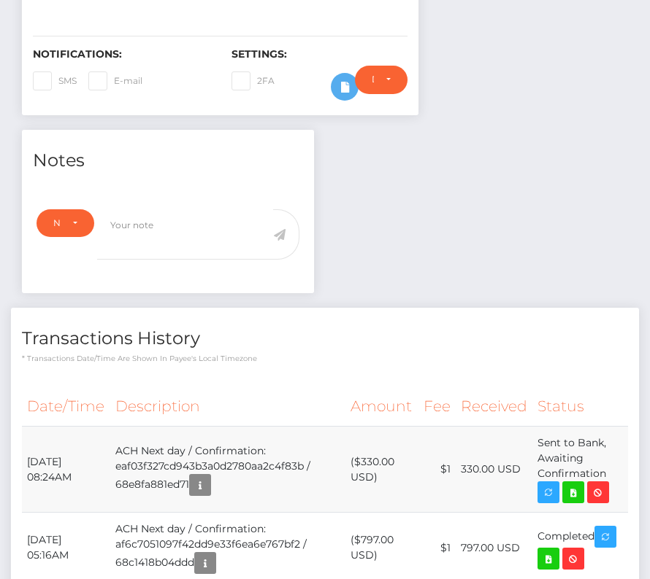
drag, startPoint x: 24, startPoint y: 431, endPoint x: 609, endPoint y: 451, distance: 585.7
click at [609, 451] on tr "[DATE] 08:24AM ACH Next day / Confirmation: eaf03f327cd943b3a0d2780aa2c4f83b / …" at bounding box center [325, 470] width 606 height 86
copy tr "[DATE] 08:24AM ACH Next day / Confirmation: eaf03f327cd943b3a0d2780aa2c4f83b / …"
click at [574, 484] on icon at bounding box center [573, 493] width 18 height 18
click at [0, 0] on div "[PERSON_NAME] [PERSON_NAME] - ID: Star-1192318 CLOSED ACTIVE" at bounding box center [325, 403] width 650 height 1438
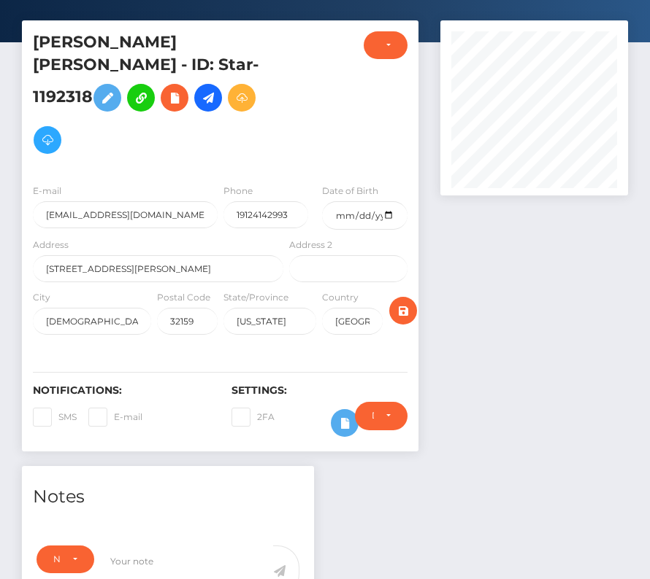
scroll to position [0, 0]
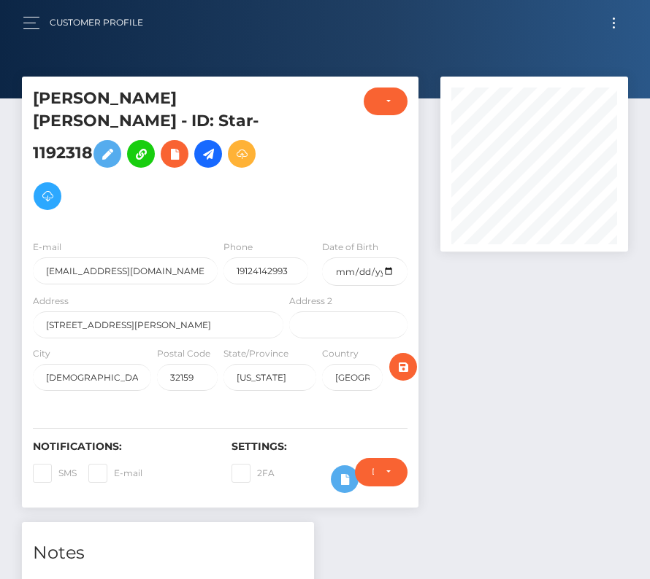
click at [617, 23] on button "Toggle navigation" at bounding box center [613, 23] width 27 height 20
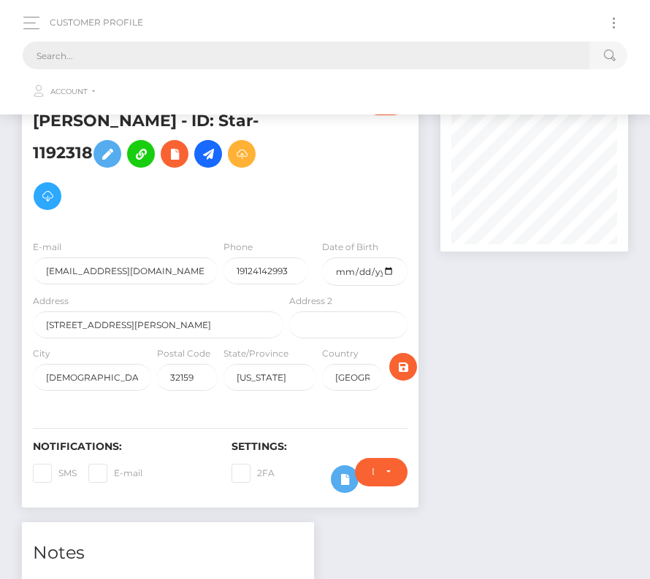
click at [417, 44] on input "text" at bounding box center [306, 56] width 566 height 28
paste input "2303383"
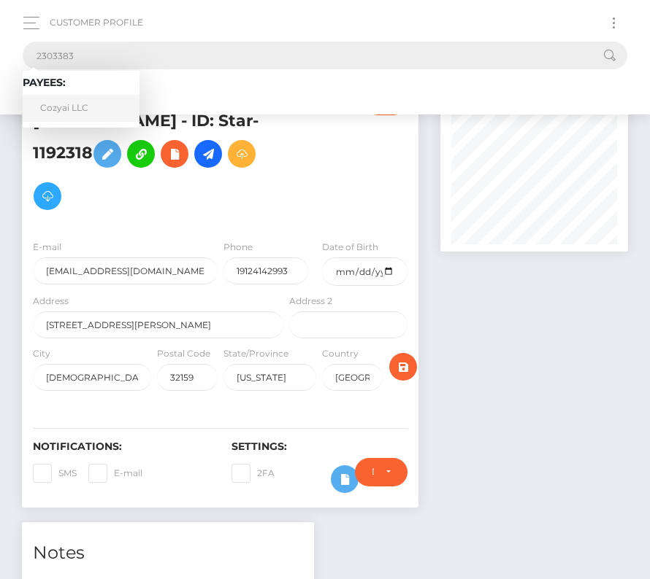
type input "2303383"
click at [88, 105] on link "Cozyai LLC" at bounding box center [81, 108] width 117 height 27
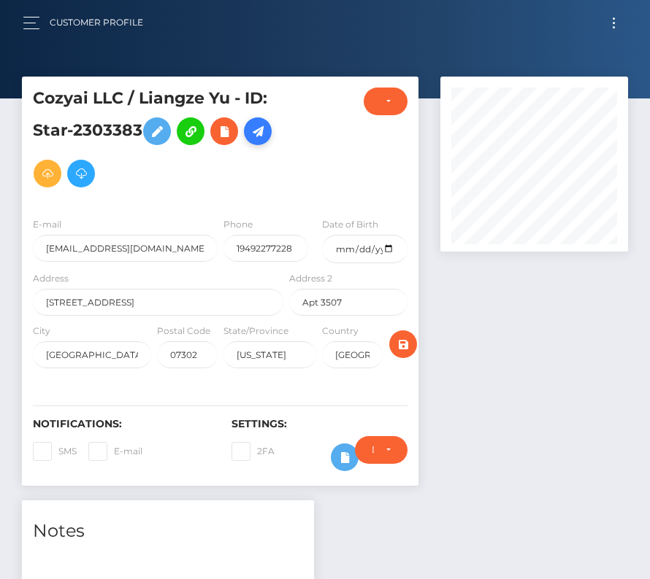
click at [249, 141] on icon at bounding box center [258, 132] width 18 height 18
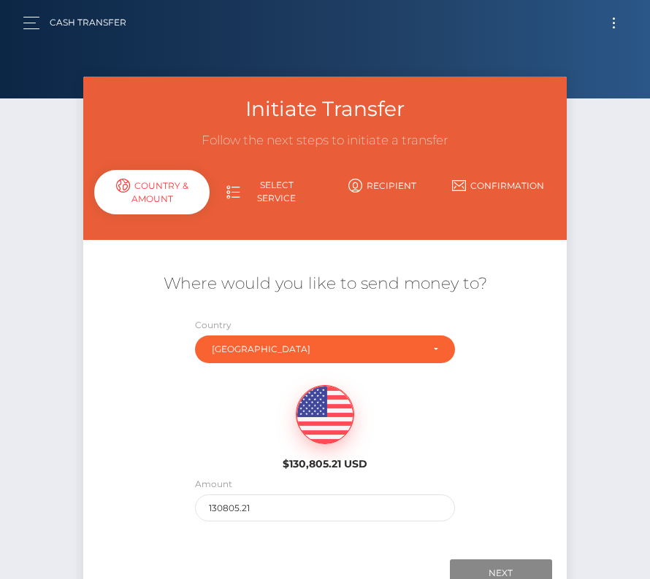
click at [241, 493] on div "Amount 130805.21" at bounding box center [325, 499] width 260 height 45
click at [234, 511] on input "130805.21" at bounding box center [325, 508] width 260 height 27
type input "8894"
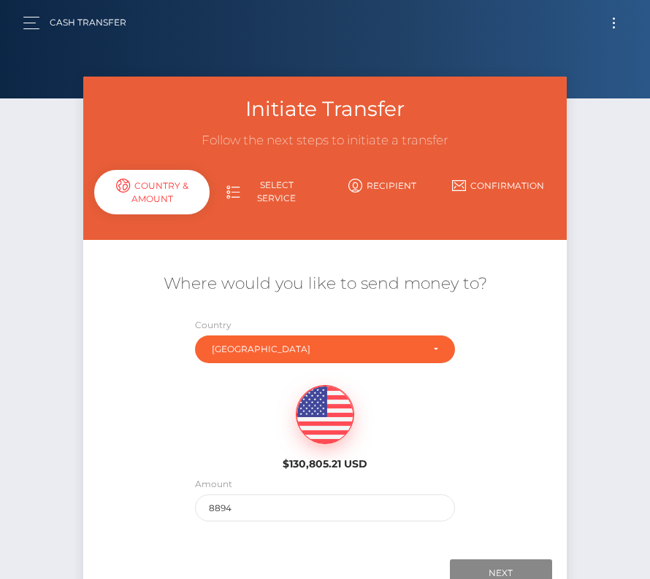
click at [201, 464] on div "$130,805.21 USD" at bounding box center [324, 424] width 483 height 106
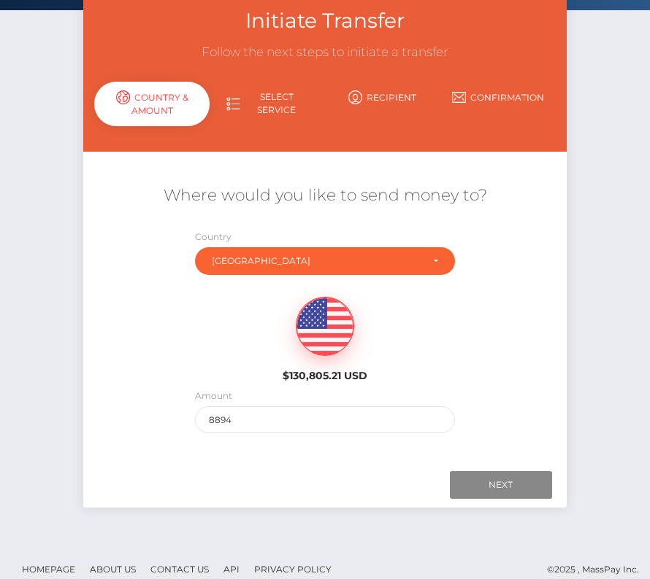
scroll to position [99, 0]
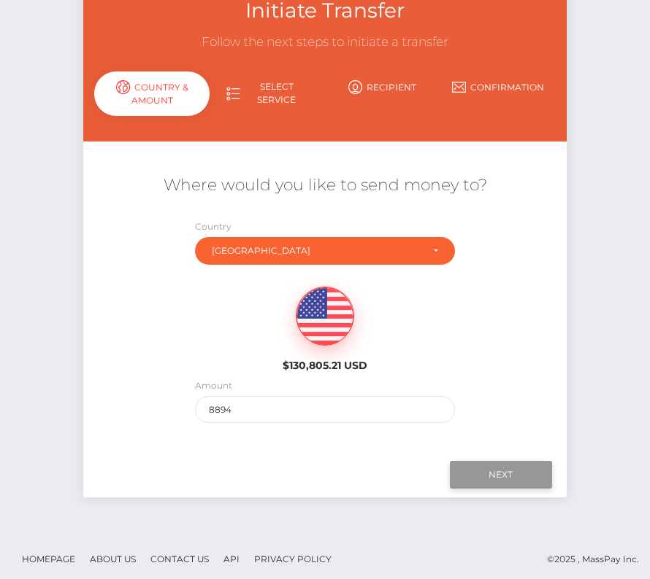
click at [492, 467] on input "Next" at bounding box center [501, 475] width 102 height 28
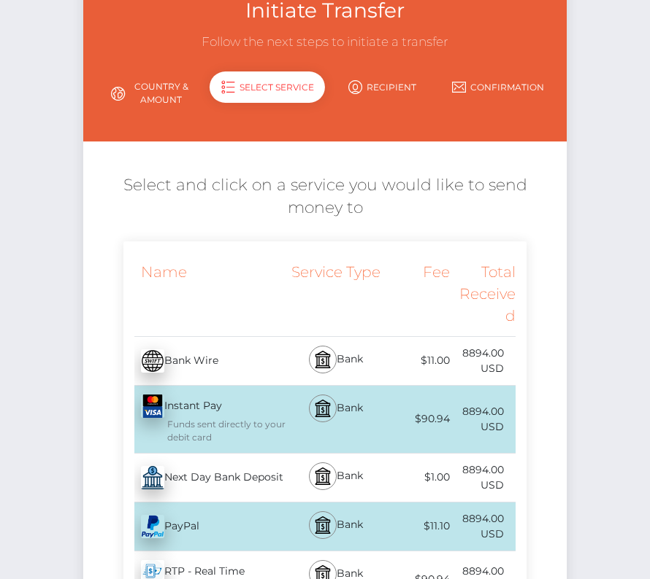
click at [228, 471] on div "Next Day Bank Deposit - USD" at bounding box center [204, 478] width 163 height 41
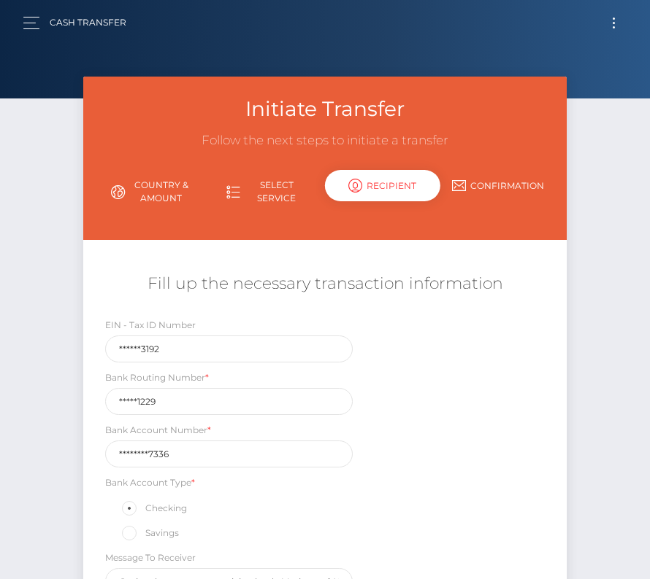
scroll to position [172, 0]
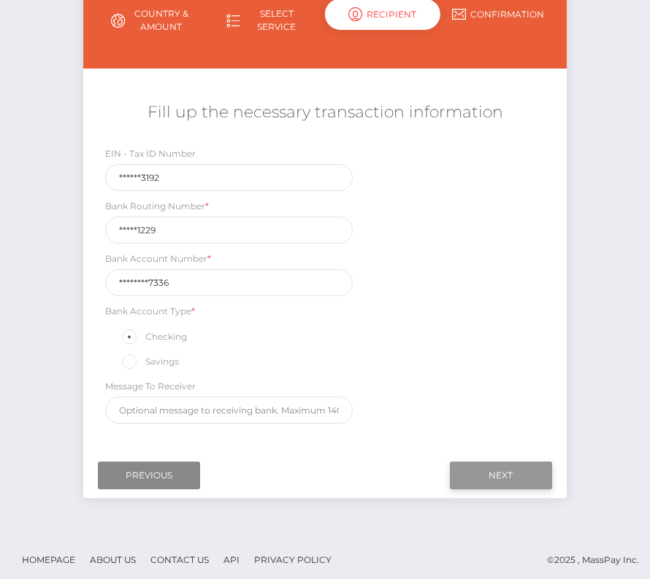
click at [506, 466] on input "Next" at bounding box center [501, 476] width 102 height 28
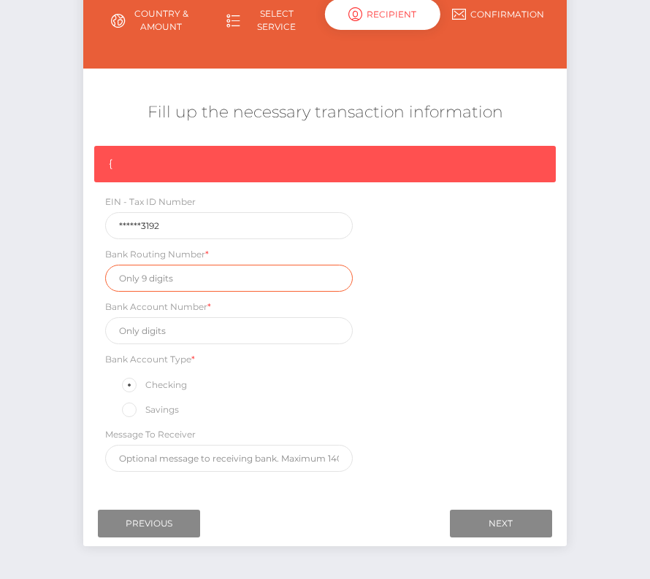
click at [151, 285] on input "text" at bounding box center [228, 278] width 247 height 27
paste input "091311229"
type input "091311229"
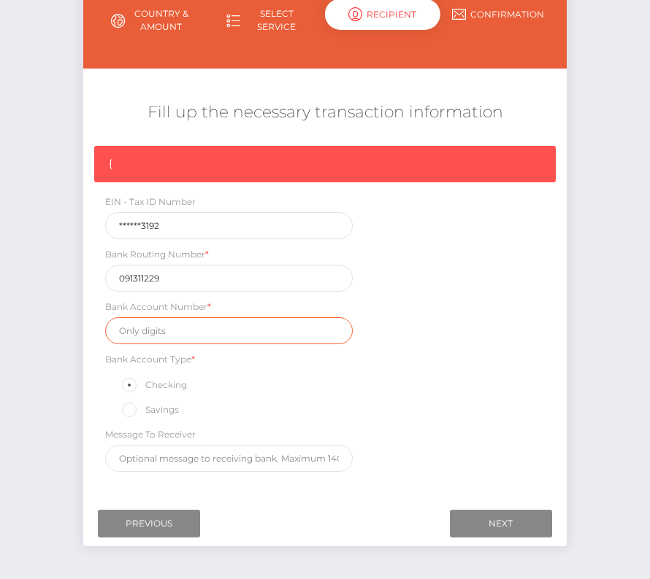
click at [133, 330] on input "text" at bounding box center [228, 330] width 247 height 27
paste input "202402117336"
type input "202402117336"
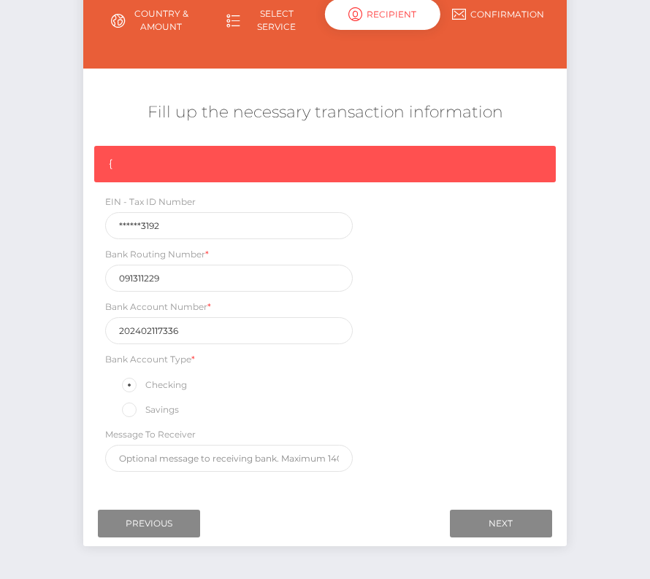
click at [434, 408] on div "{ EIN - Tax ID Number ******3192 Bank Routing Number * 091311229 Bank Account N…" at bounding box center [324, 313] width 483 height 334
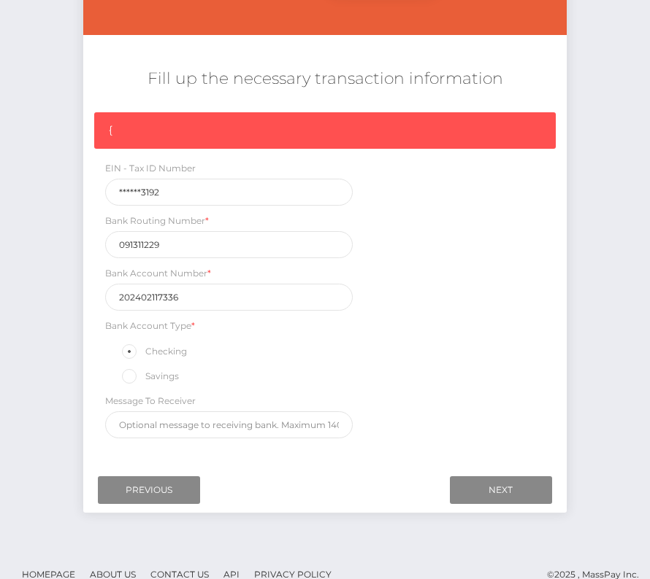
scroll to position [220, 0]
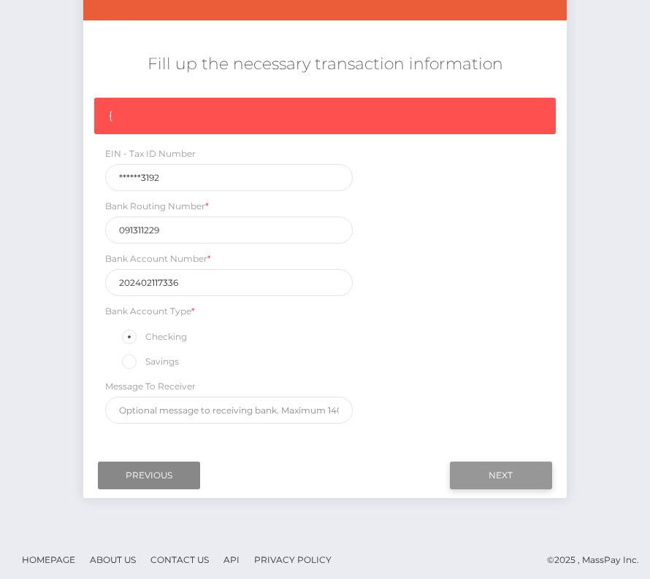
click at [485, 469] on input "Next" at bounding box center [501, 476] width 102 height 28
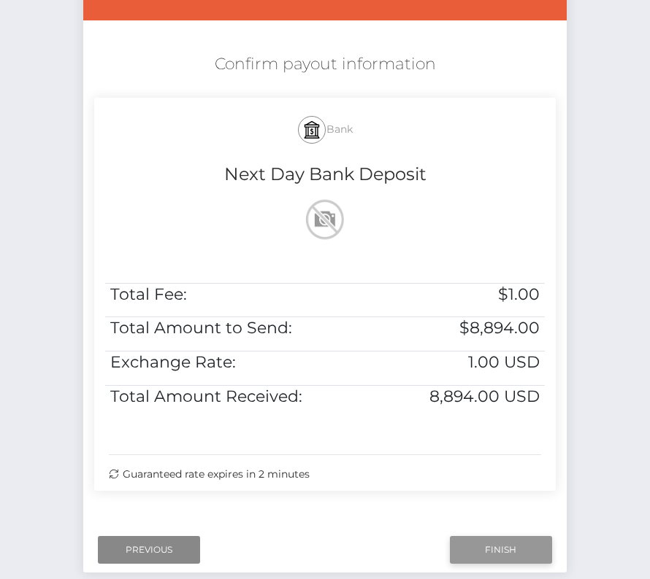
click at [477, 547] on input "Finish" at bounding box center [501, 550] width 102 height 28
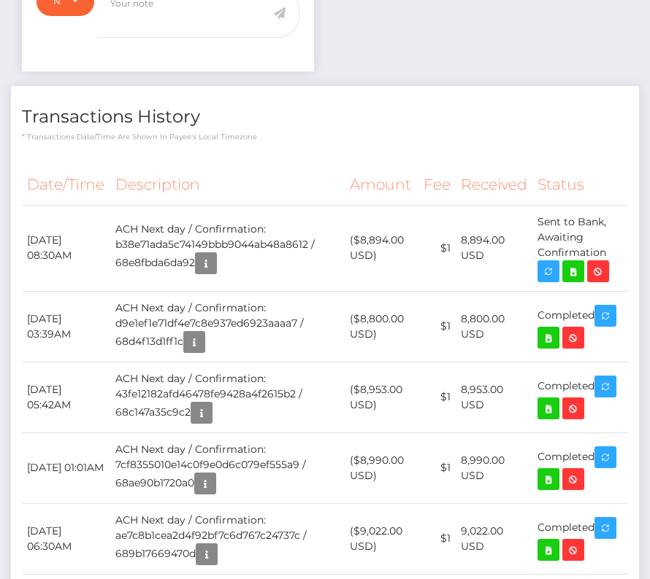
scroll to position [590, 0]
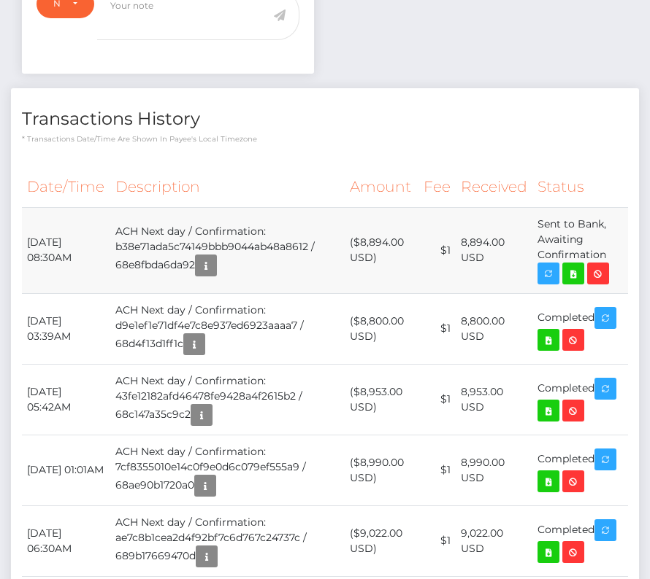
drag, startPoint x: 26, startPoint y: 236, endPoint x: 612, endPoint y: 249, distance: 586.2
click at [612, 249] on tr "October 10, 2025 08:30AM ACH Next day / Confirmation: b38e71ada5c74149bbb9044ab…" at bounding box center [325, 250] width 606 height 86
copy tr "October 10, 2025 08:30AM ACH Next day / Confirmation: b38e71ada5c74149bbb9044ab…"
click at [575, 267] on icon at bounding box center [573, 274] width 18 height 18
click at [0, 0] on div "Cozyai LLC / Liangze Yu - ID: Star-2303383 CLOSED ACTIVE" at bounding box center [325, 301] width 650 height 1628
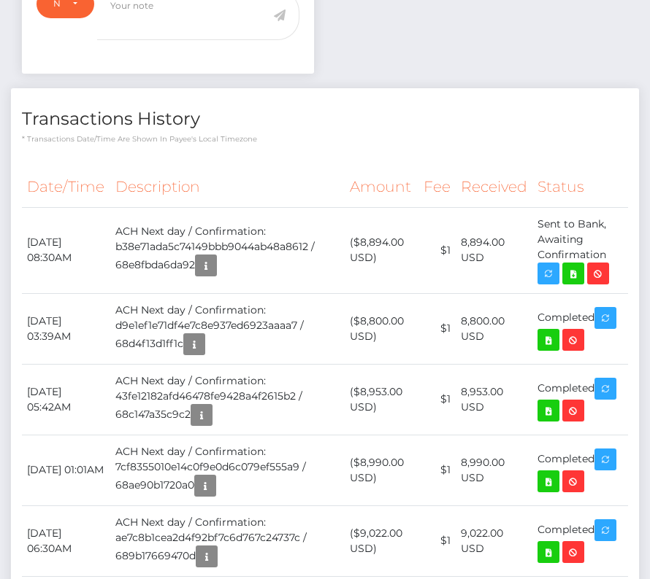
click at [239, 174] on th "Description" at bounding box center [227, 187] width 234 height 40
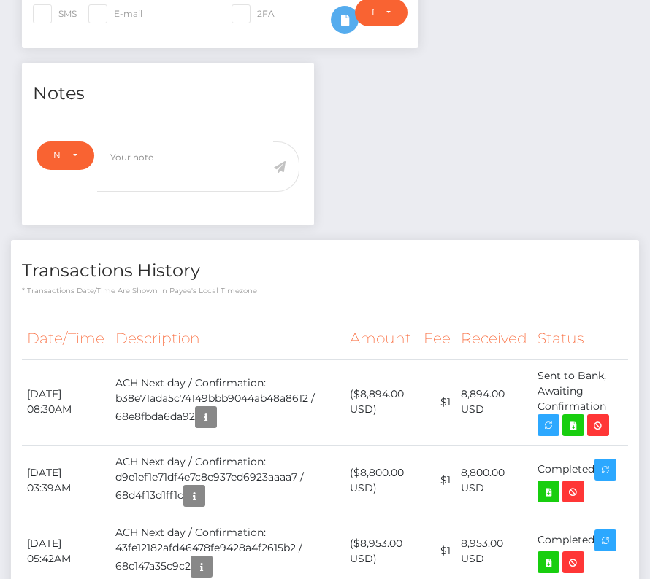
scroll to position [0, 0]
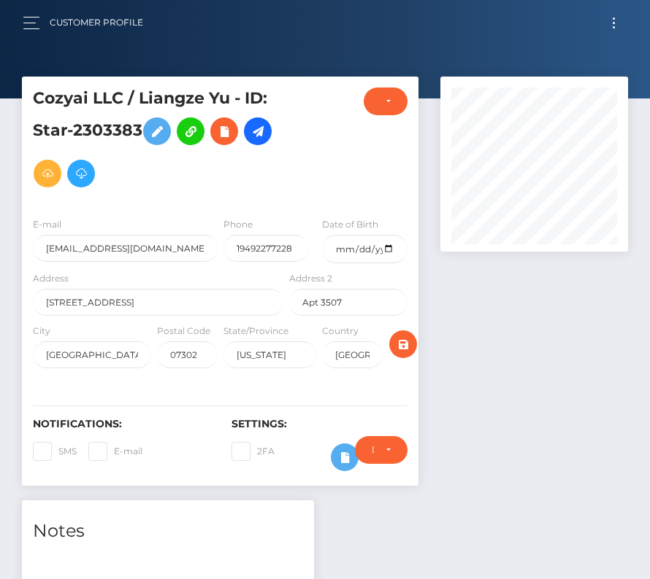
click at [619, 14] on button "Toggle navigation" at bounding box center [613, 23] width 27 height 20
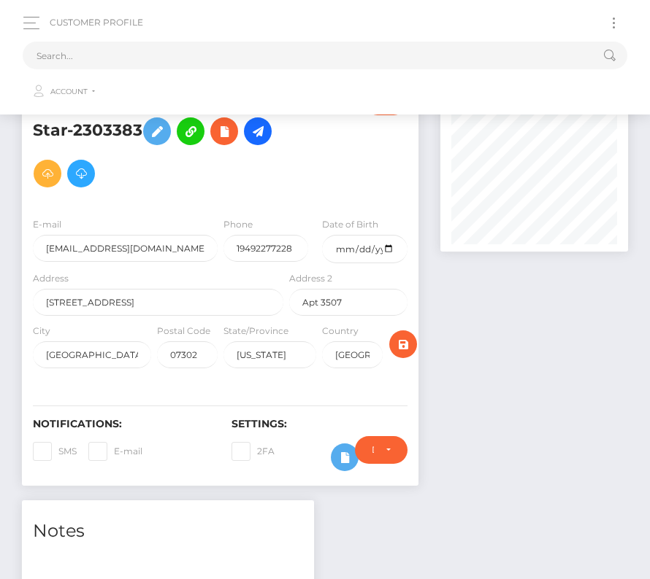
click at [618, 18] on button "Toggle navigation" at bounding box center [613, 23] width 27 height 20
click at [336, 59] on input "text" at bounding box center [306, 56] width 566 height 28
paste input "163322"
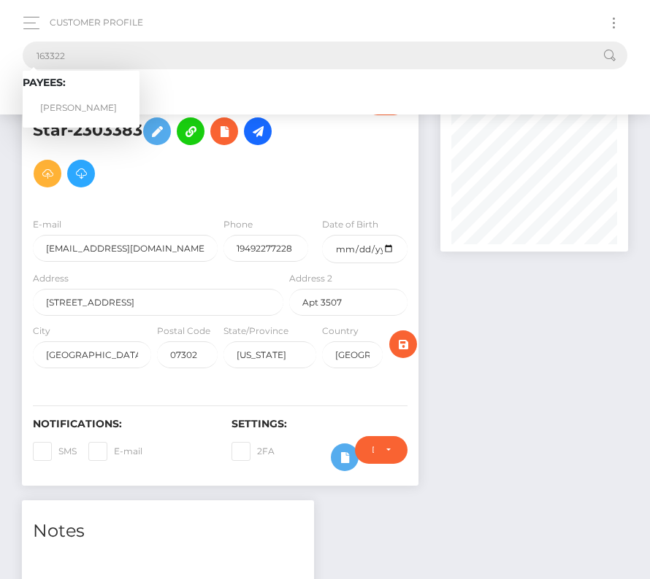
type input "163322"
click at [90, 104] on link "Mark Barr" at bounding box center [81, 108] width 117 height 27
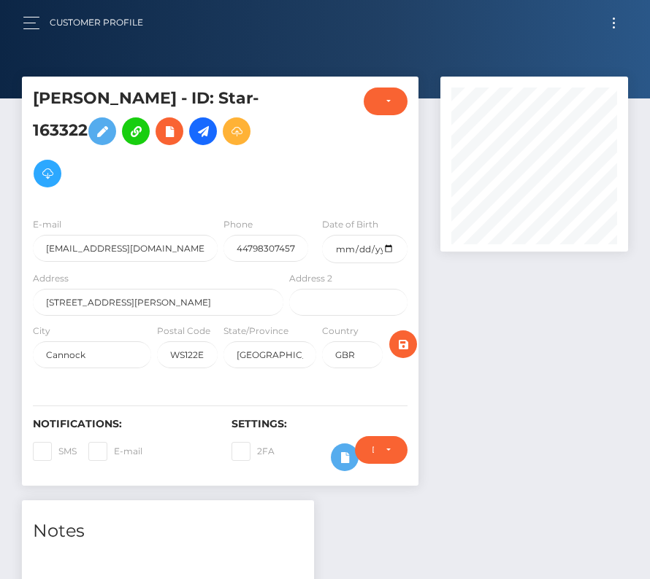
scroll to position [175, 187]
drag, startPoint x: 174, startPoint y: 262, endPoint x: 33, endPoint y: 262, distance: 141.6
click at [33, 289] on div "24A Stafford Street" at bounding box center [158, 302] width 250 height 27
paste input "6A New Road"
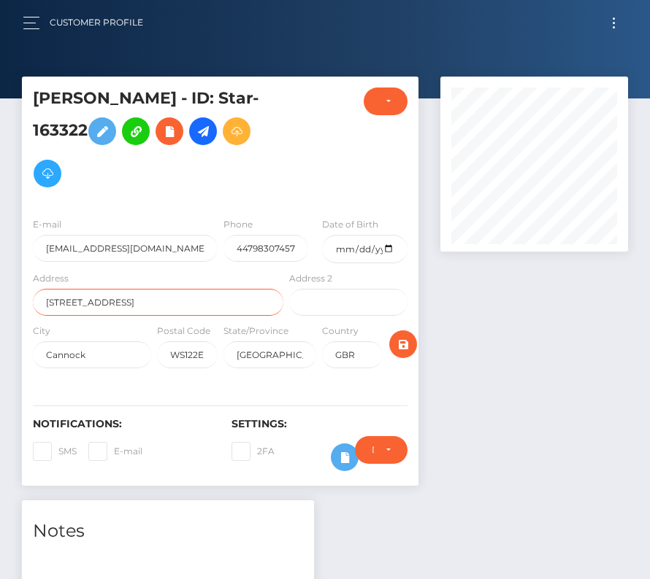
type input "[STREET_ADDRESS]"
click at [117, 331] on div "E-mail apocrypha666@protonmail.com Phone 447983074576 Date of Birth 1989-05-31" at bounding box center [220, 294] width 396 height 177
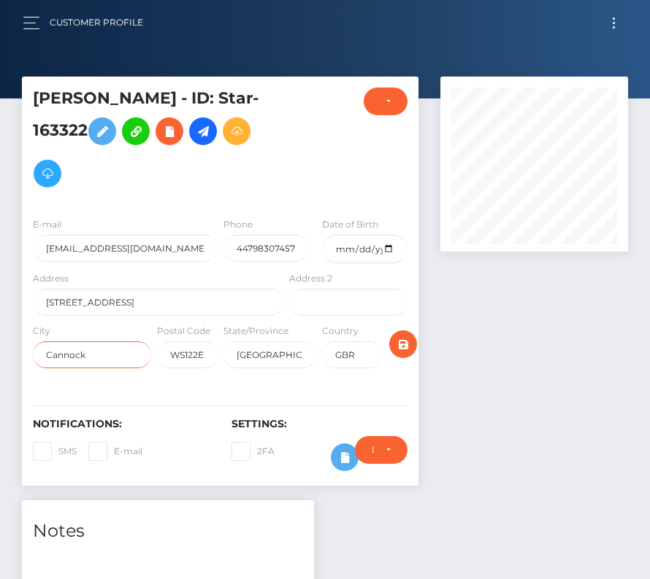
drag, startPoint x: 105, startPoint y: 313, endPoint x: 19, endPoint y: 313, distance: 86.1
click at [19, 313] on div "Mark Barr - ID: Star-163322 ACTIVE" at bounding box center [220, 289] width 418 height 424
paste input "Rugeley"
type input "Rugeley"
drag, startPoint x: 300, startPoint y: 309, endPoint x: 215, endPoint y: 309, distance: 84.7
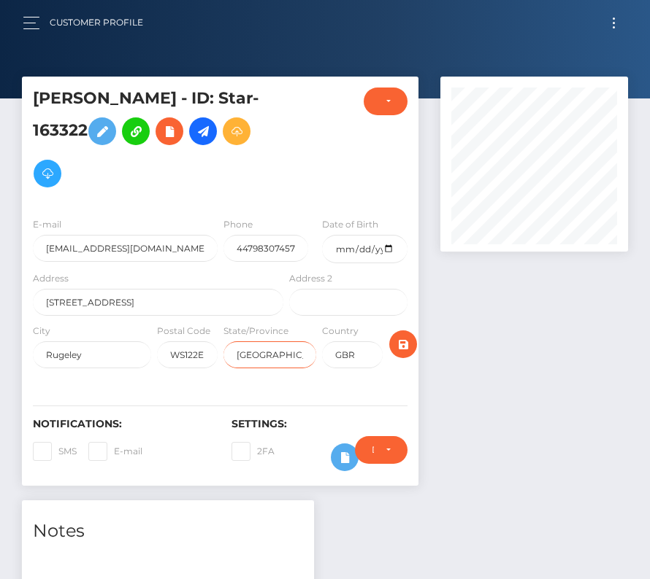
click at [215, 323] on div "City Rugeley Postal Code WS122EH State/Province Staffordshire Country GBR" at bounding box center [220, 349] width 396 height 53
drag, startPoint x: 170, startPoint y: 311, endPoint x: 229, endPoint y: 311, distance: 59.1
click at [230, 323] on div "City Rugeley Postal Code WS122EH State/Province Staffordshire Country GBR" at bounding box center [220, 349] width 396 height 53
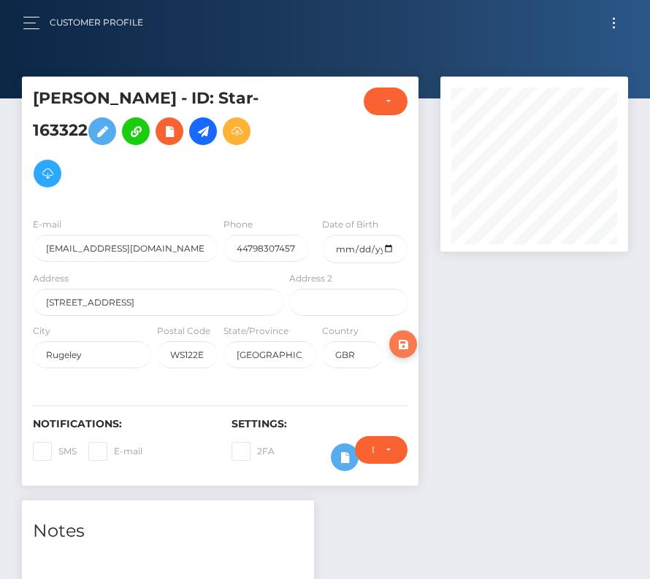
click at [409, 336] on icon "submit" at bounding box center [403, 345] width 18 height 18
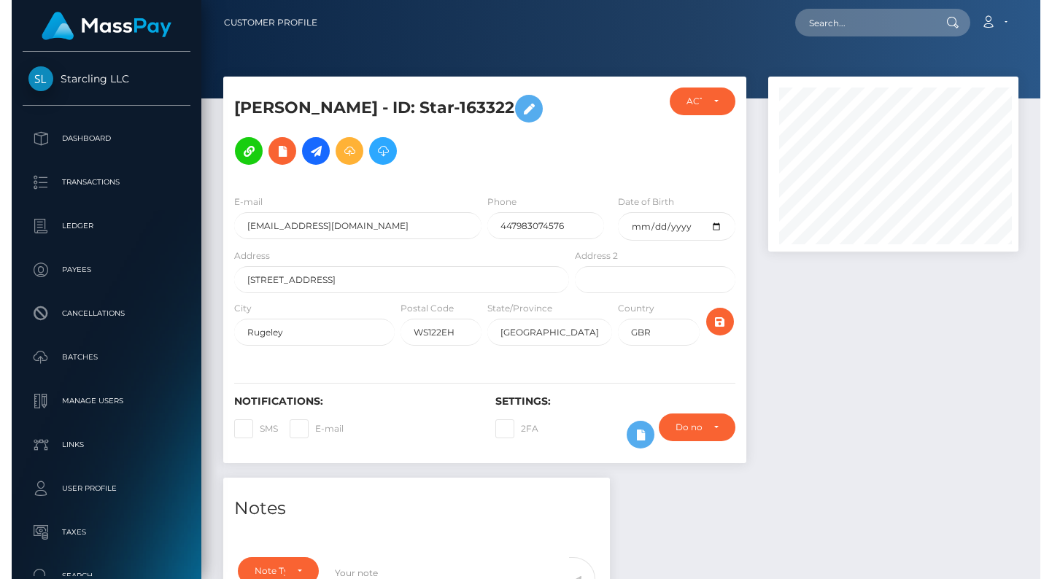
scroll to position [175, 258]
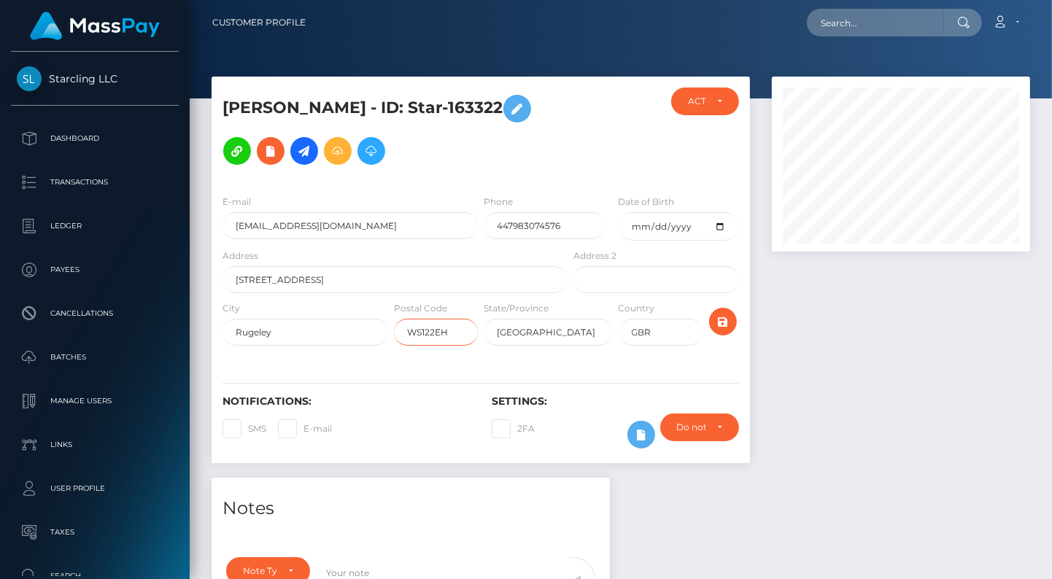
drag, startPoint x: 450, startPoint y: 328, endPoint x: 396, endPoint y: 328, distance: 54.7
click at [396, 328] on input "WS122EH" at bounding box center [436, 332] width 84 height 27
paste input "5 4BN"
type input "WS15 4BN"
click at [649, 313] on icon "submit" at bounding box center [724, 322] width 18 height 18
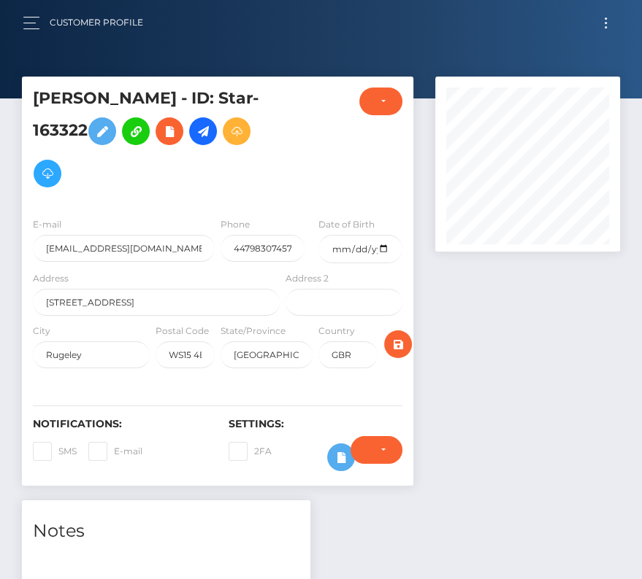
click at [207, 383] on div "Notifications: SMS E-mail Settings: 2FA" at bounding box center [217, 434] width 391 height 103
click at [194, 136] on icon at bounding box center [203, 132] width 18 height 18
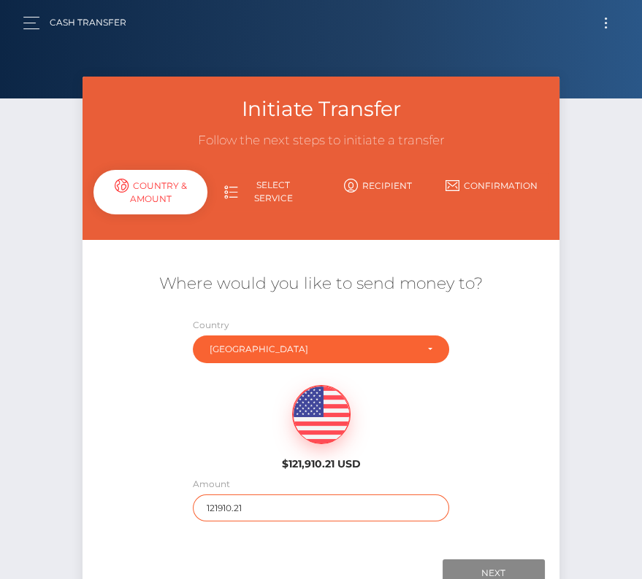
click at [220, 504] on input "121910.21" at bounding box center [321, 508] width 256 height 27
type input "141"
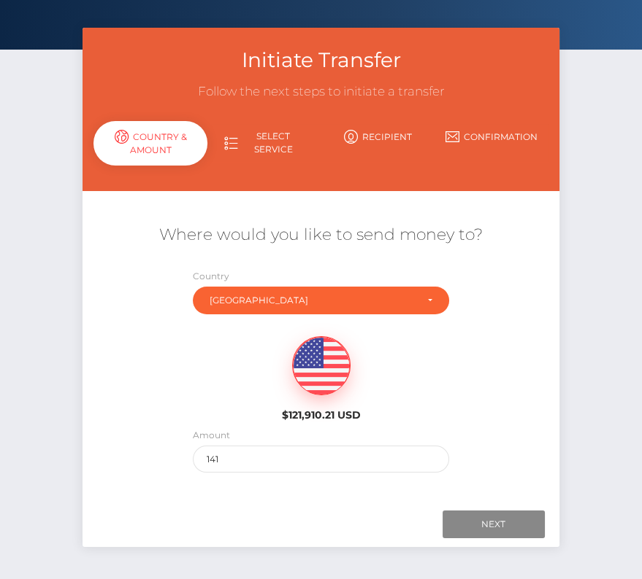
scroll to position [75, 0]
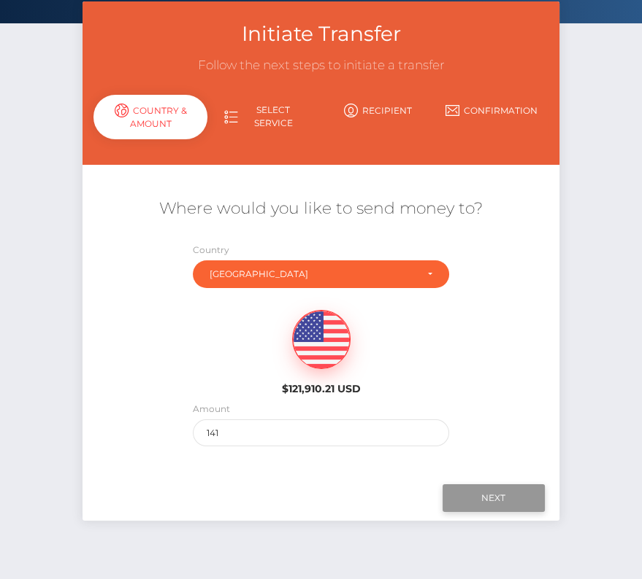
click at [499, 492] on input "Next" at bounding box center [493, 499] width 102 height 28
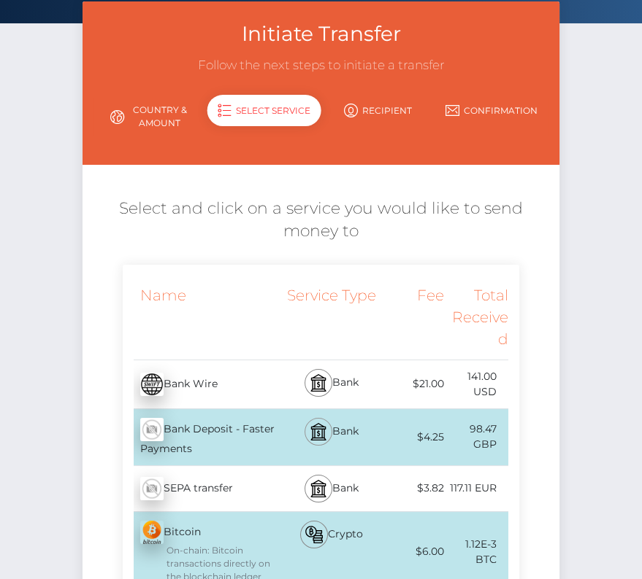
click at [313, 428] on img at bounding box center [318, 432] width 18 height 18
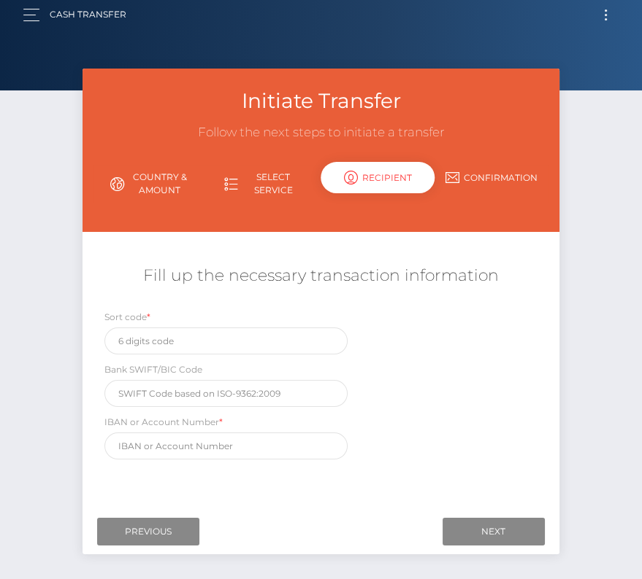
scroll to position [70, 0]
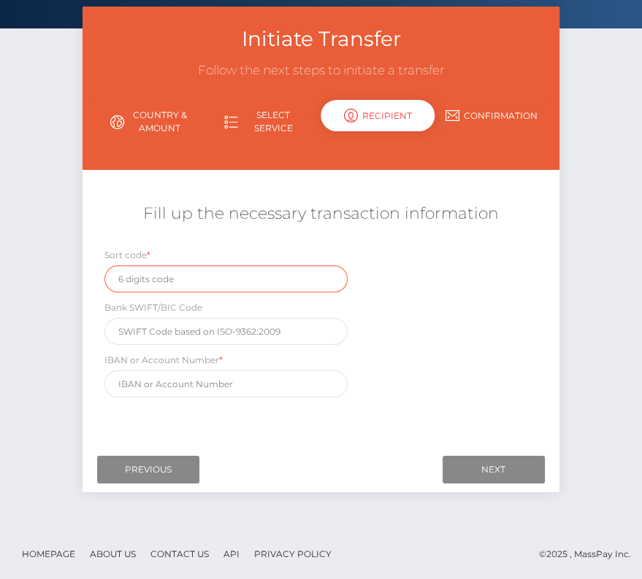
click at [172, 273] on input "text" at bounding box center [225, 279] width 243 height 27
paste input "20-84-13"
type input "20-84-13"
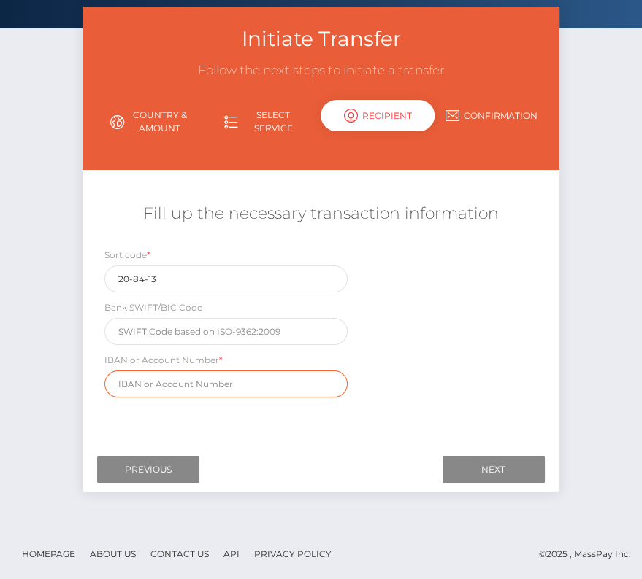
click at [174, 393] on input "text" at bounding box center [225, 384] width 243 height 27
paste input "GB27BUKB20841393327302"
type input "GB27BUKB20841393327302"
click at [442, 339] on div "Sort code * 20-84-13 Bank SWIFT/BIC Code IBAN or Account Number * GB27BUKB20841…" at bounding box center [320, 326] width 477 height 158
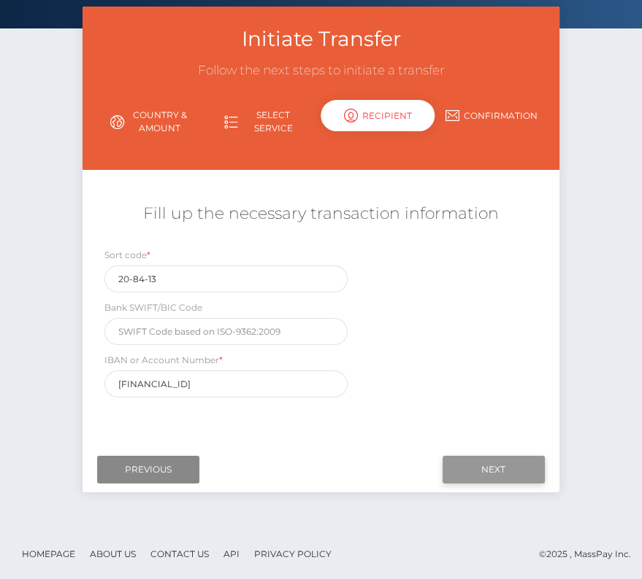
click at [471, 466] on input "Next" at bounding box center [493, 470] width 102 height 28
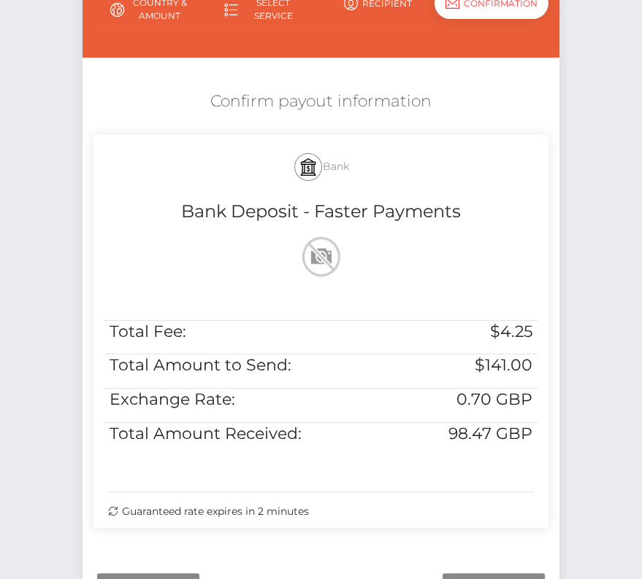
scroll to position [206, 0]
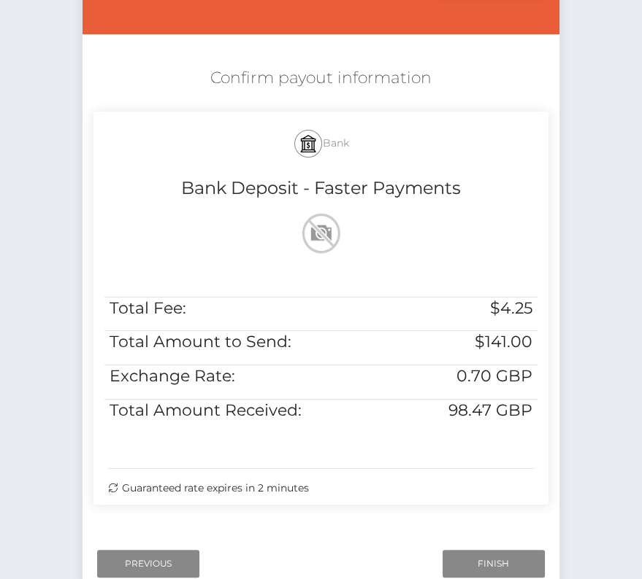
drag, startPoint x: 207, startPoint y: 71, endPoint x: 552, endPoint y: 423, distance: 493.4
click at [552, 423] on div "Confirm payout information Bank Bank Deposit - Faster Payments Total Fee: $4.25…" at bounding box center [320, 290] width 477 height 460
copy div "Confirm payout information Bank Bank Deposit - Faster Payments Total Fee: $4.25…"
click at [491, 561] on input "Finish" at bounding box center [493, 564] width 102 height 28
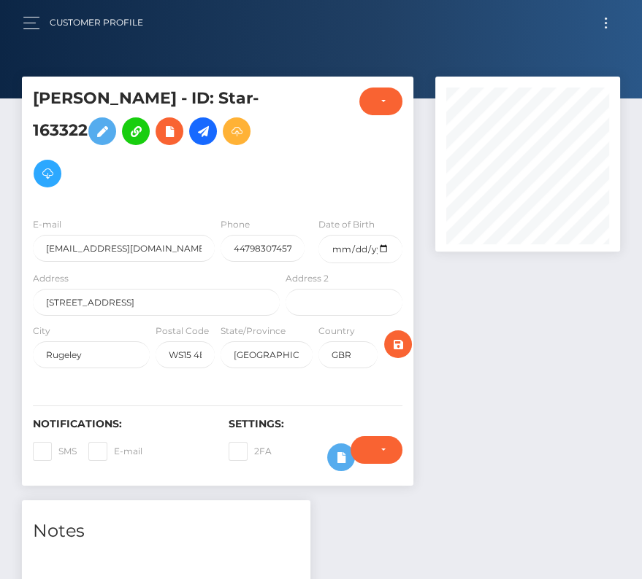
scroll to position [472, 0]
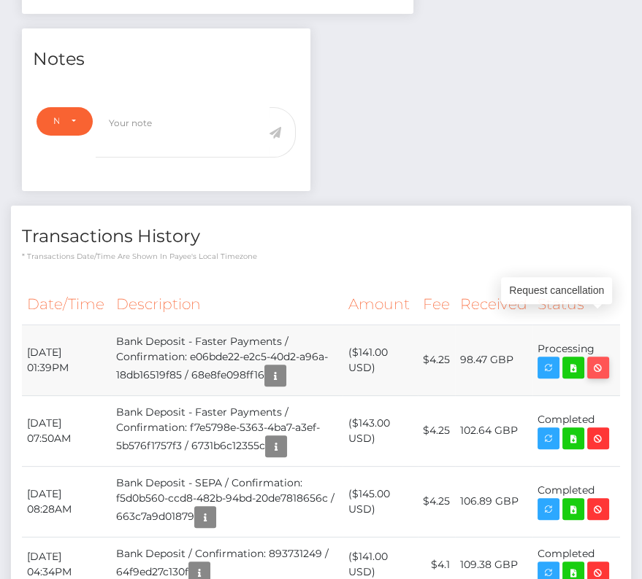
drag, startPoint x: 23, startPoint y: 301, endPoint x: 601, endPoint y: 314, distance: 578.9
click at [601, 325] on tr "[DATE] 01:39PM Bank Deposit - Faster Payments / Confirmation: e06bde22-e2c5-40d…" at bounding box center [321, 360] width 598 height 71
copy tbody "[DATE] 01:39PM Bank Deposit - Faster Payments / Confirmation: e06bde22-e2c5-40d…"
click at [573, 359] on icon at bounding box center [573, 368] width 18 height 18
click at [0, 0] on div "Mark Barr - ID: Star-163322 CLOSED ACTIVE E-mail Phone" at bounding box center [321, 182] width 642 height 1157
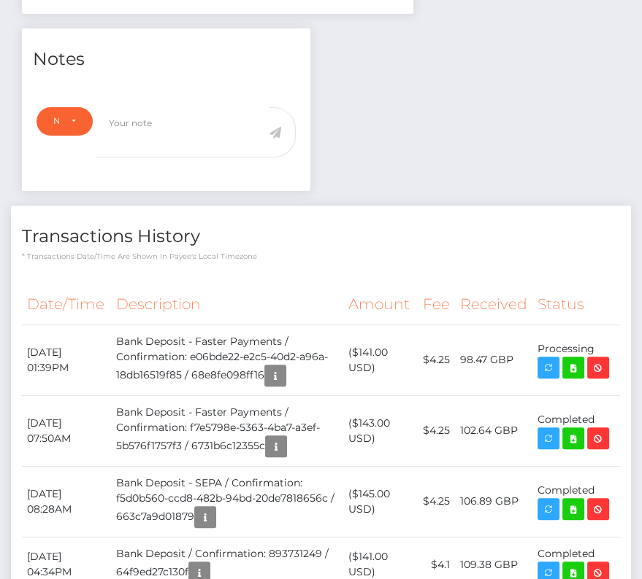
click at [280, 224] on h4 "Transactions History" at bounding box center [321, 237] width 598 height 26
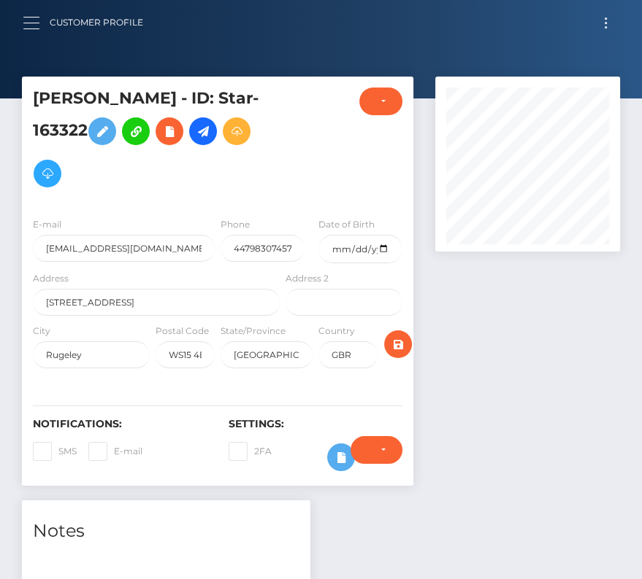
click at [31, 27] on button "button" at bounding box center [36, 23] width 27 height 20
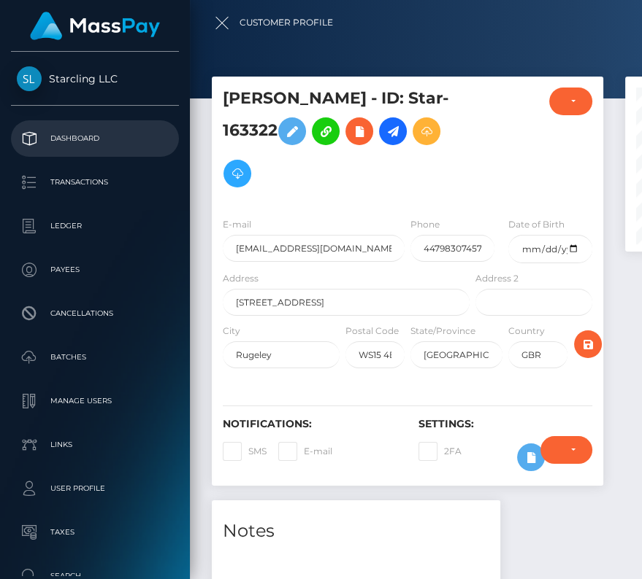
click at [95, 134] on p "Dashboard" at bounding box center [95, 139] width 156 height 22
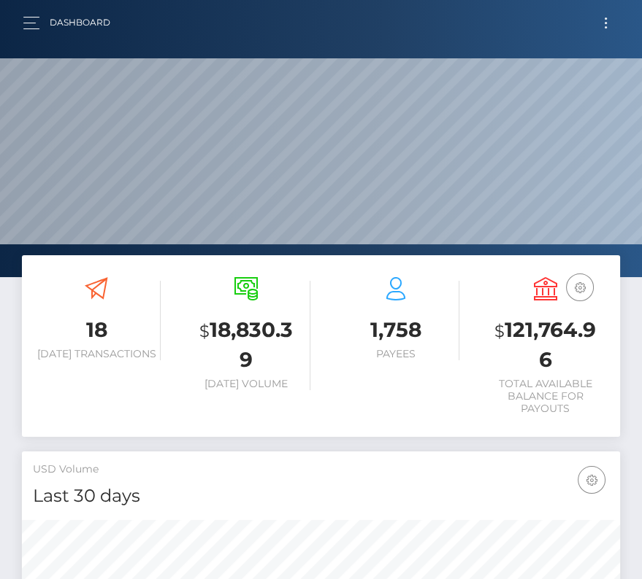
scroll to position [258, 288]
